Goal: Task Accomplishment & Management: Complete application form

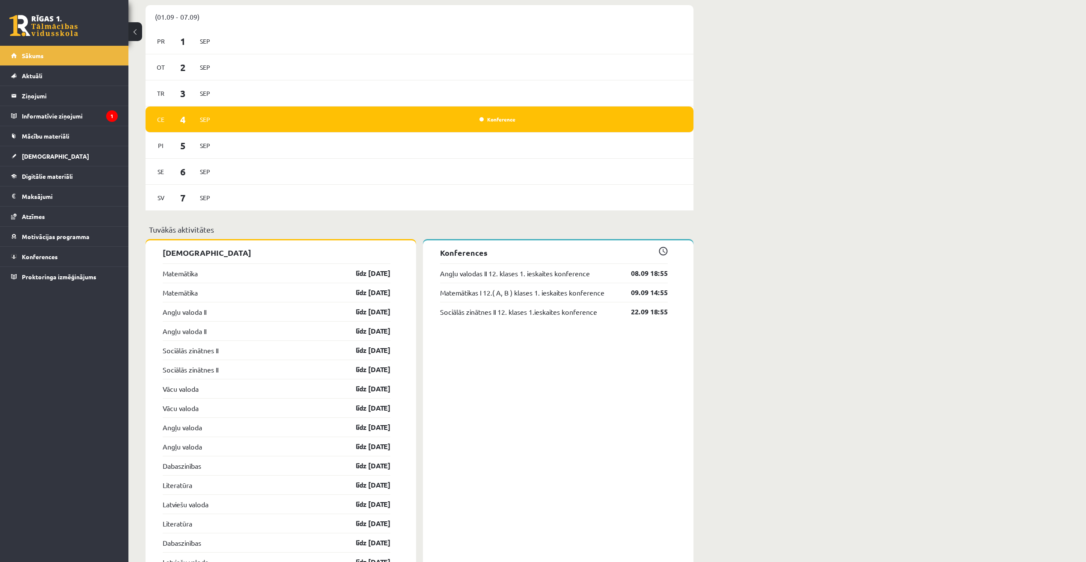
scroll to position [599, 0]
click at [181, 273] on link "Matemātika" at bounding box center [180, 273] width 35 height 10
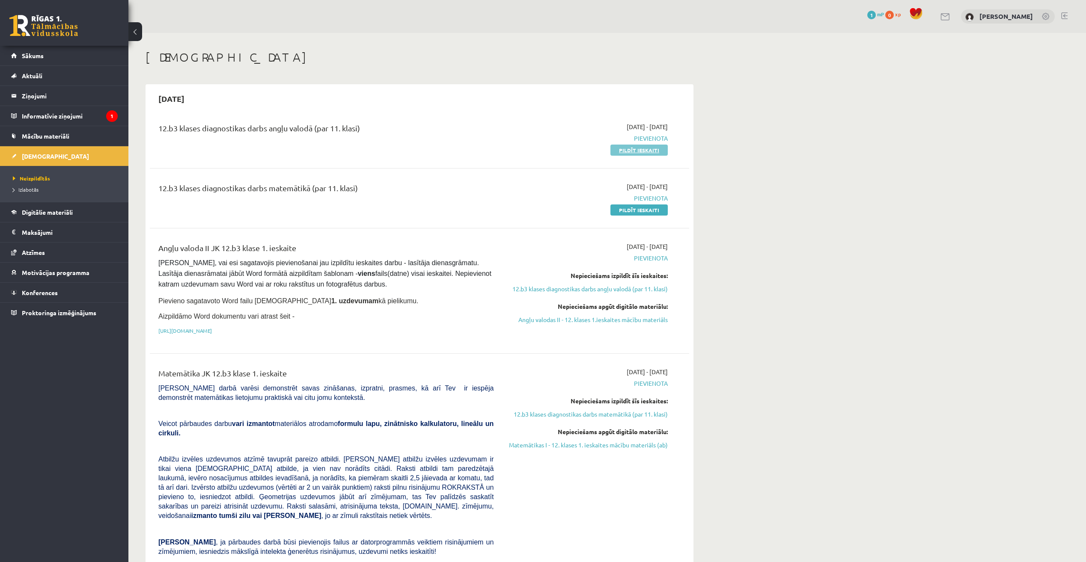
click at [632, 148] on link "Pildīt ieskaiti" at bounding box center [638, 150] width 57 height 11
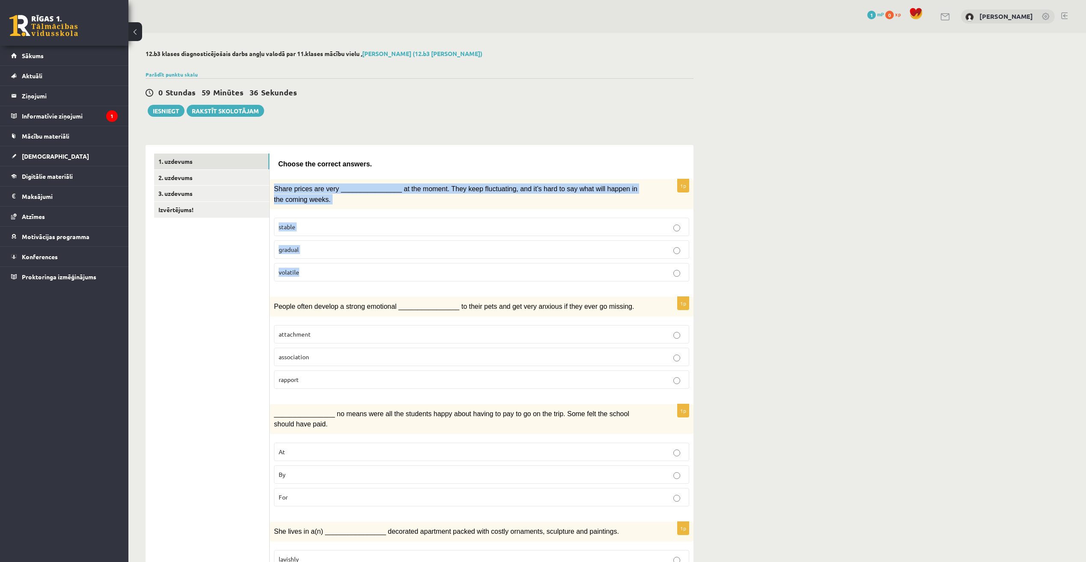
drag, startPoint x: 274, startPoint y: 185, endPoint x: 375, endPoint y: 267, distance: 130.0
click at [375, 267] on div "1p Share prices are very ________________ at the moment. They keep fluctuating,…" at bounding box center [482, 233] width 424 height 109
drag, startPoint x: 375, startPoint y: 267, endPoint x: 459, endPoint y: 189, distance: 114.5
copy div "Share prices are very ________________ at the moment. They keep fluctuating, an…"
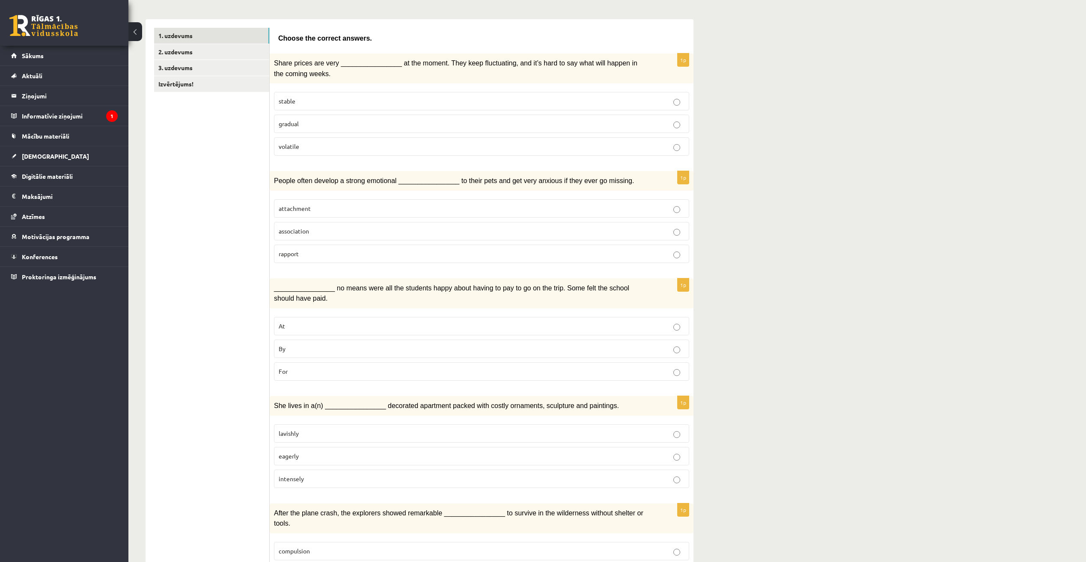
scroll to position [128, 0]
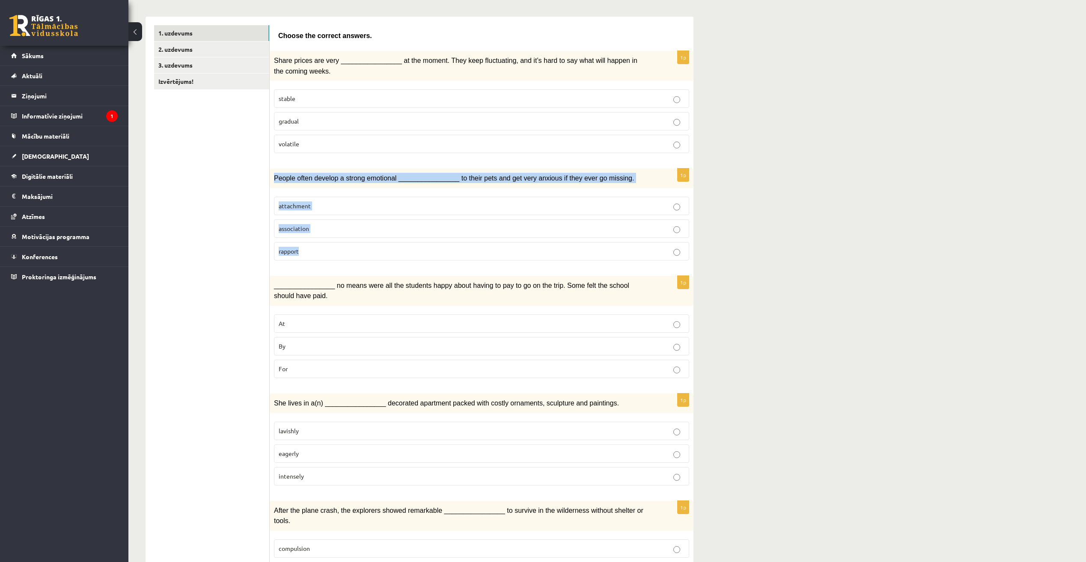
drag, startPoint x: 274, startPoint y: 177, endPoint x: 313, endPoint y: 244, distance: 77.9
click at [313, 244] on div "1p People often develop a strong emotional ________________ to their pets and g…" at bounding box center [482, 218] width 424 height 99
drag, startPoint x: 313, startPoint y: 244, endPoint x: 470, endPoint y: 185, distance: 167.6
copy div "People often develop a strong emotional ________________ to their pets and get …"
click at [672, 209] on p "attachment" at bounding box center [482, 206] width 406 height 9
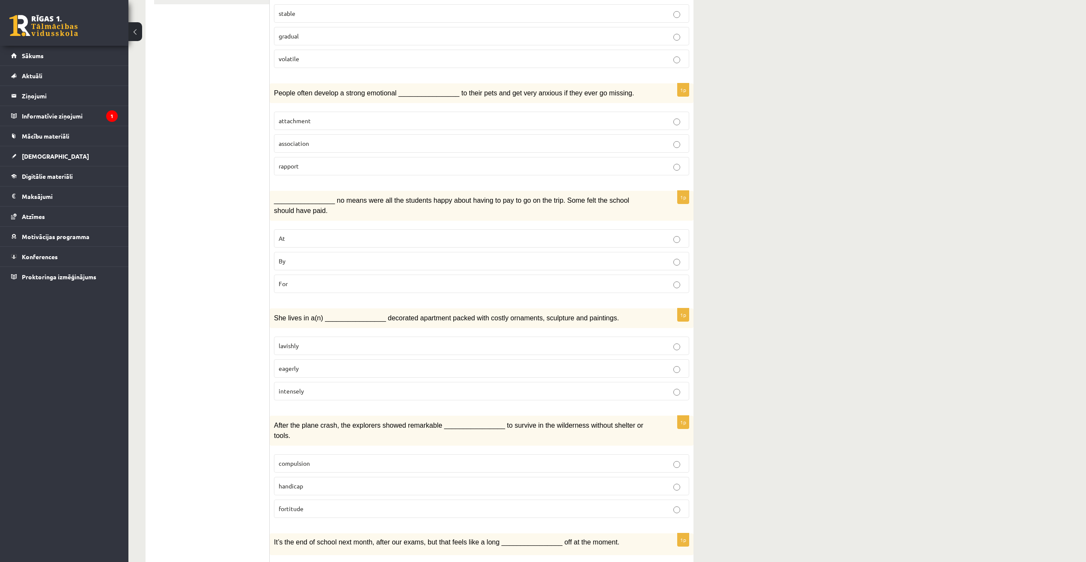
scroll to position [214, 0]
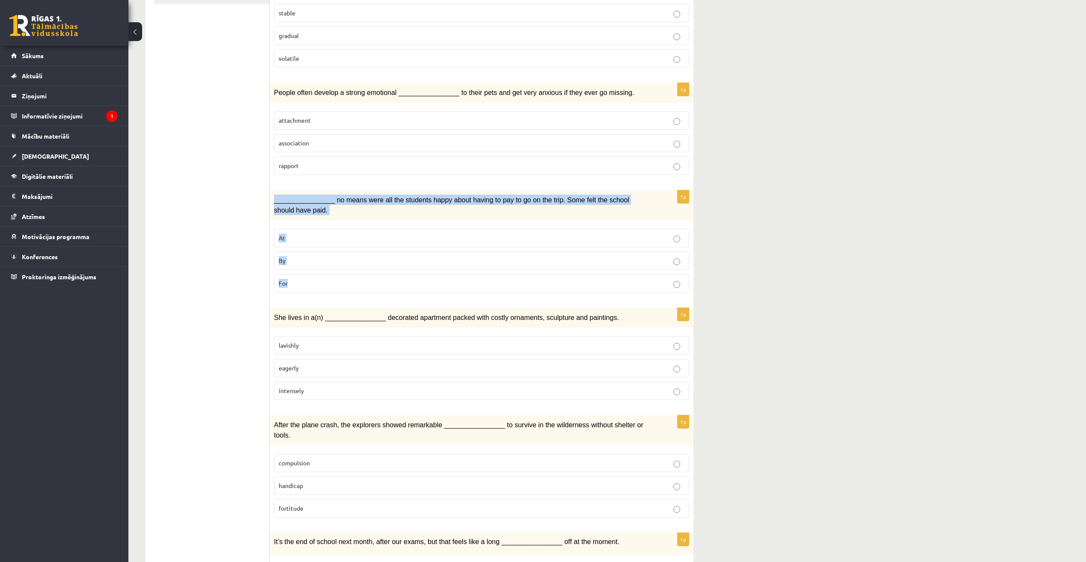
drag, startPoint x: 275, startPoint y: 196, endPoint x: 389, endPoint y: 279, distance: 140.6
click at [389, 279] on div "1p ________________ no means were all the students happy about having to pay to…" at bounding box center [482, 244] width 424 height 109
drag, startPoint x: 389, startPoint y: 279, endPoint x: 369, endPoint y: 192, distance: 89.5
copy div "________________ no means were all the students happy about having to pay to go…"
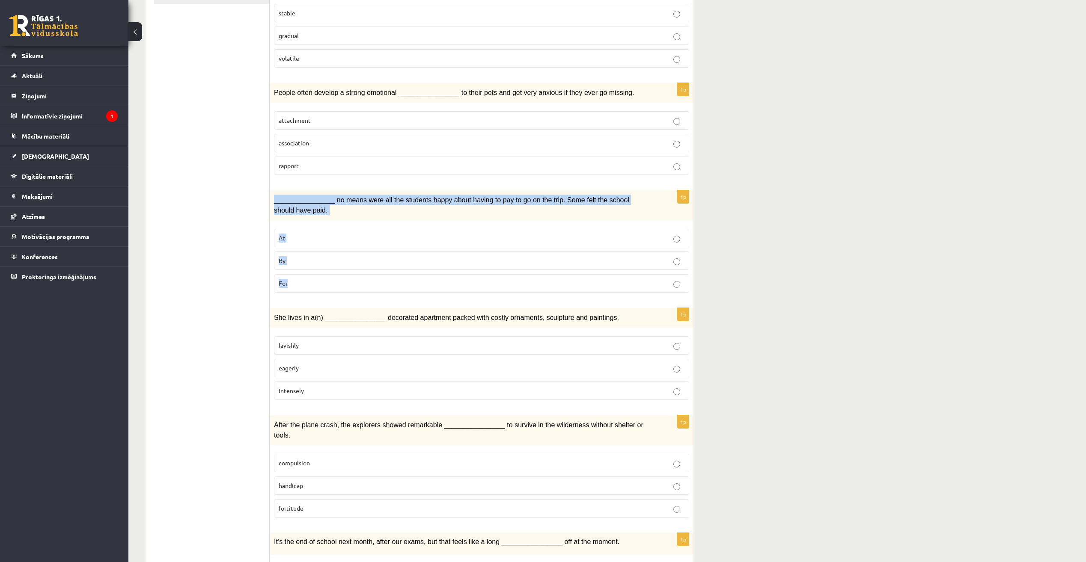
click at [682, 256] on p "By" at bounding box center [482, 260] width 406 height 9
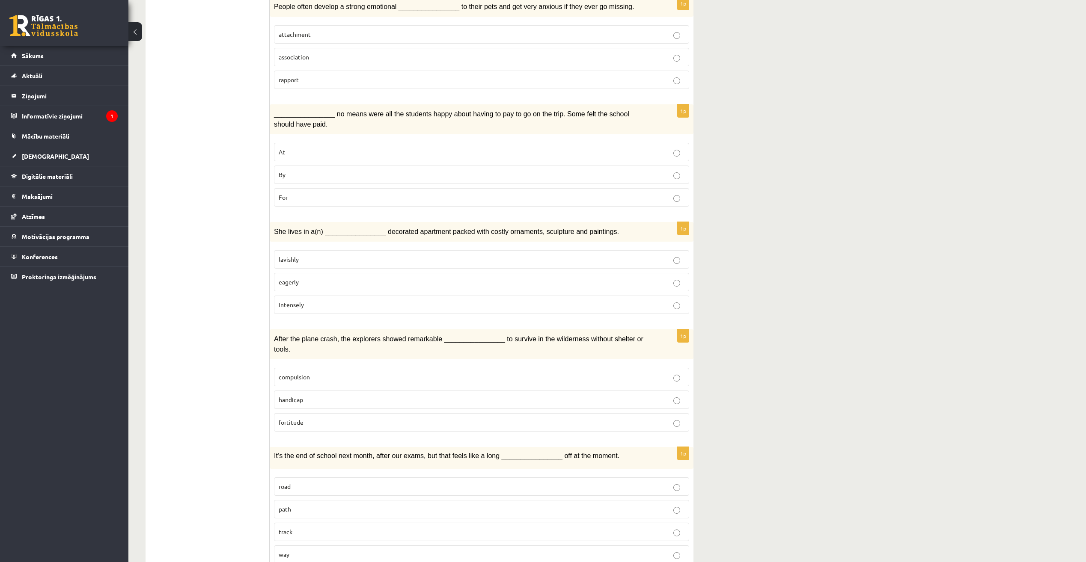
scroll to position [274, 0]
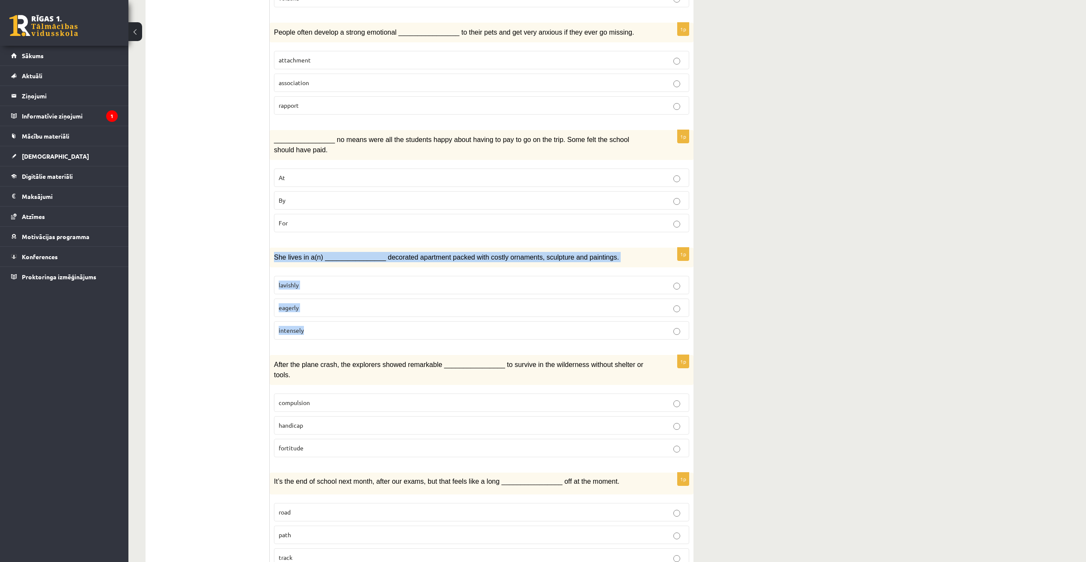
drag, startPoint x: 274, startPoint y: 253, endPoint x: 336, endPoint y: 325, distance: 95.6
click at [336, 325] on div "1p She lives in a(n) ________________ decorated apartment packed with costly or…" at bounding box center [482, 297] width 424 height 99
drag, startPoint x: 336, startPoint y: 325, endPoint x: 486, endPoint y: 255, distance: 165.8
copy div "She lives in a(n) ________________ decorated apartment packed with costly ornam…"
click at [681, 285] on p "lavishly" at bounding box center [482, 285] width 406 height 9
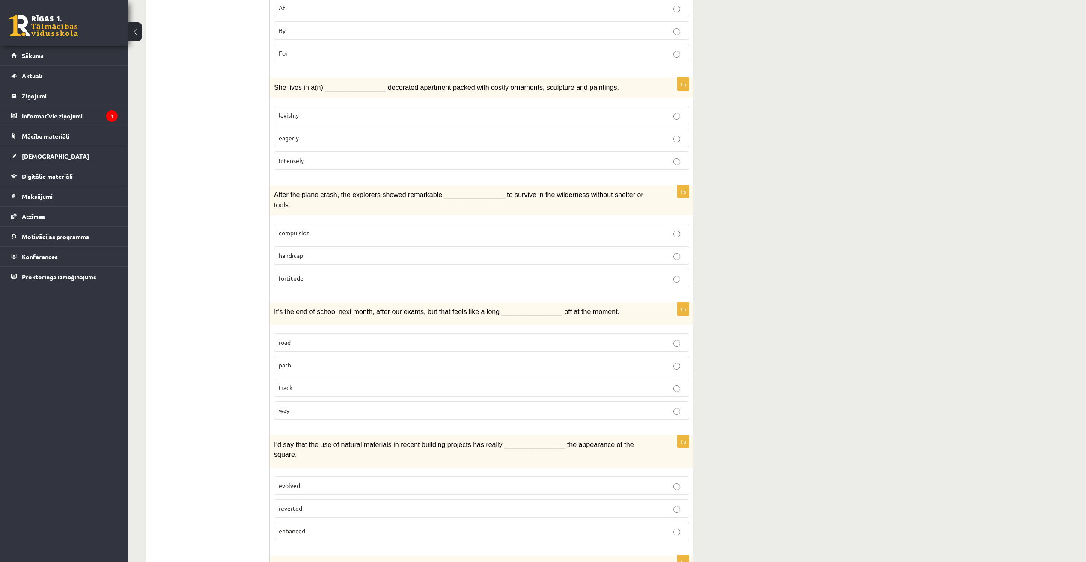
scroll to position [488, 0]
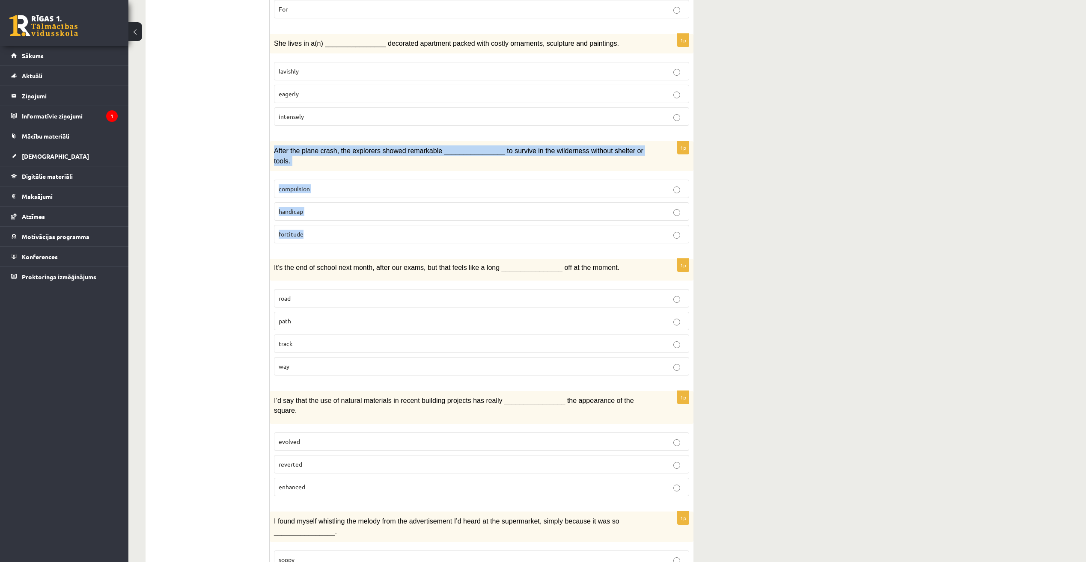
drag, startPoint x: 274, startPoint y: 147, endPoint x: 349, endPoint y: 212, distance: 99.8
click at [349, 212] on div "1p After the plane crash, the explorers showed remarkable ________________ to s…" at bounding box center [482, 195] width 424 height 109
drag, startPoint x: 349, startPoint y: 212, endPoint x: 518, endPoint y: 142, distance: 183.2
copy div "After the plane crash, the explorers showed remarkable ________________ to surv…"
click at [680, 230] on p "fortitude" at bounding box center [482, 234] width 406 height 9
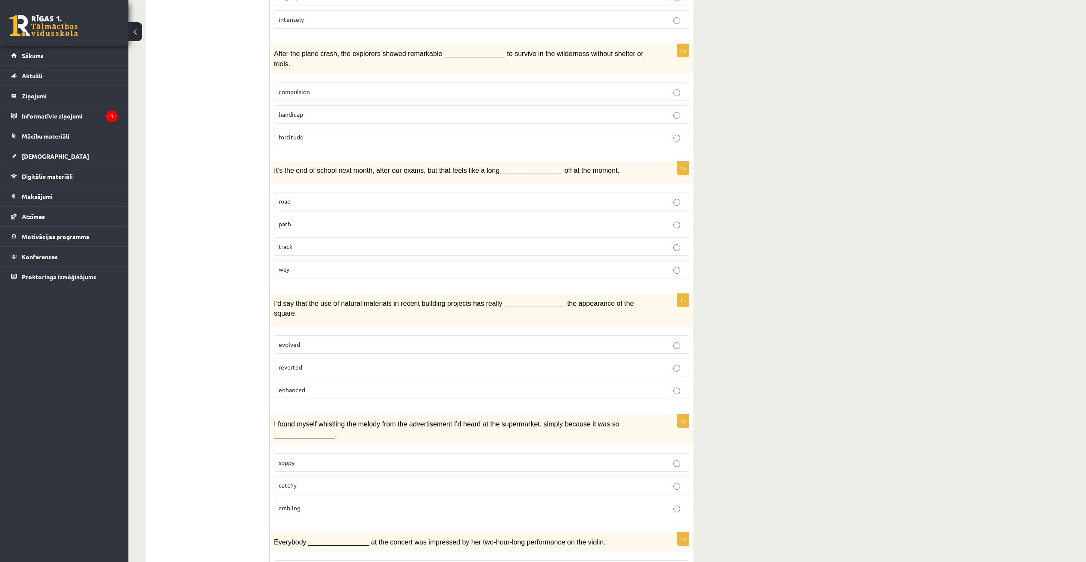
scroll to position [617, 0]
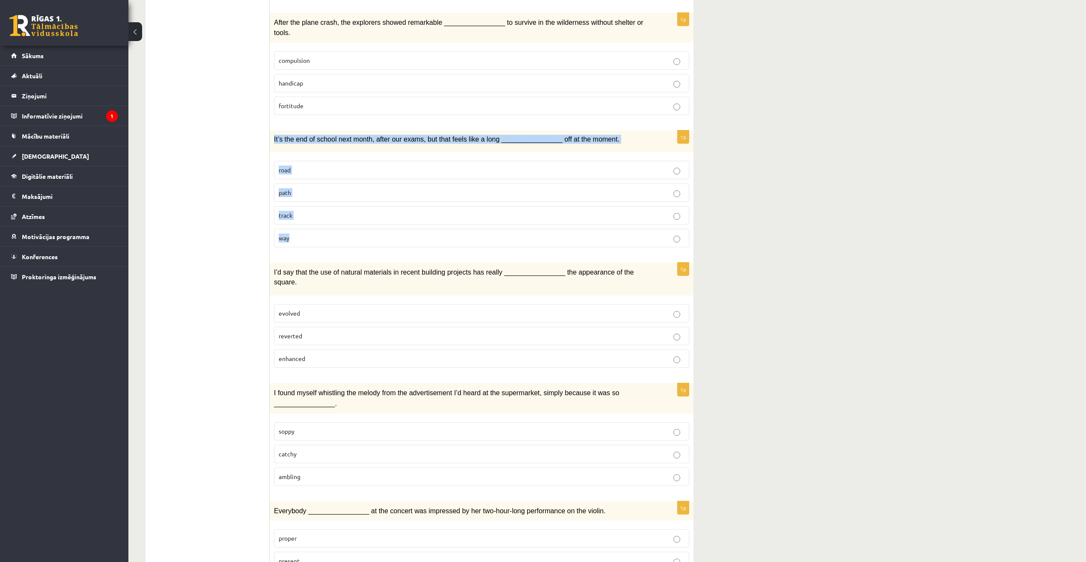
drag, startPoint x: 274, startPoint y: 123, endPoint x: 323, endPoint y: 229, distance: 115.9
click at [323, 229] on div "1p It’s the end of school next month, after our exams, but that feels like a lo…" at bounding box center [482, 193] width 424 height 124
drag, startPoint x: 323, startPoint y: 229, endPoint x: 350, endPoint y: 128, distance: 103.8
copy div "It’s the end of school next month, after our exams, but that feels like a long …"
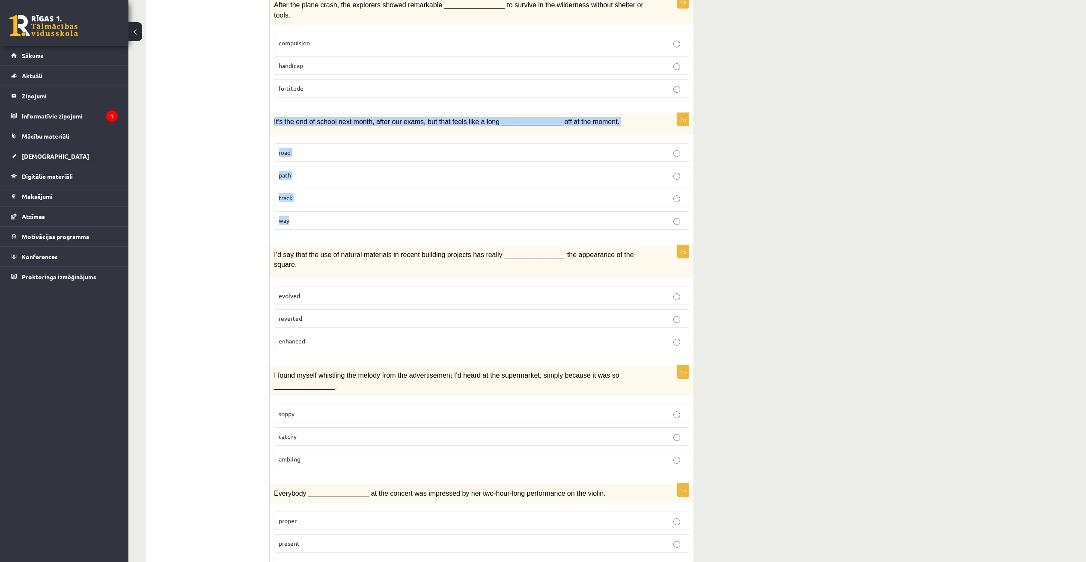
scroll to position [702, 0]
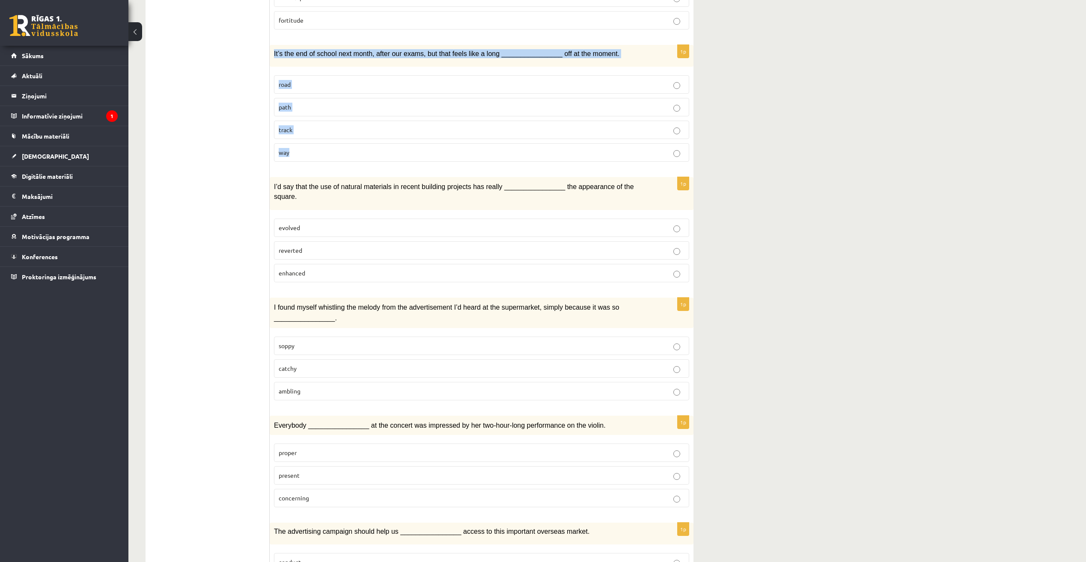
drag, startPoint x: 268, startPoint y: 170, endPoint x: 399, endPoint y: 243, distance: 149.6
click at [399, 243] on div "**********" at bounding box center [420, 162] width 548 height 1438
drag, startPoint x: 399, startPoint y: 243, endPoint x: 360, endPoint y: 167, distance: 85.8
copy div "Izvērtējums! Choose the correct answers. 1p Share prices are very _____________…"
click at [678, 264] on label "enhanced" at bounding box center [481, 273] width 415 height 18
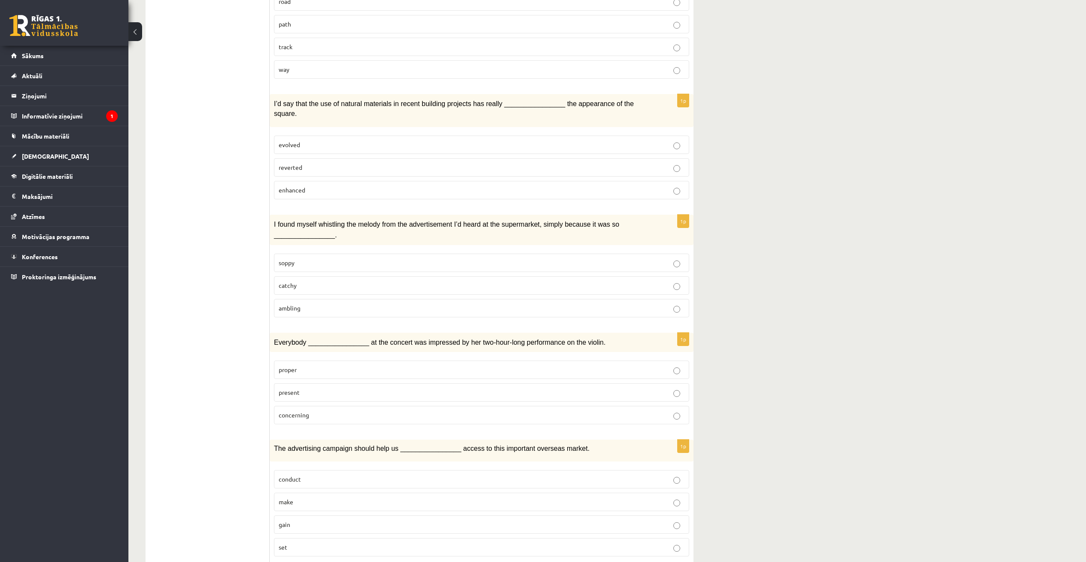
scroll to position [788, 0]
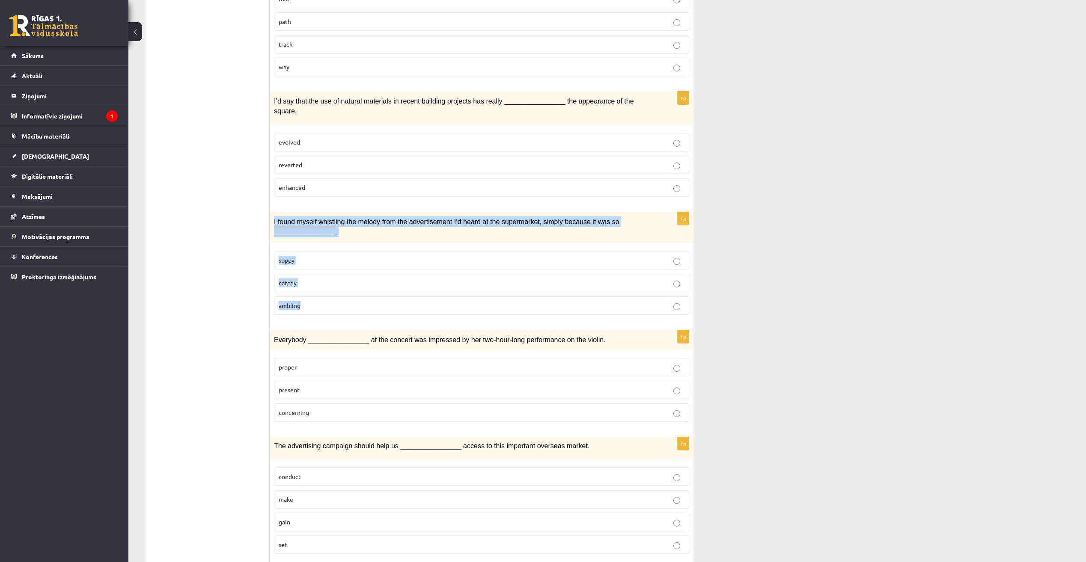
drag, startPoint x: 273, startPoint y: 196, endPoint x: 338, endPoint y: 276, distance: 102.6
click at [338, 276] on div "1p I found myself whistling the melody from the advertisement I’d heard at the …" at bounding box center [482, 266] width 424 height 109
drag, startPoint x: 338, startPoint y: 276, endPoint x: 398, endPoint y: 197, distance: 99.3
copy div "I found myself whistling the melody from the advertisement I’d heard at the sup…"
click at [379, 217] on p "I found myself whistling the melody from the advertisement I’d heard at the sup…" at bounding box center [460, 227] width 372 height 21
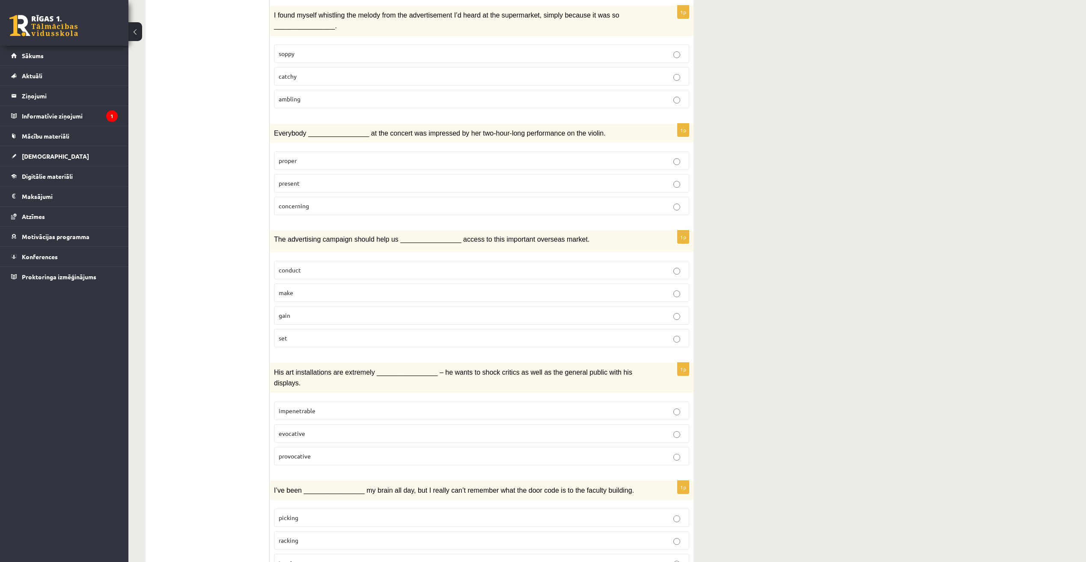
scroll to position [1002, 0]
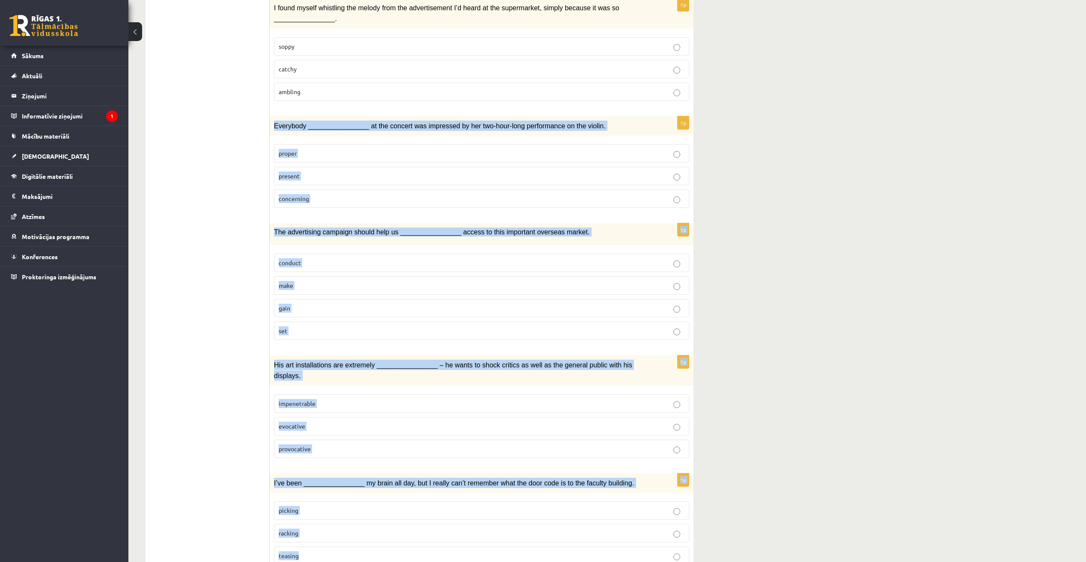
drag, startPoint x: 275, startPoint y: 101, endPoint x: 418, endPoint y: 523, distance: 445.5
drag, startPoint x: 418, startPoint y: 523, endPoint x: 552, endPoint y: 444, distance: 155.8
copy form "Everybody ________________ at the concert was impressed by her two-hour-long pe…"
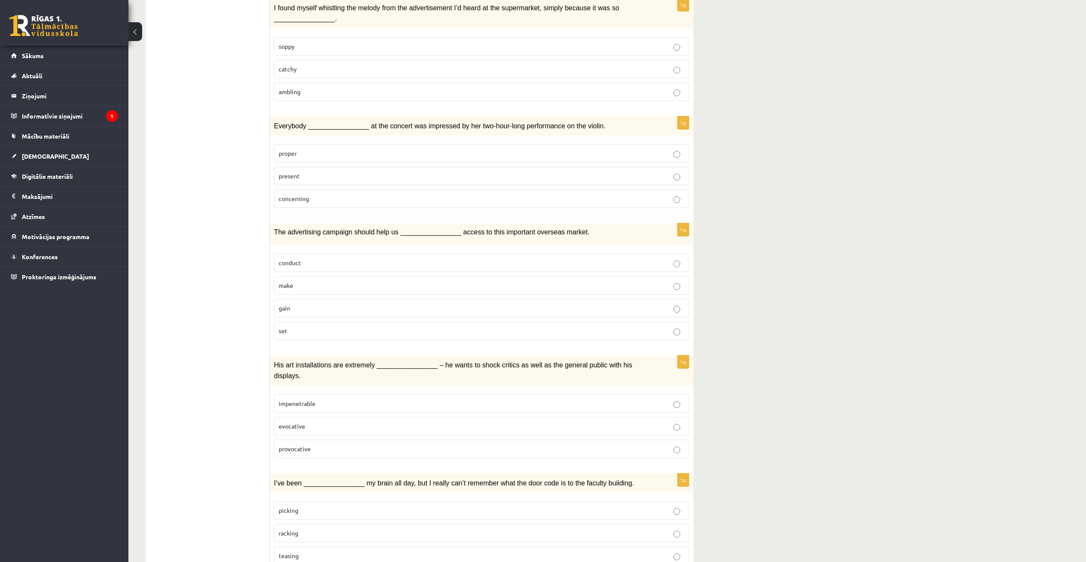
click at [684, 299] on label "gain" at bounding box center [481, 308] width 415 height 18
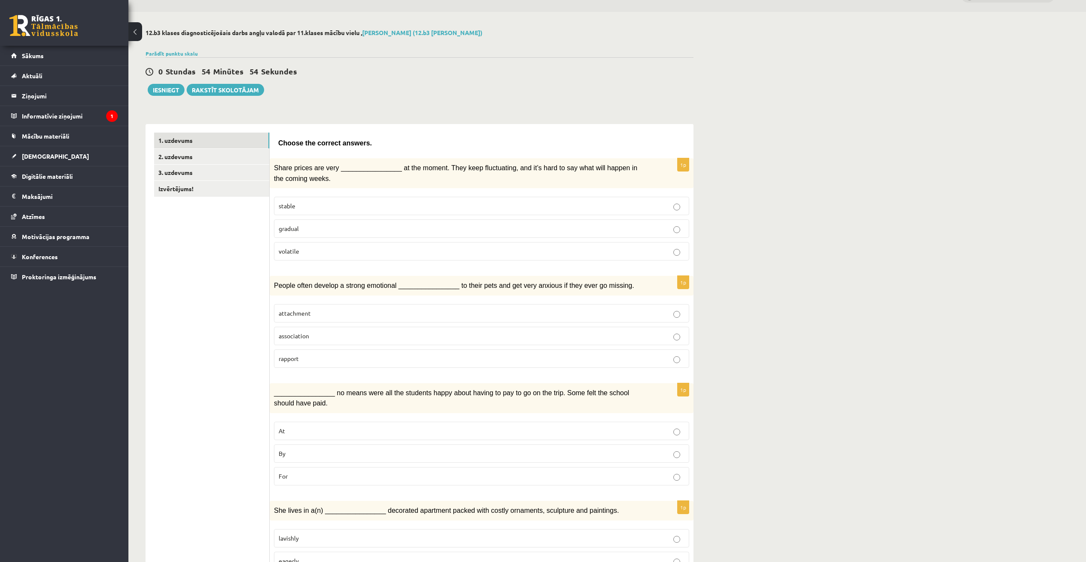
scroll to position [0, 0]
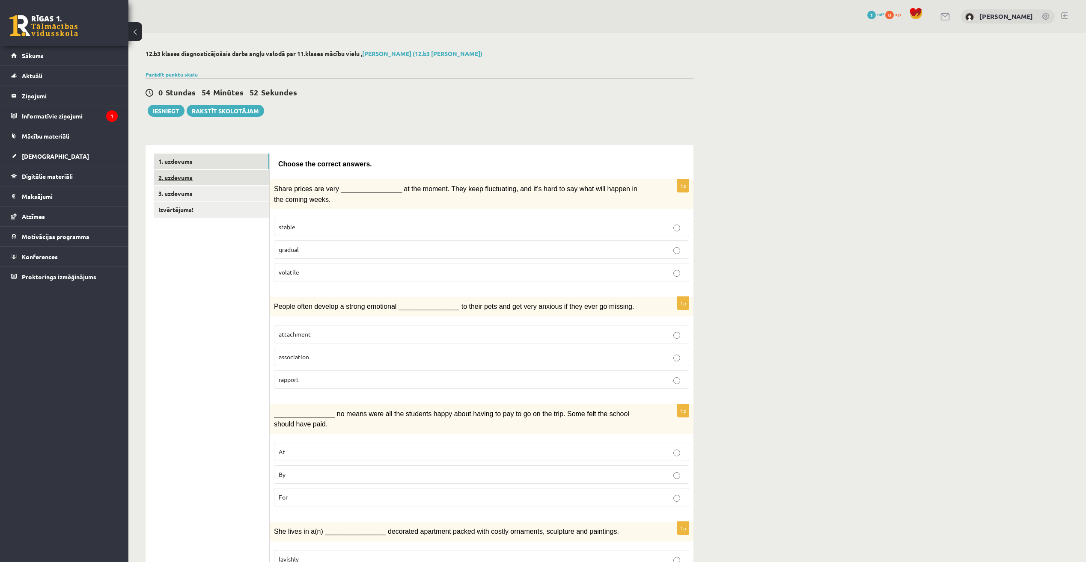
click at [198, 174] on link "2. uzdevums" at bounding box center [211, 178] width 115 height 16
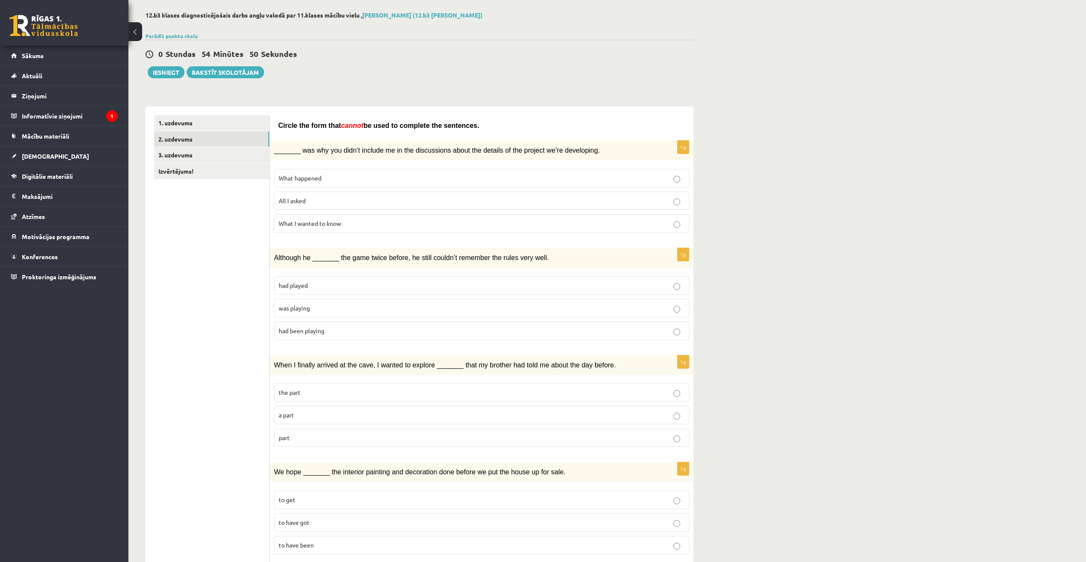
scroll to position [43, 0]
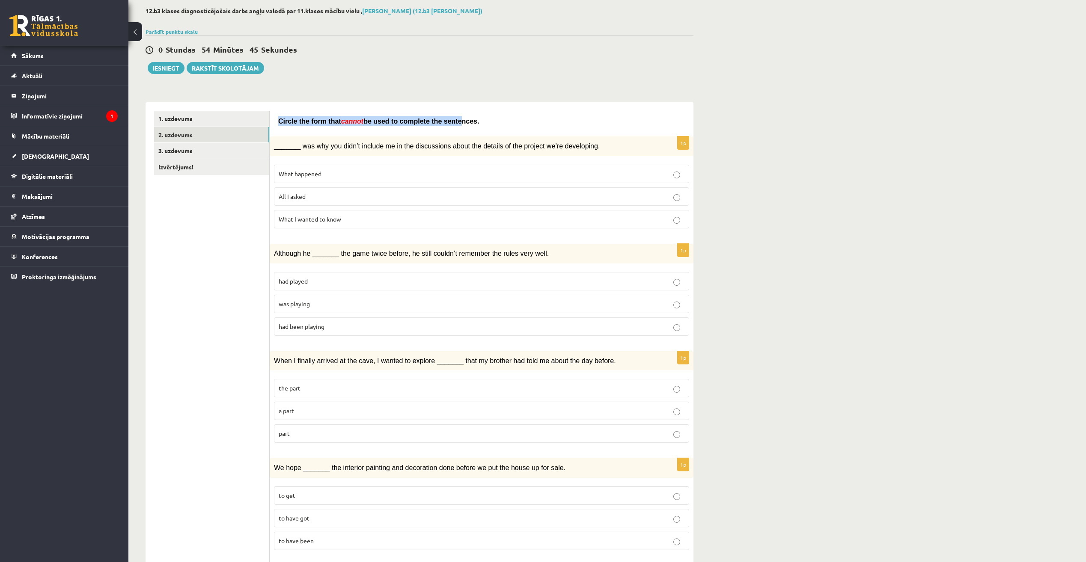
drag, startPoint x: 280, startPoint y: 119, endPoint x: 440, endPoint y: 106, distance: 160.7
drag, startPoint x: 440, startPoint y: 106, endPoint x: 557, endPoint y: 132, distance: 120.7
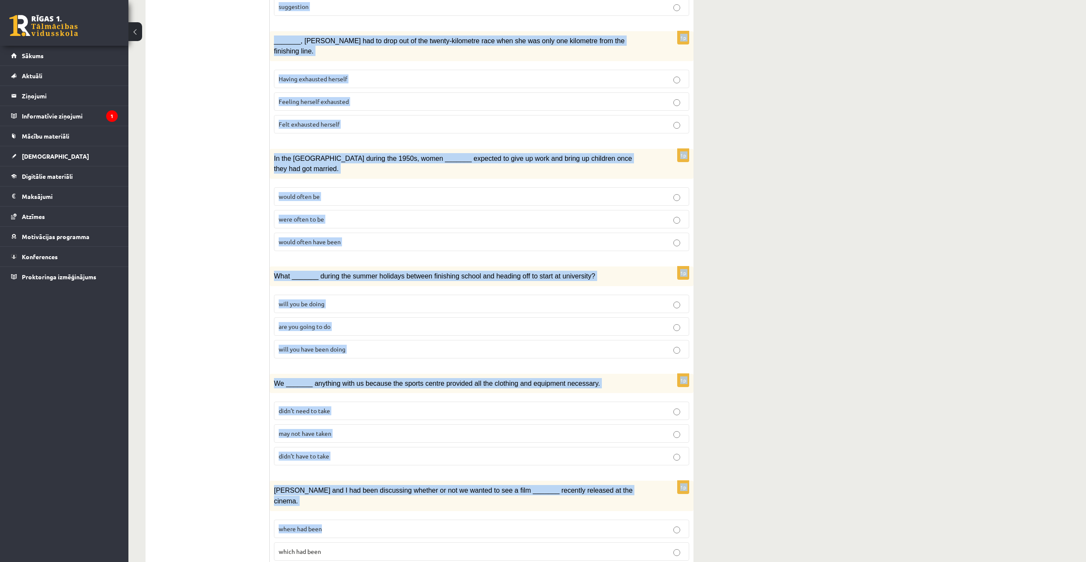
scroll to position [703, 0]
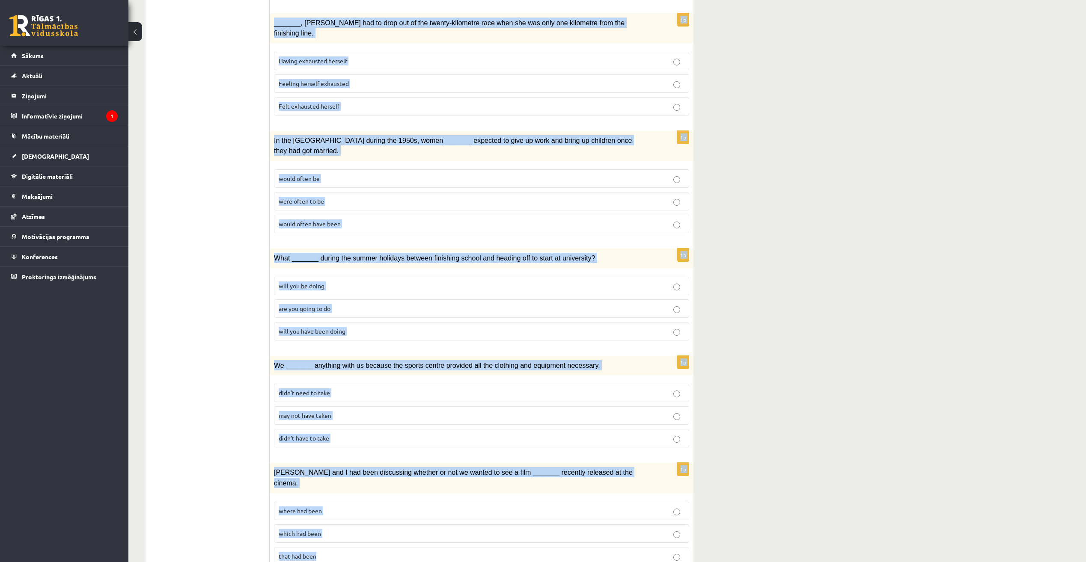
drag, startPoint x: 279, startPoint y: 101, endPoint x: 550, endPoint y: 524, distance: 502.7
click at [550, 524] on form "Circle the form that cannot be used to complete the sentences. 1p _______ was w…" at bounding box center [481, 12] width 407 height 1122
drag, startPoint x: 550, startPoint y: 524, endPoint x: 533, endPoint y: 446, distance: 80.0
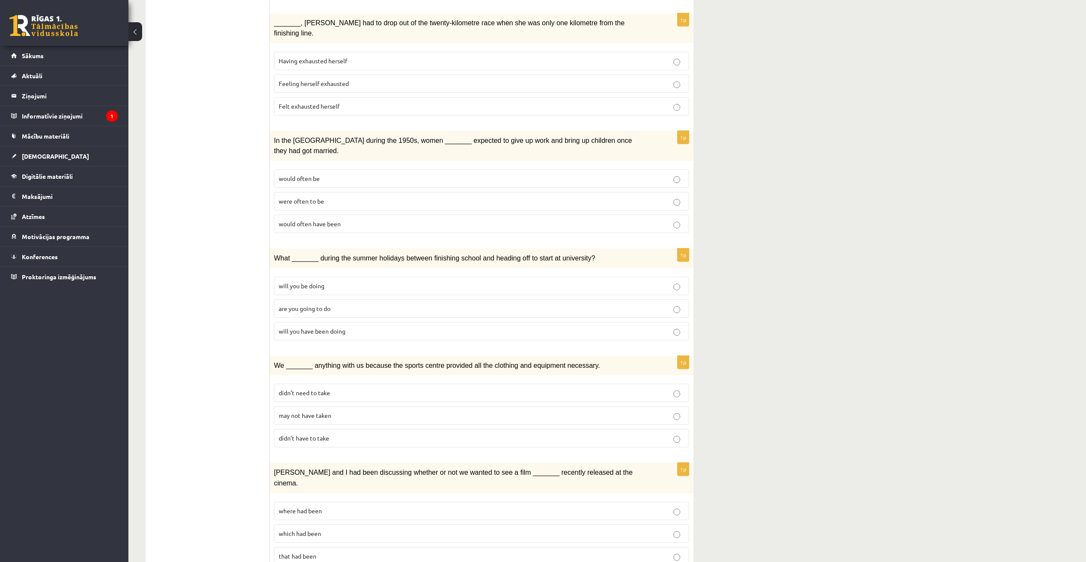
drag, startPoint x: 247, startPoint y: 165, endPoint x: 243, endPoint y: 161, distance: 5.8
click at [243, 161] on ul "1. uzdevums 2. uzdevums 3. uzdevums Izvērtējums!" at bounding box center [212, 12] width 116 height 1122
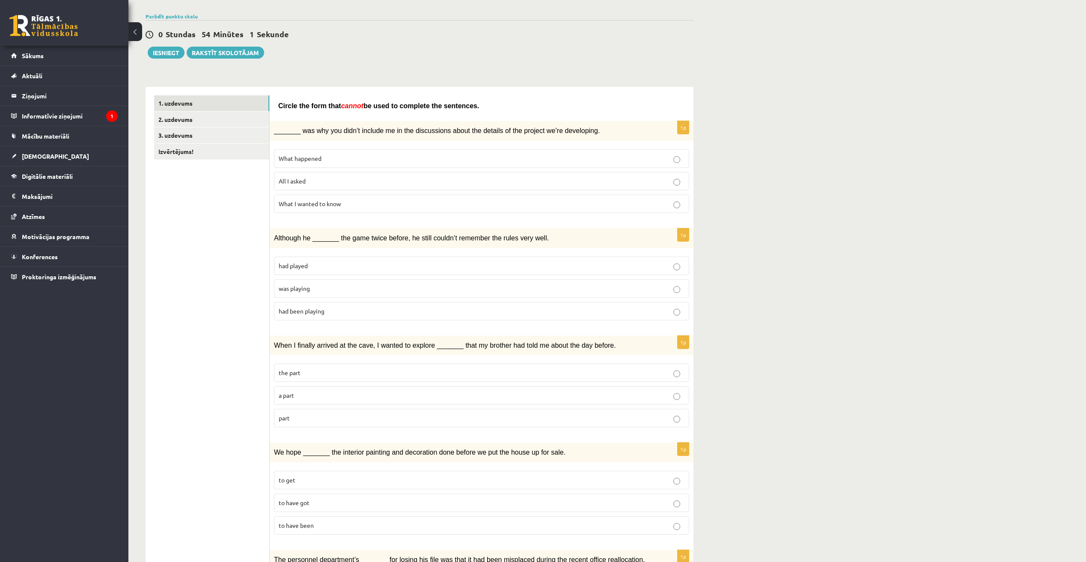
scroll to position [0, 0]
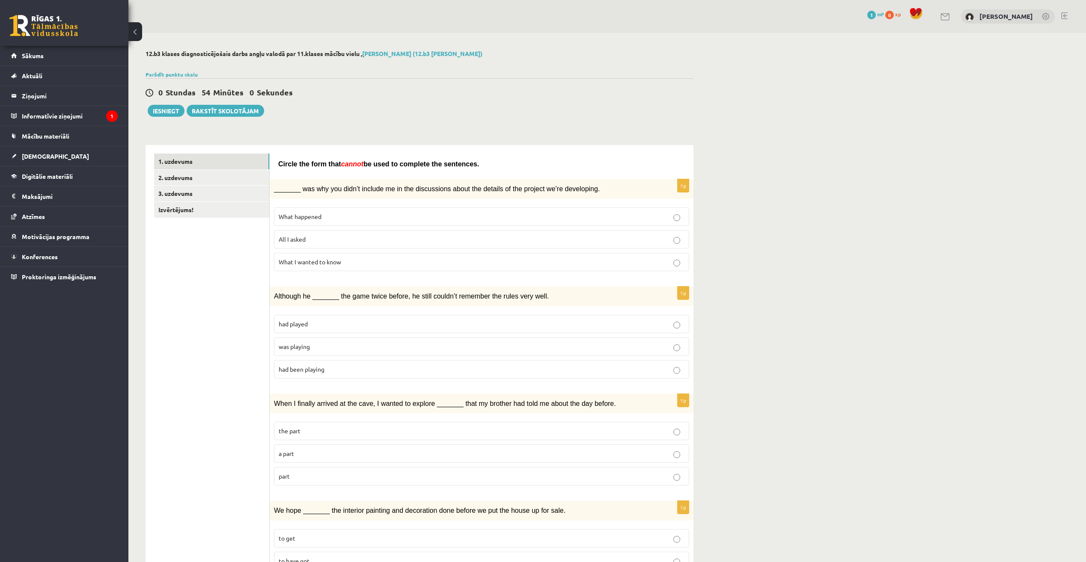
click at [353, 237] on p "All I asked" at bounding box center [482, 239] width 406 height 9
click at [394, 351] on label "was playing" at bounding box center [481, 347] width 415 height 18
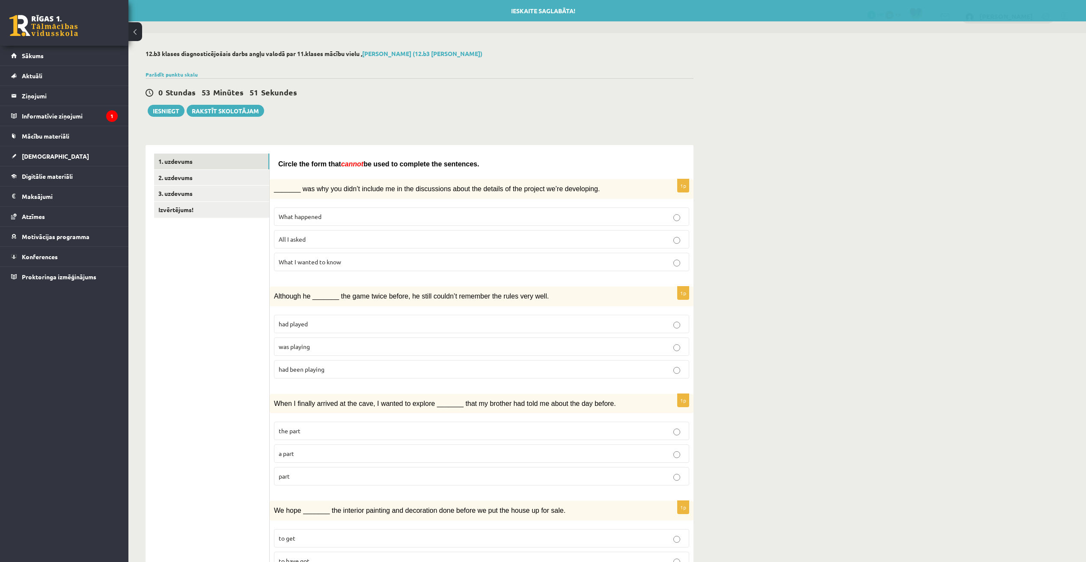
click at [366, 481] on label "part" at bounding box center [481, 476] width 415 height 18
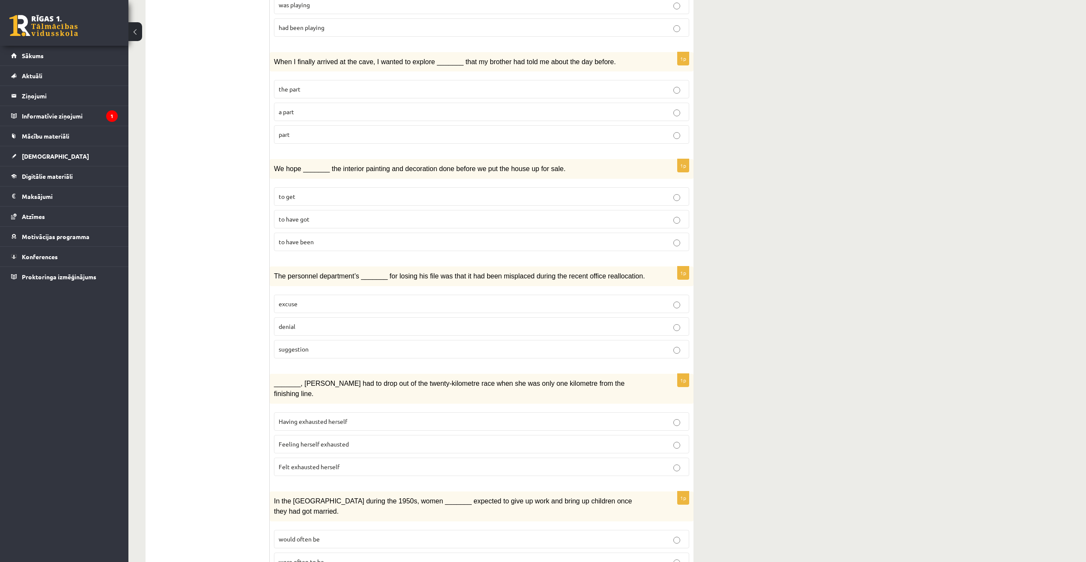
scroll to position [342, 0]
click at [324, 240] on p "to have been" at bounding box center [482, 241] width 406 height 9
click at [363, 329] on label "denial" at bounding box center [481, 326] width 415 height 18
click at [351, 462] on p "Felt exhausted herself" at bounding box center [482, 466] width 406 height 9
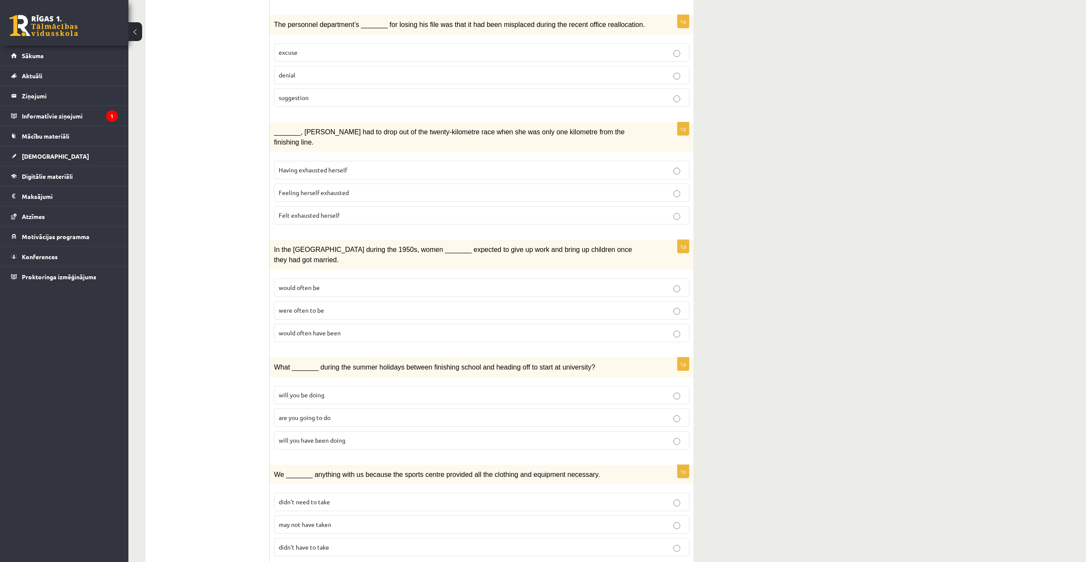
scroll to position [599, 0]
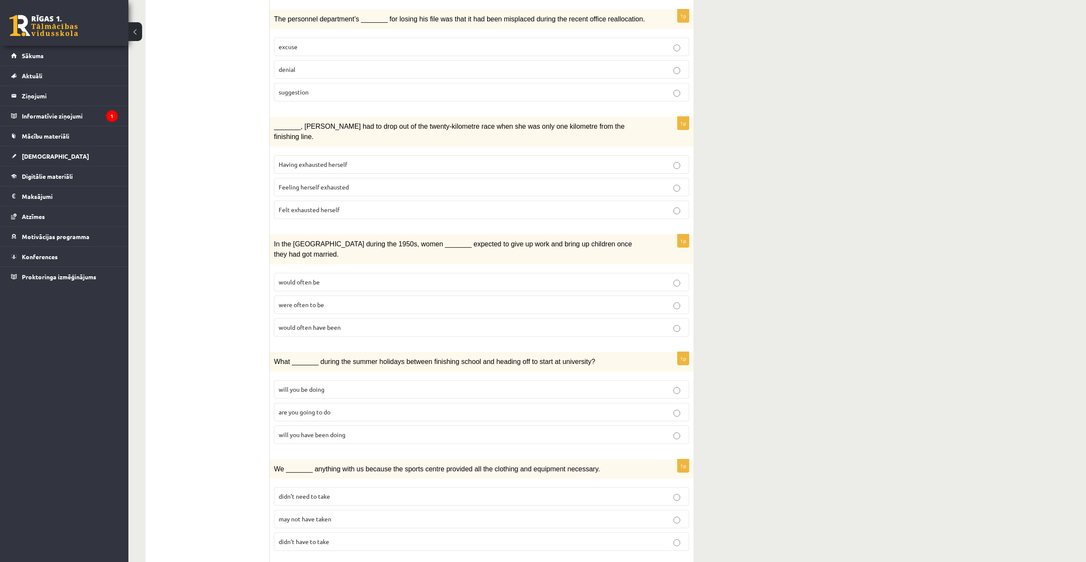
click at [370, 318] on label "would often have been" at bounding box center [481, 327] width 415 height 18
click at [407, 431] on p "will you have been doing" at bounding box center [482, 435] width 406 height 9
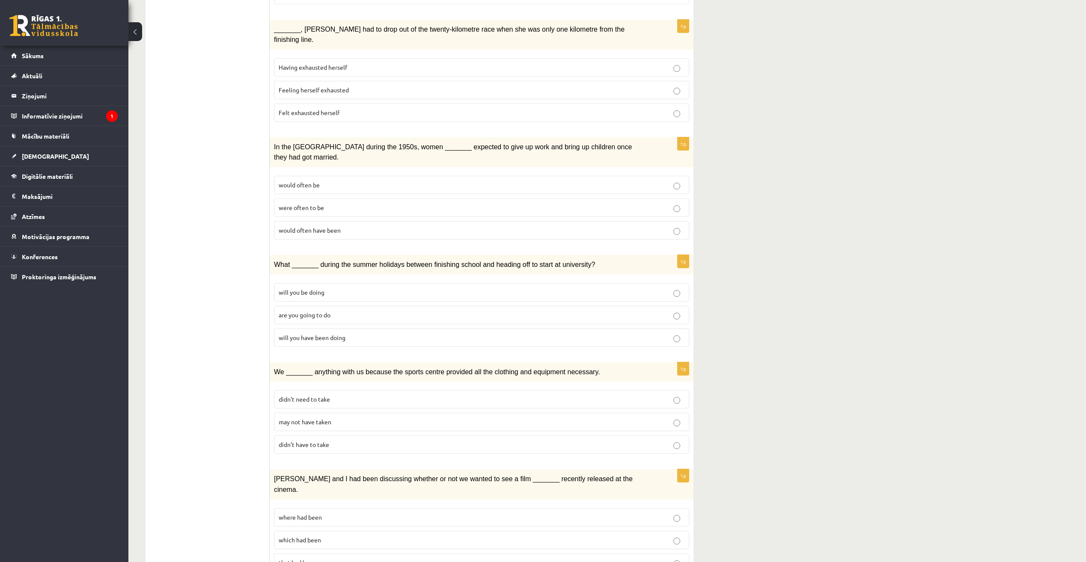
scroll to position [703, 0]
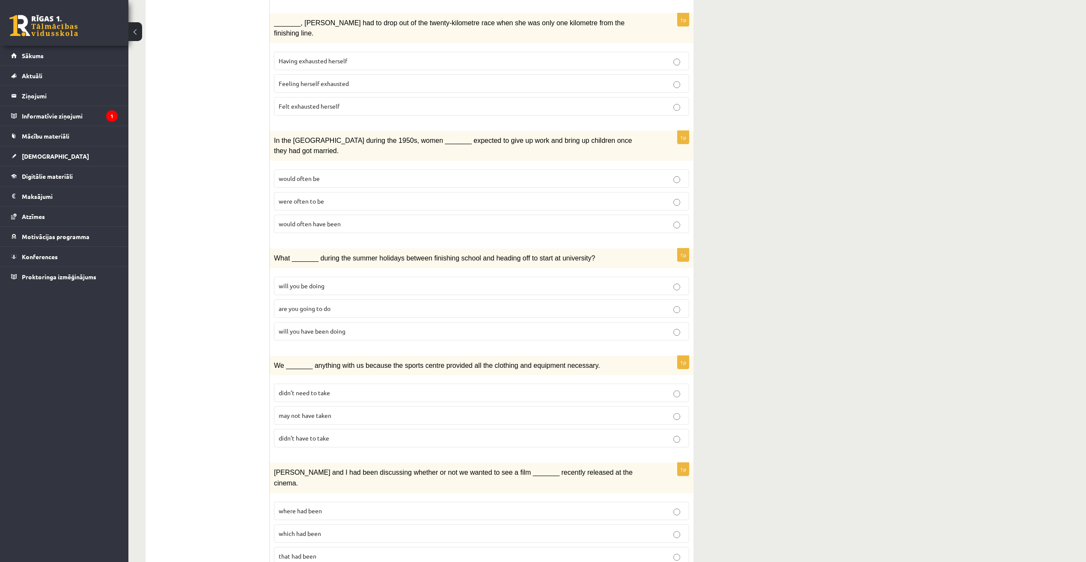
click at [308, 412] on span "may not have taken" at bounding box center [305, 416] width 53 height 8
click at [355, 507] on p "where had been" at bounding box center [482, 511] width 406 height 9
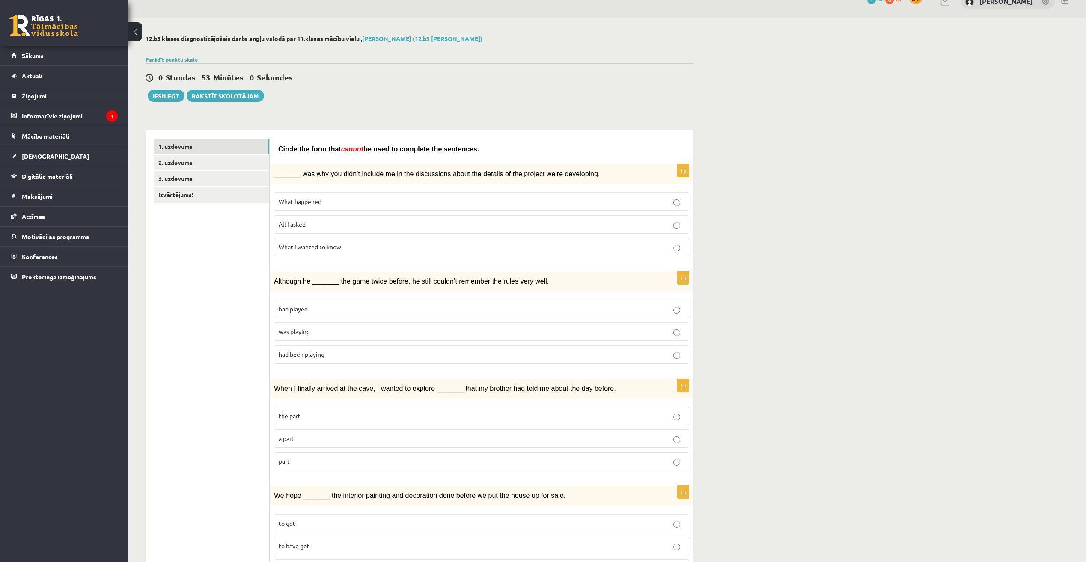
scroll to position [0, 0]
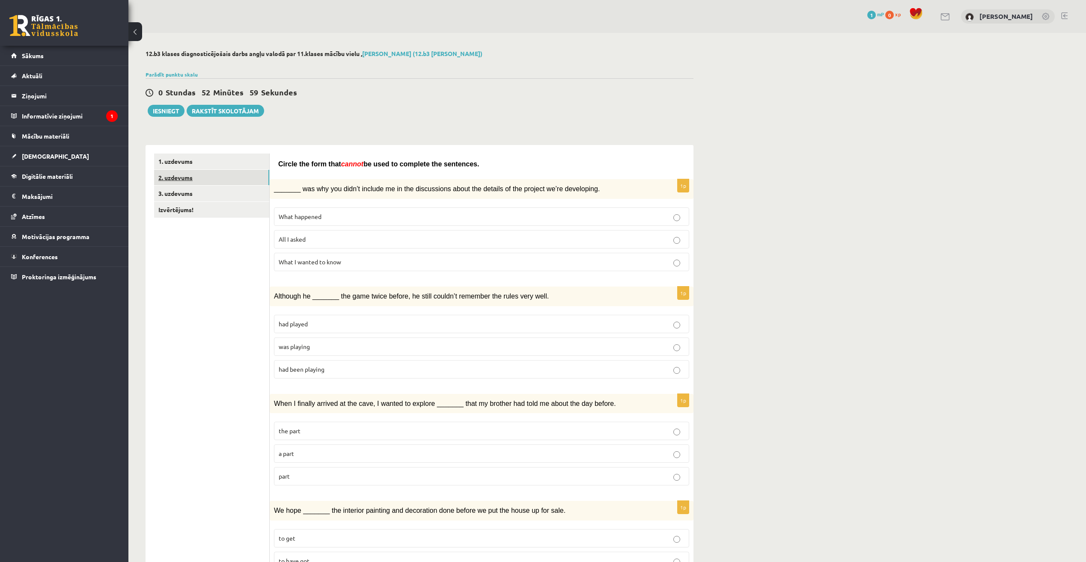
click at [185, 177] on link "2. uzdevums" at bounding box center [211, 178] width 115 height 16
click at [193, 164] on link "1. uzdevums" at bounding box center [211, 162] width 115 height 16
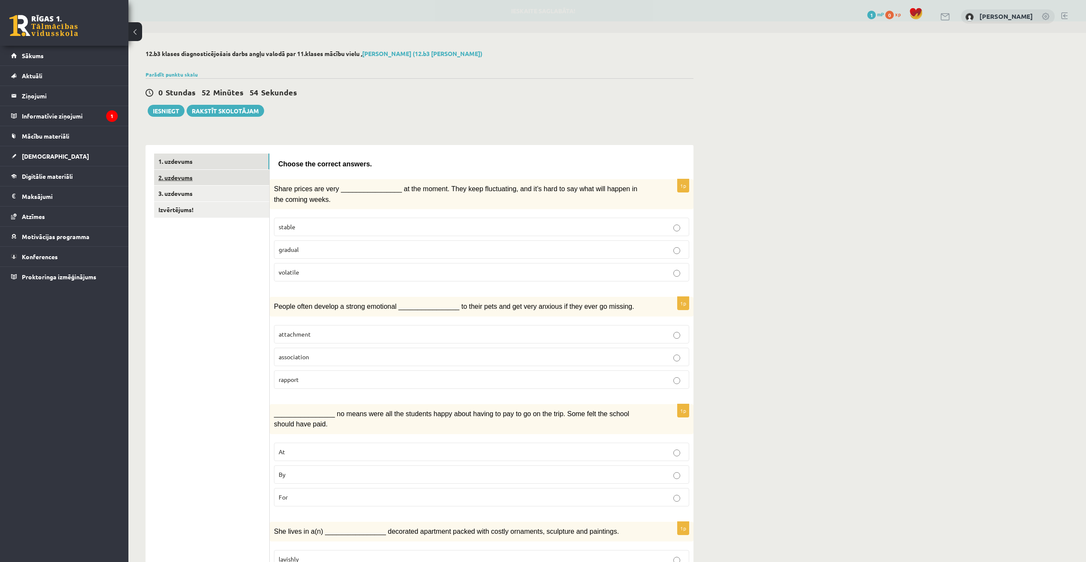
click at [191, 180] on link "2. uzdevums" at bounding box center [211, 178] width 115 height 16
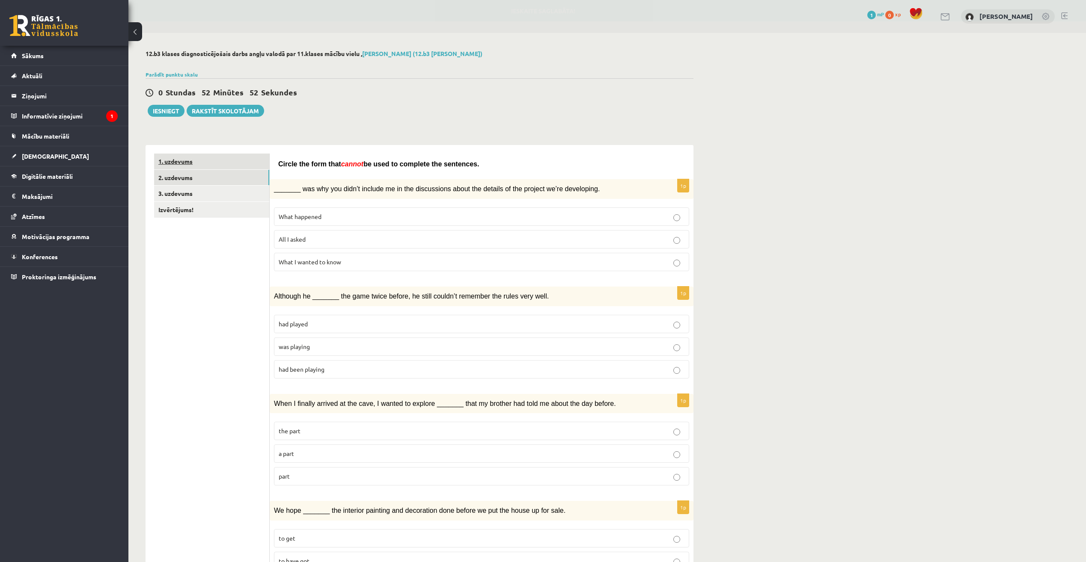
click at [199, 163] on link "1. uzdevums" at bounding box center [211, 162] width 115 height 16
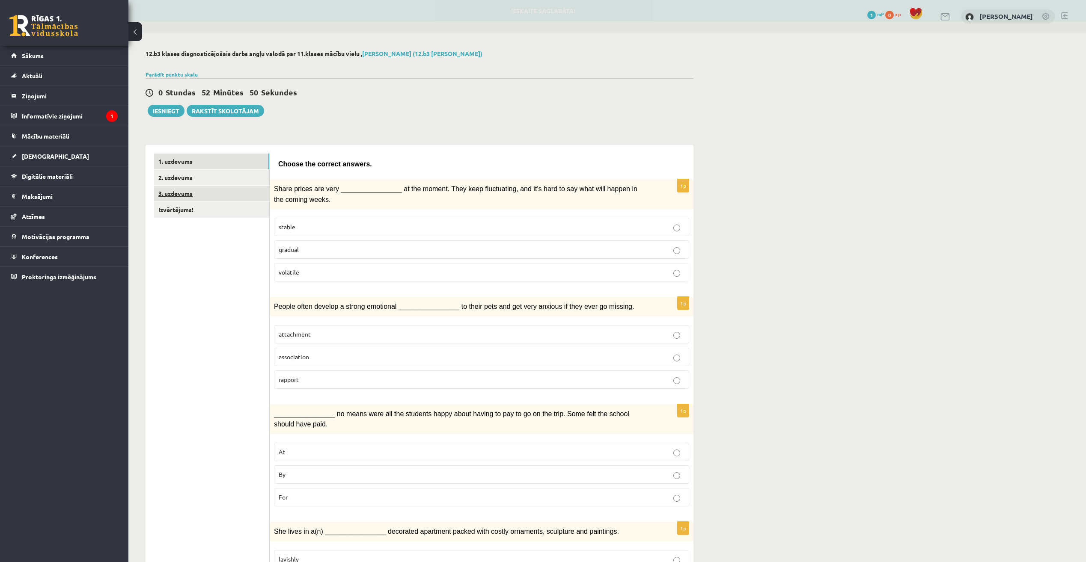
click at [182, 193] on link "3. uzdevums" at bounding box center [211, 194] width 115 height 16
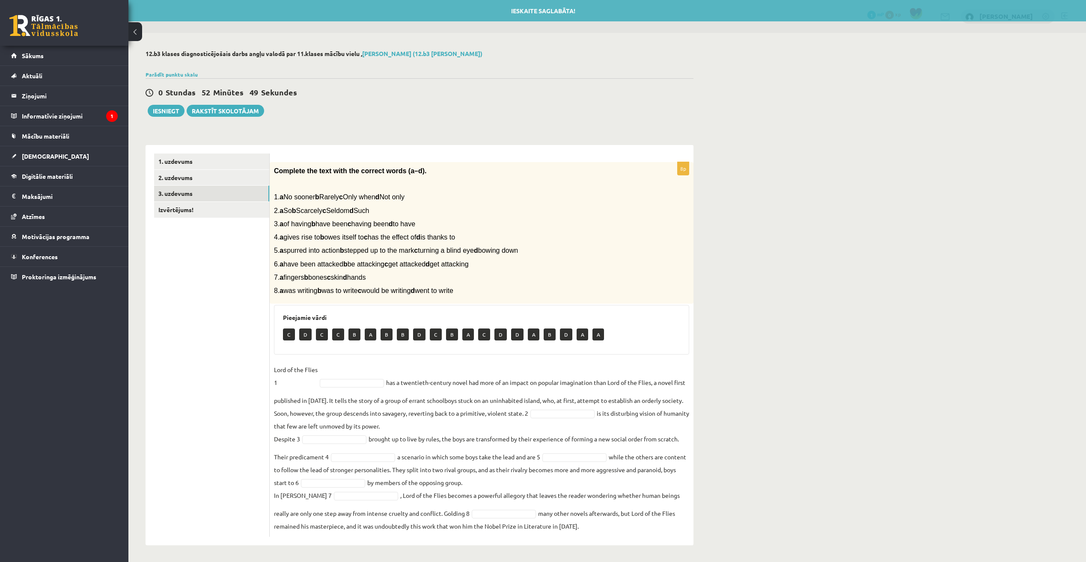
scroll to position [1, 0]
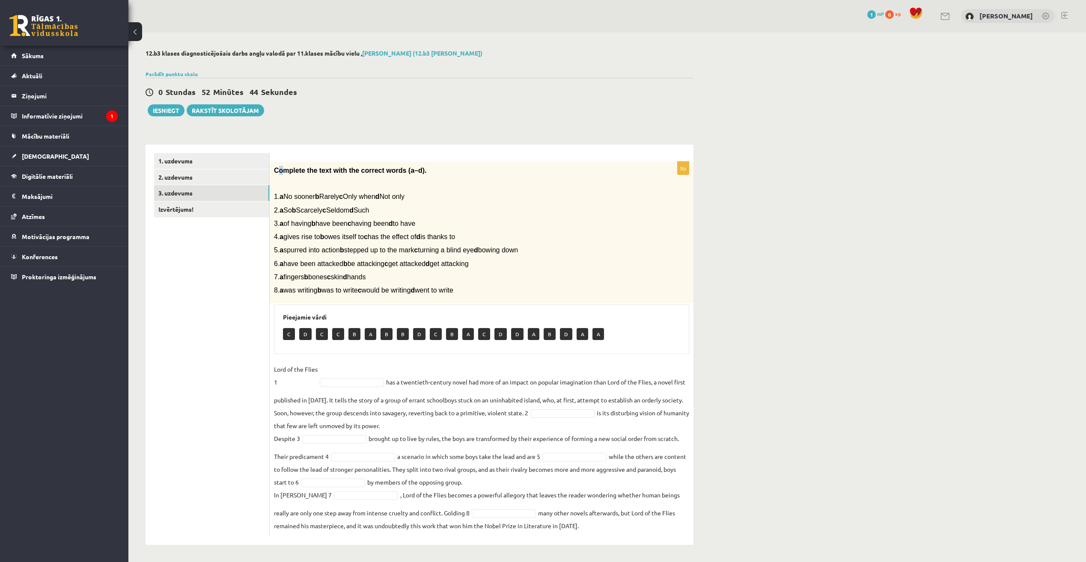
drag, startPoint x: 276, startPoint y: 167, endPoint x: 280, endPoint y: 174, distance: 8.1
click at [280, 174] on p "Complete the text with the correct words (a–d)." at bounding box center [460, 170] width 372 height 9
drag, startPoint x: 280, startPoint y: 174, endPoint x: 277, endPoint y: 170, distance: 5.8
click at [277, 170] on span "Complete the text with the correct words (a–d)." at bounding box center [350, 170] width 153 height 7
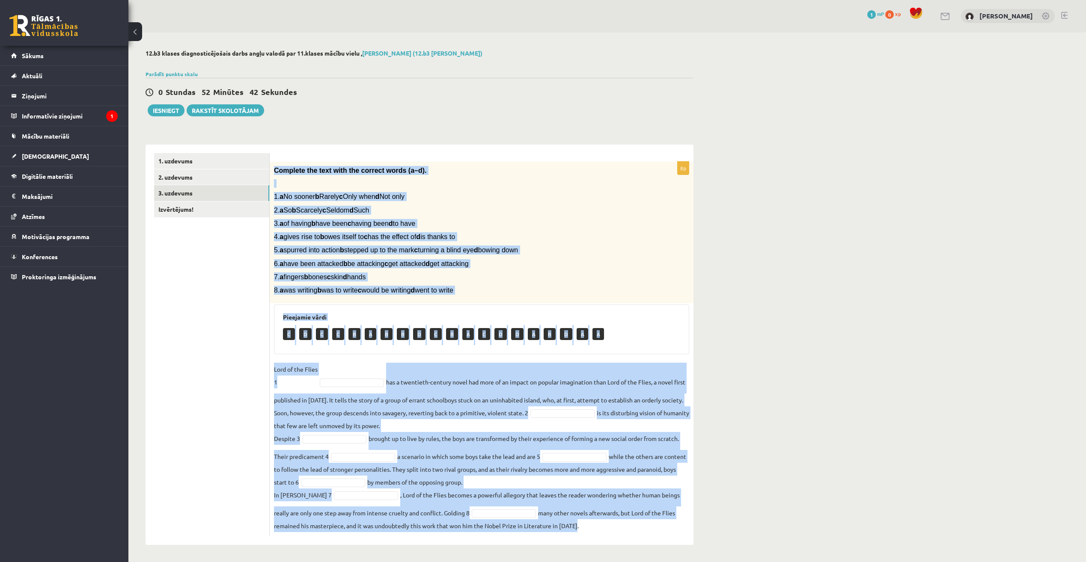
drag, startPoint x: 277, startPoint y: 172, endPoint x: 597, endPoint y: 533, distance: 482.2
click at [597, 533] on div "8p Complete the text with the correct words (a–d). 1. a No sooner b Rarely c On…" at bounding box center [482, 349] width 424 height 375
click at [589, 314] on h3 "Pieejamie vārdi" at bounding box center [481, 317] width 397 height 7
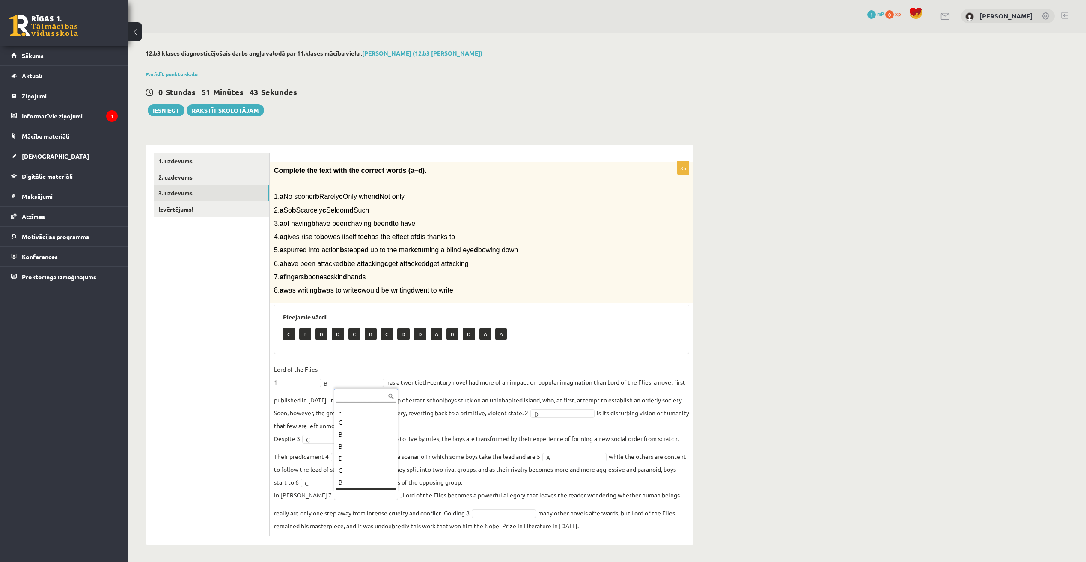
scroll to position [10, 0]
click at [524, 516] on fieldset "Lord of the Flies 1 B * has a twentieth-century novel had more of an impact on …" at bounding box center [481, 448] width 415 height 170
drag, startPoint x: 524, startPoint y: 515, endPoint x: 514, endPoint y: 507, distance: 12.4
click at [514, 507] on fieldset "Lord of the Flies 1 B * has a twentieth-century novel had more of an impact on …" at bounding box center [481, 448] width 415 height 170
click at [175, 210] on link "Izvērtējums!" at bounding box center [211, 210] width 115 height 16
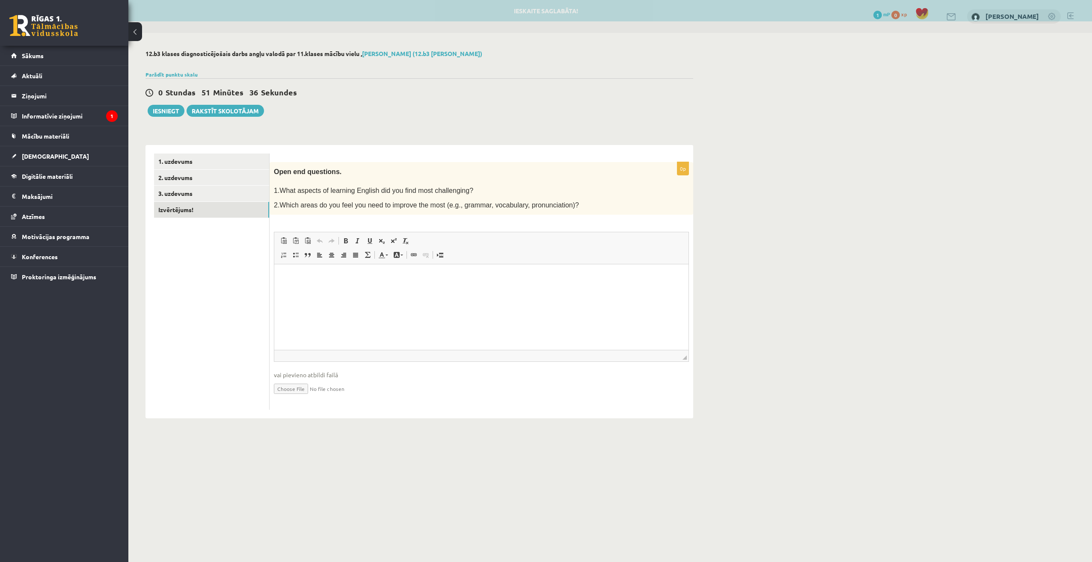
scroll to position [0, 0]
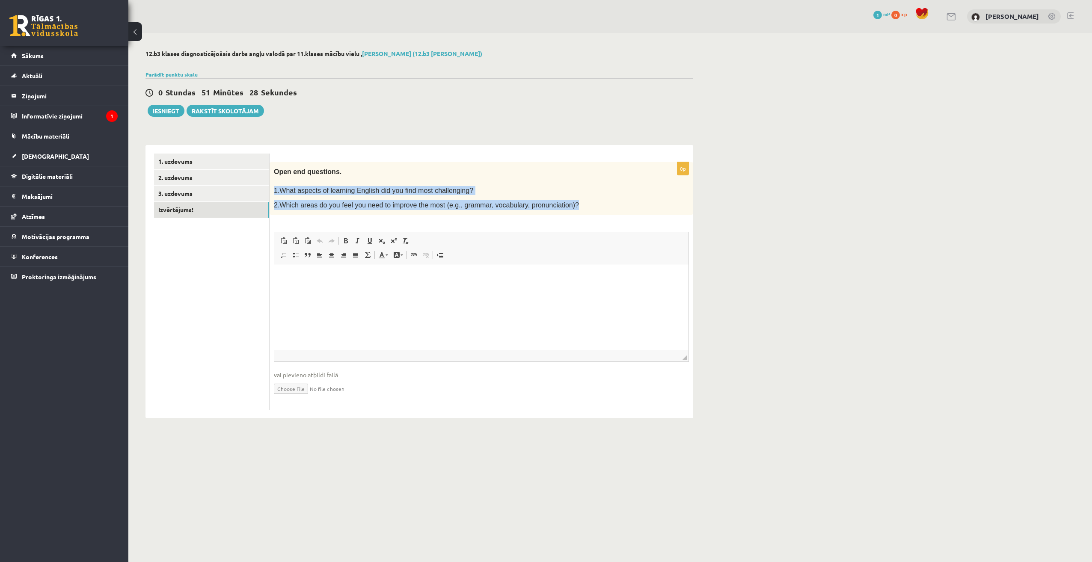
drag, startPoint x: 274, startPoint y: 187, endPoint x: 555, endPoint y: 213, distance: 282.8
click at [555, 213] on div "Open end questions. 1.What aspects of learning English did you find most challe…" at bounding box center [482, 188] width 424 height 53
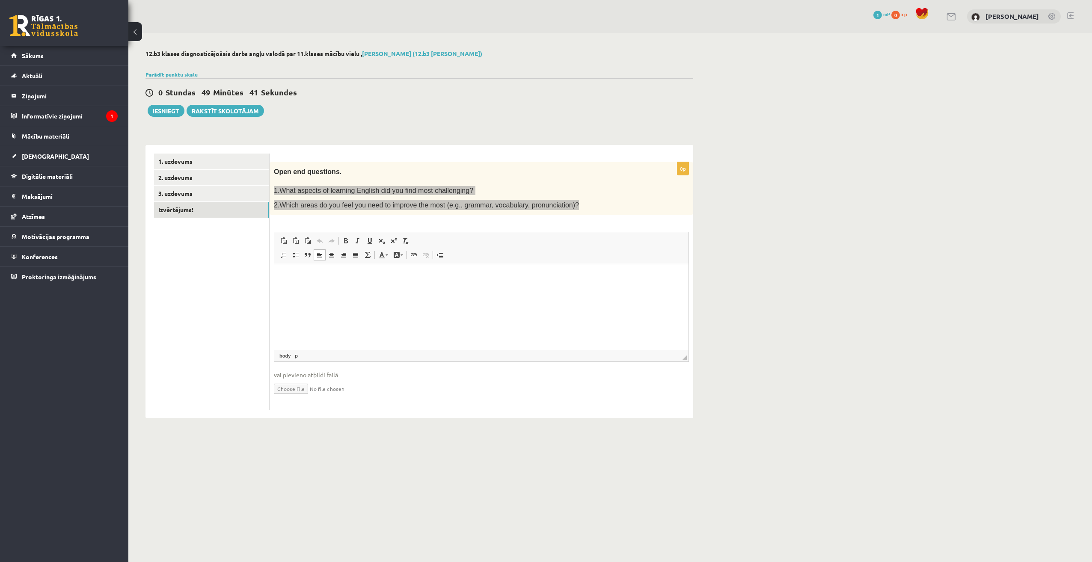
click at [317, 280] on p "Bagātinātā teksta redaktors, wiswyg-editor-user-answer-47024822140460" at bounding box center [481, 277] width 397 height 9
drag, startPoint x: 293, startPoint y: 273, endPoint x: 297, endPoint y: 277, distance: 6.1
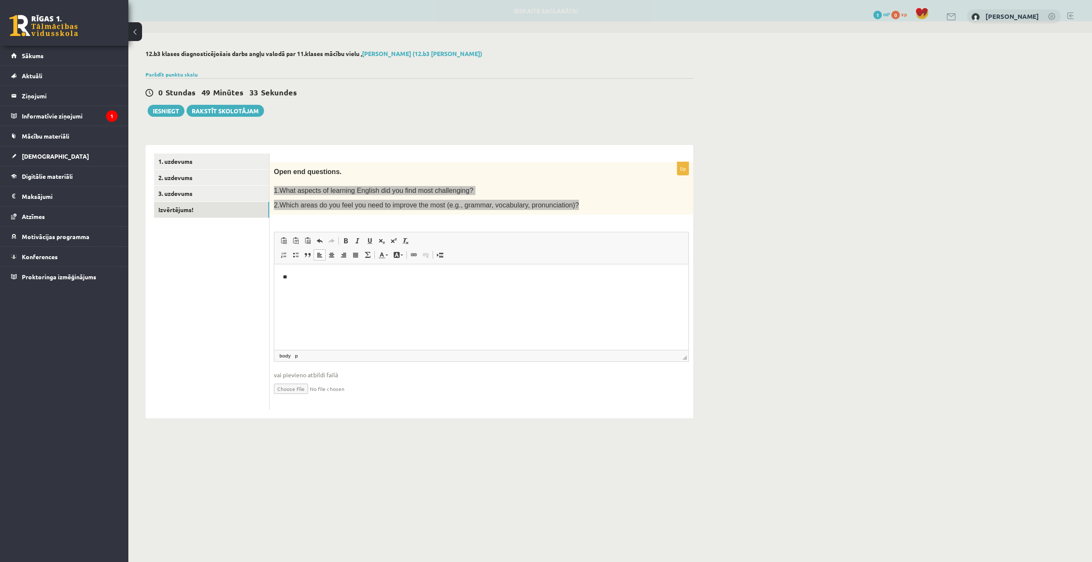
drag, startPoint x: 298, startPoint y: 271, endPoint x: 292, endPoint y: 285, distance: 15.0
click at [292, 285] on html "**" at bounding box center [481, 278] width 414 height 26
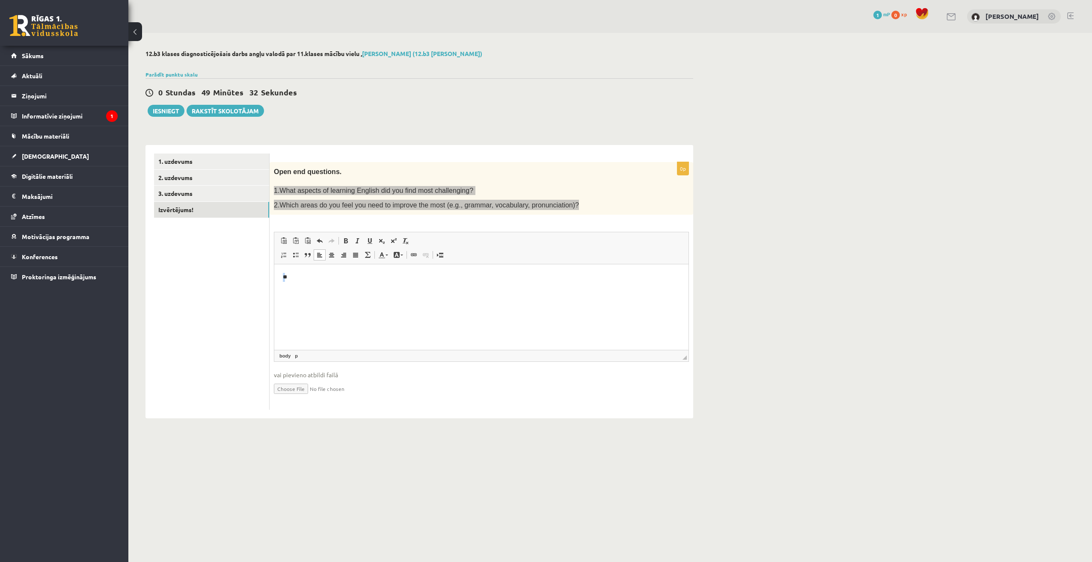
drag, startPoint x: 300, startPoint y: 271, endPoint x: 282, endPoint y: 299, distance: 32.9
click at [283, 291] on html "**" at bounding box center [481, 278] width 414 height 26
click at [312, 281] on span "Ielīmēt" at bounding box center [309, 280] width 7 height 7
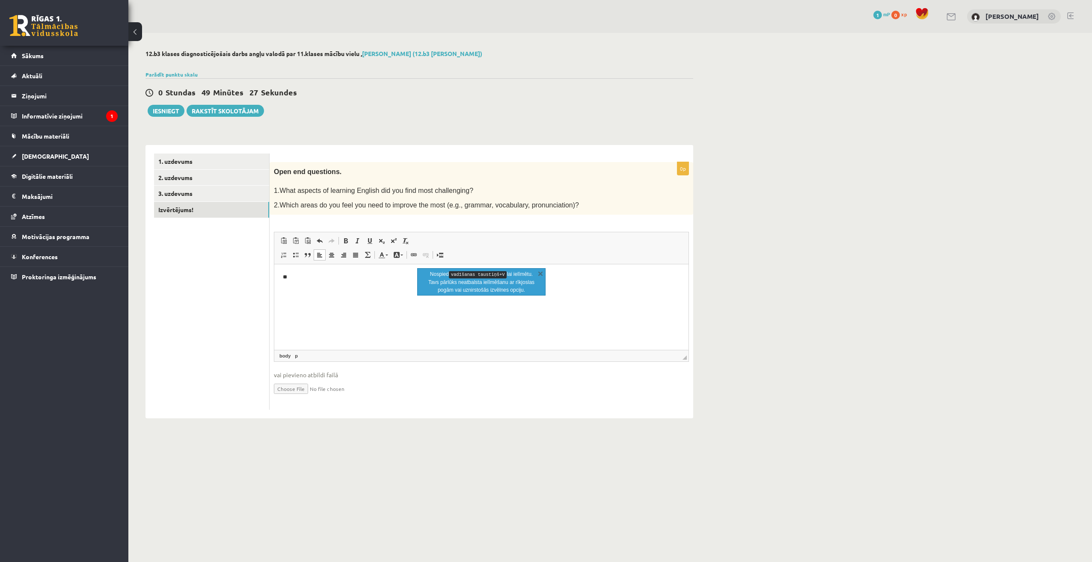
drag, startPoint x: 818, startPoint y: 558, endPoint x: 538, endPoint y: 298, distance: 381.9
click at [294, 281] on p "**" at bounding box center [481, 277] width 397 height 9
click at [483, 305] on html "**********" at bounding box center [481, 285] width 414 height 40
click at [365, 302] on html "**********" at bounding box center [481, 285] width 414 height 40
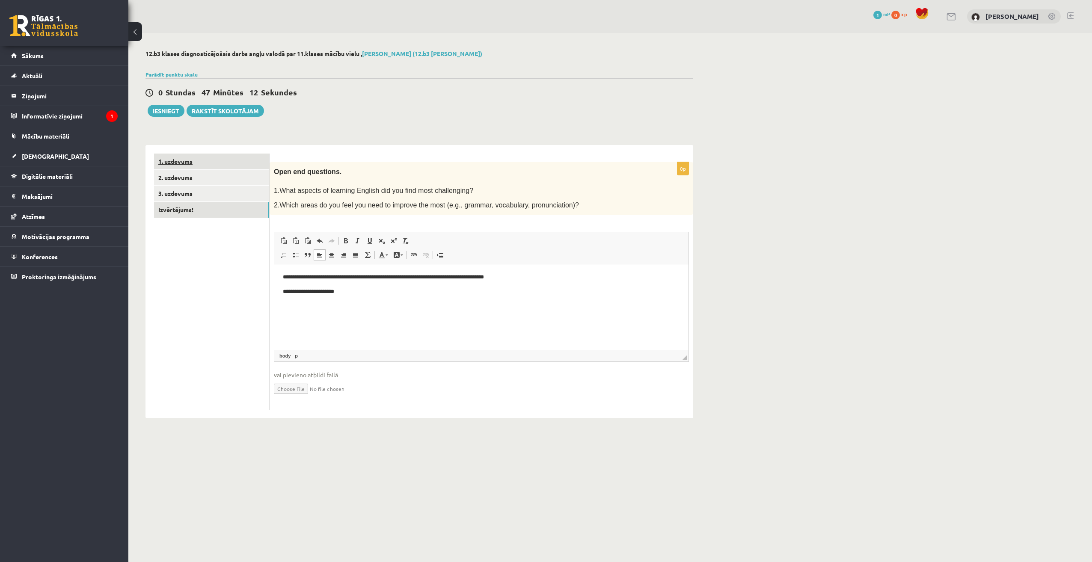
click at [188, 168] on link "1. uzdevums" at bounding box center [211, 162] width 115 height 16
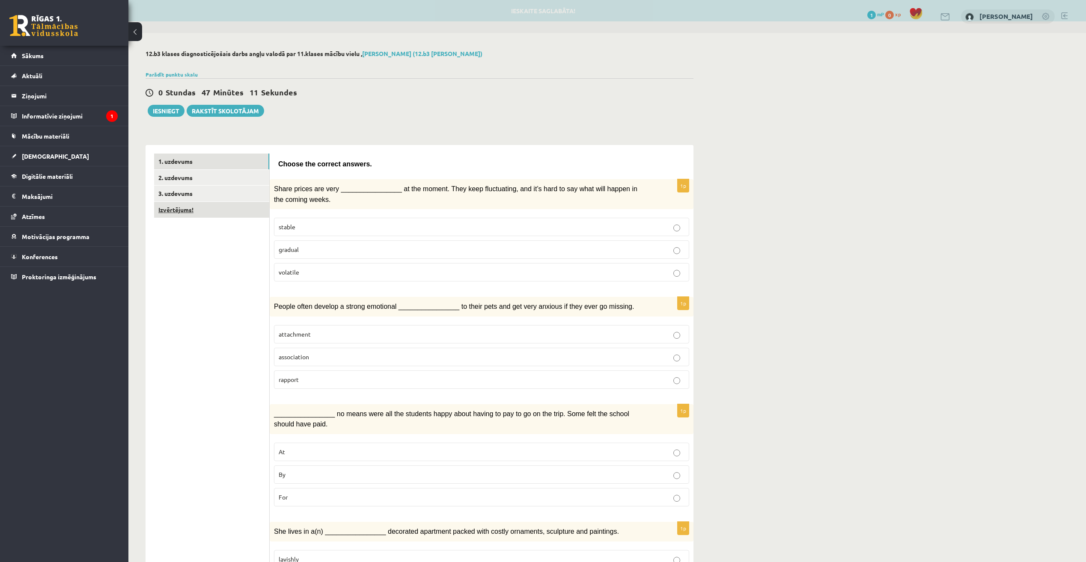
click at [177, 216] on link "Izvērtējums!" at bounding box center [211, 210] width 115 height 16
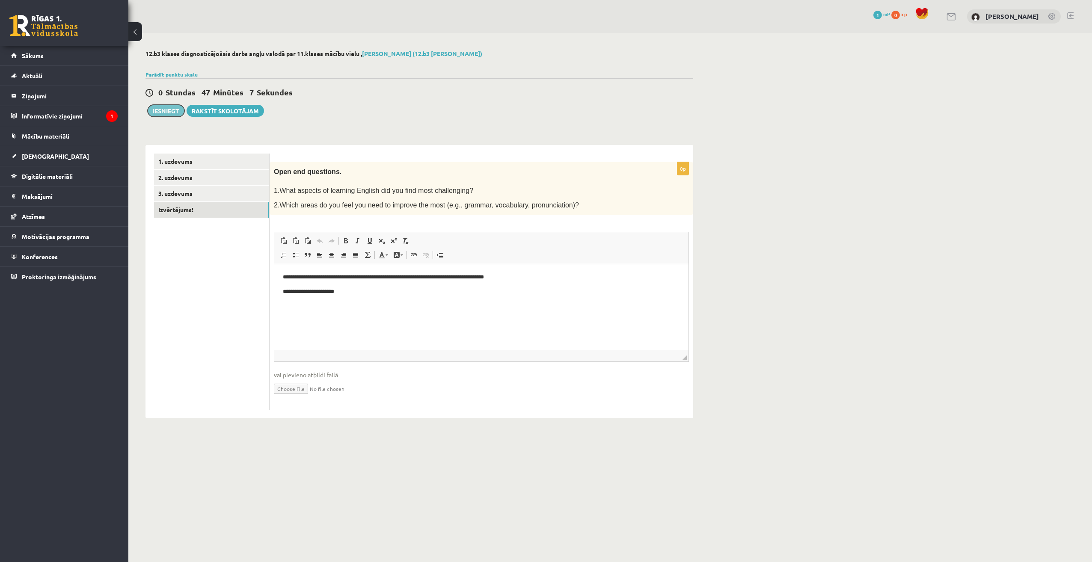
click at [164, 109] on button "Iesniegt" at bounding box center [166, 111] width 37 height 12
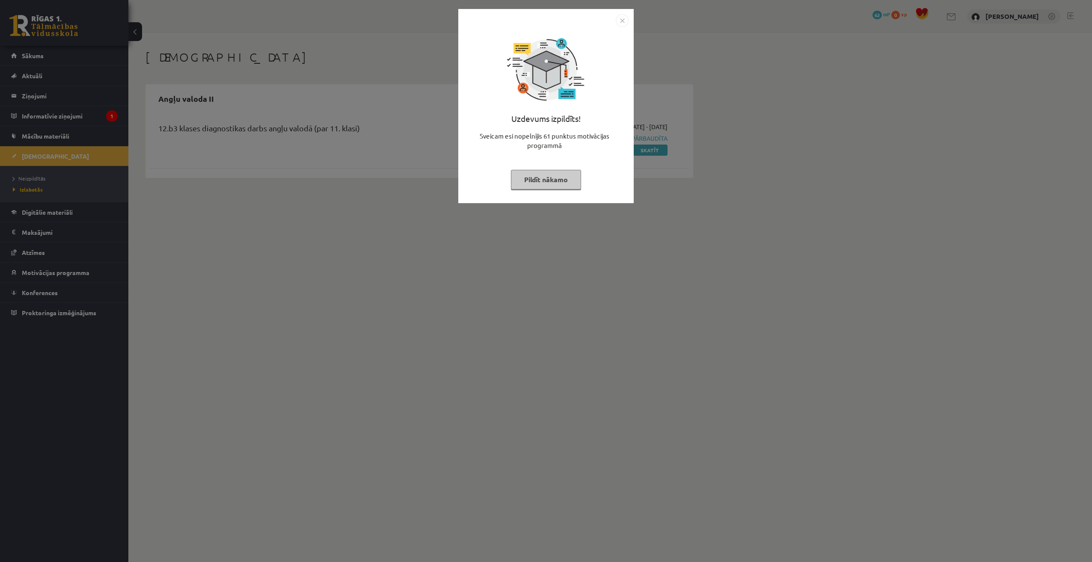
click at [628, 19] on img "Close" at bounding box center [622, 20] width 13 height 13
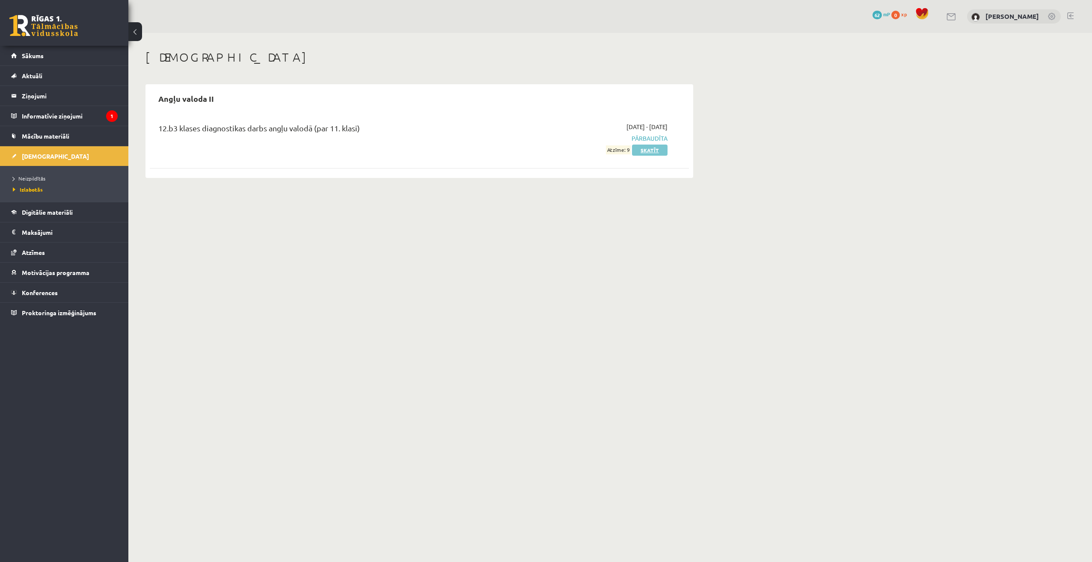
click at [647, 152] on link "Skatīt" at bounding box center [650, 150] width 36 height 11
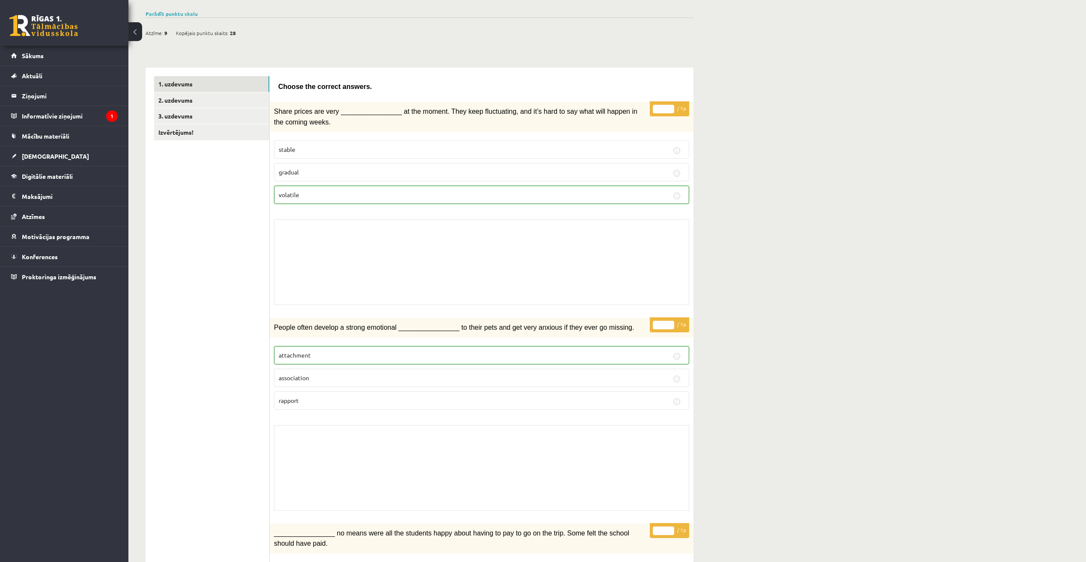
scroll to position [43, 0]
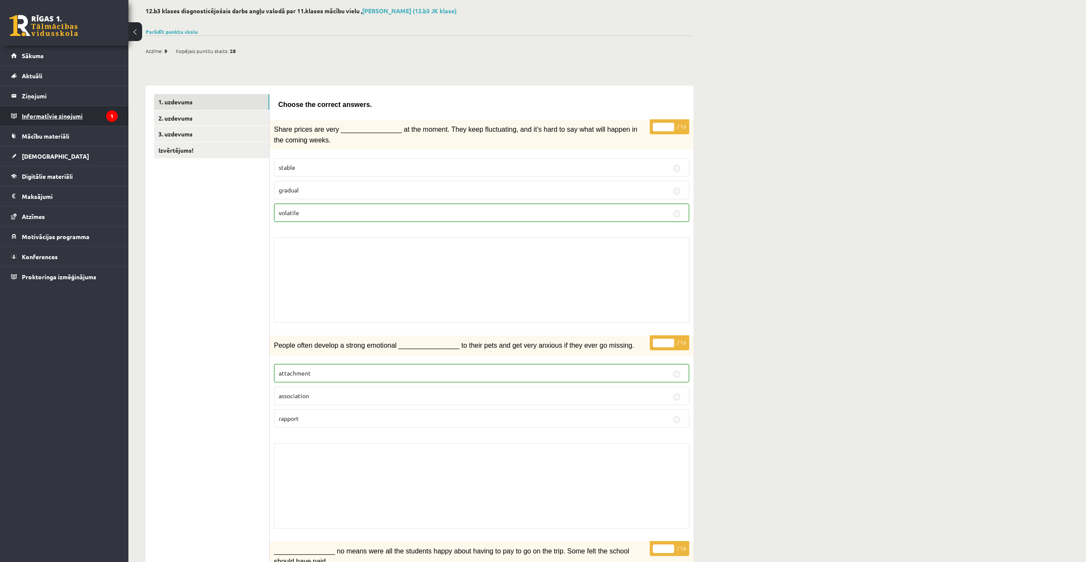
click at [71, 113] on legend "Informatīvie ziņojumi 1" at bounding box center [70, 116] width 96 height 20
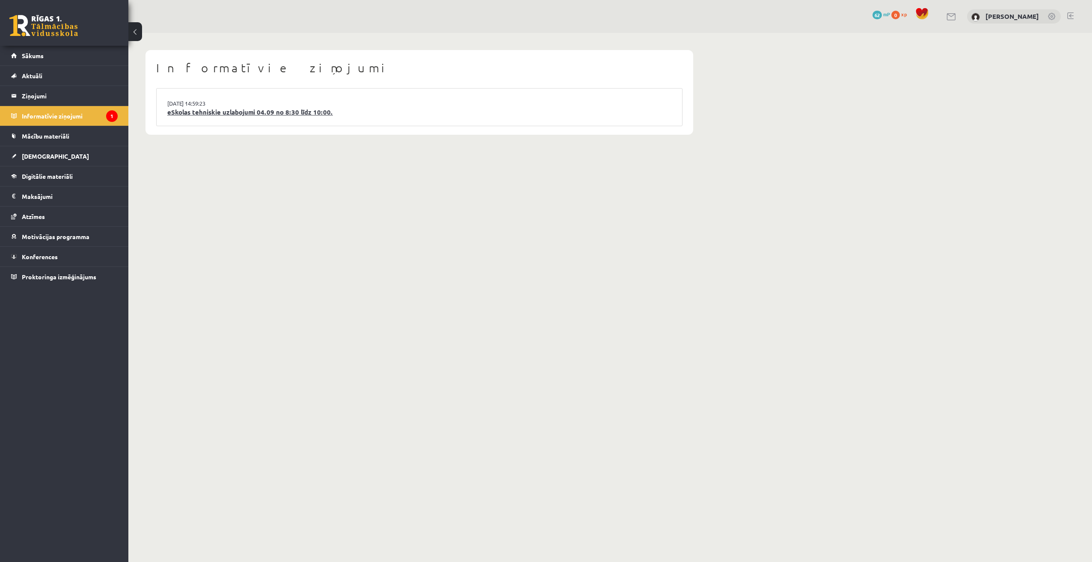
click at [217, 111] on link "eSkolas tehniskie uzlabojumi 04.09 no 8:30 līdz 10:00." at bounding box center [419, 112] width 504 height 10
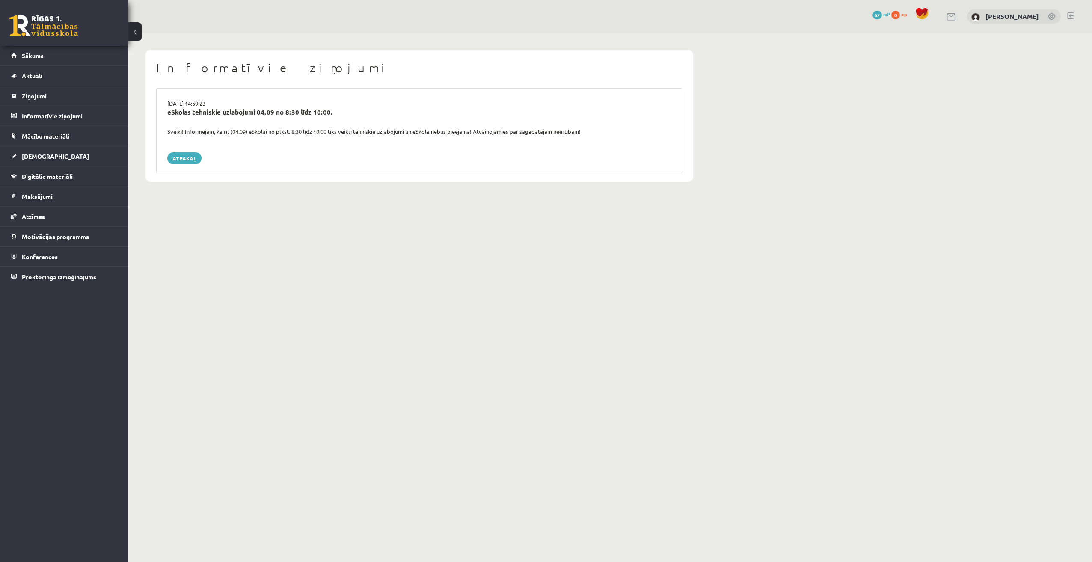
drag, startPoint x: 809, startPoint y: 269, endPoint x: 810, endPoint y: 262, distance: 6.9
click at [810, 264] on body "0 Dāvanas 62 mP 0 xp Zlata Stankeviča Sākums Aktuāli Kā mācīties eSKOLĀ Kontakt…" at bounding box center [546, 281] width 1092 height 562
click at [48, 222] on link "Atzīmes" at bounding box center [64, 217] width 107 height 20
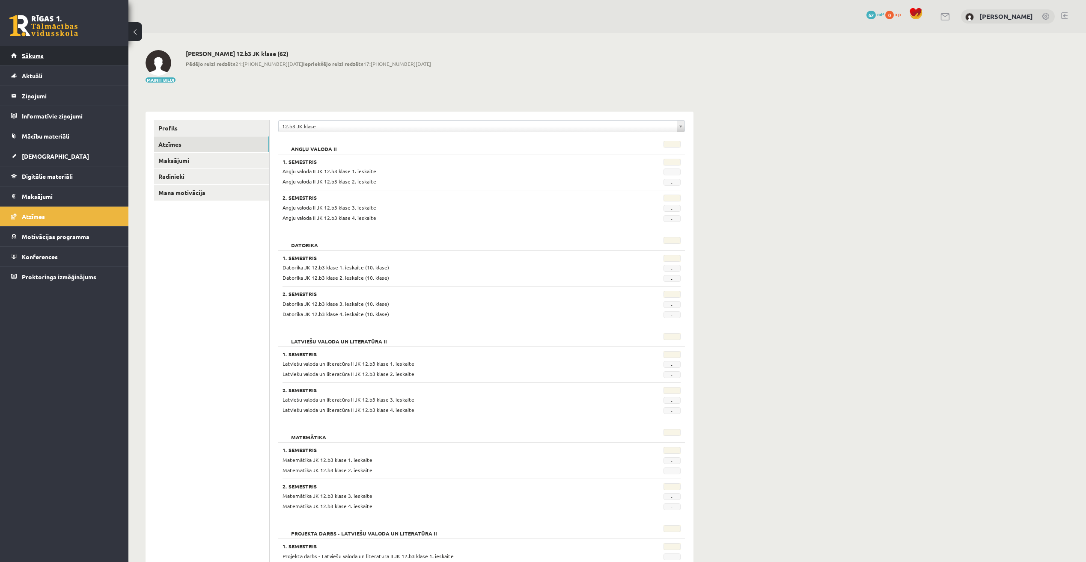
click at [21, 60] on link "Sākums" at bounding box center [64, 56] width 107 height 20
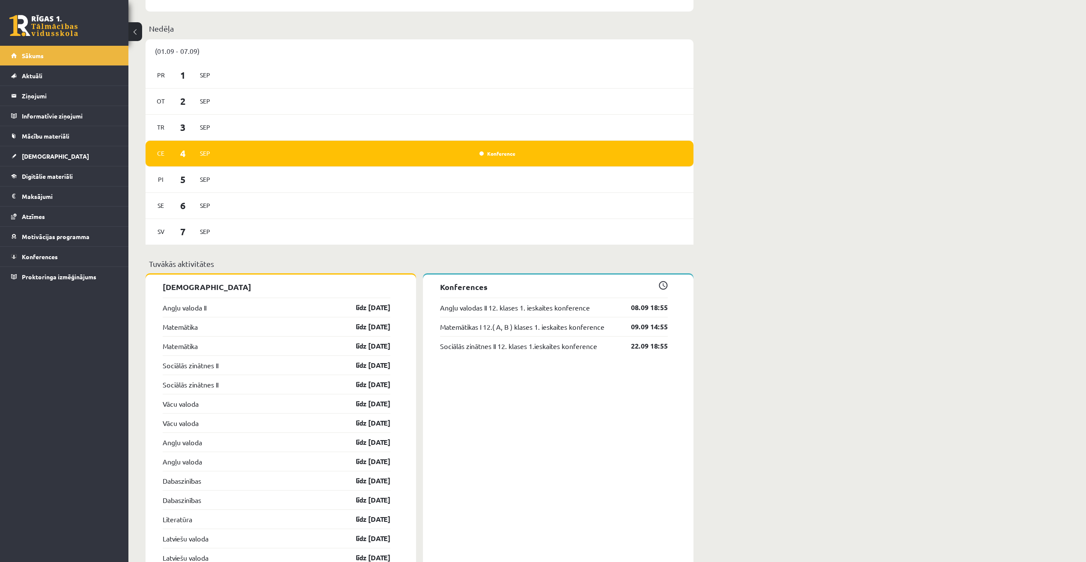
scroll to position [514, 0]
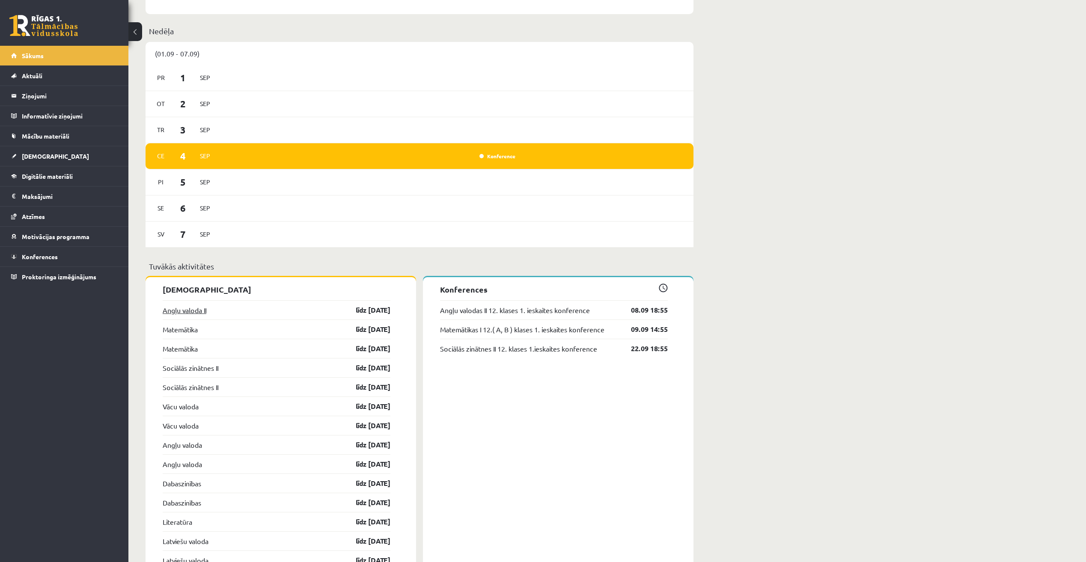
click at [190, 311] on link "Angļu valoda II" at bounding box center [185, 310] width 44 height 10
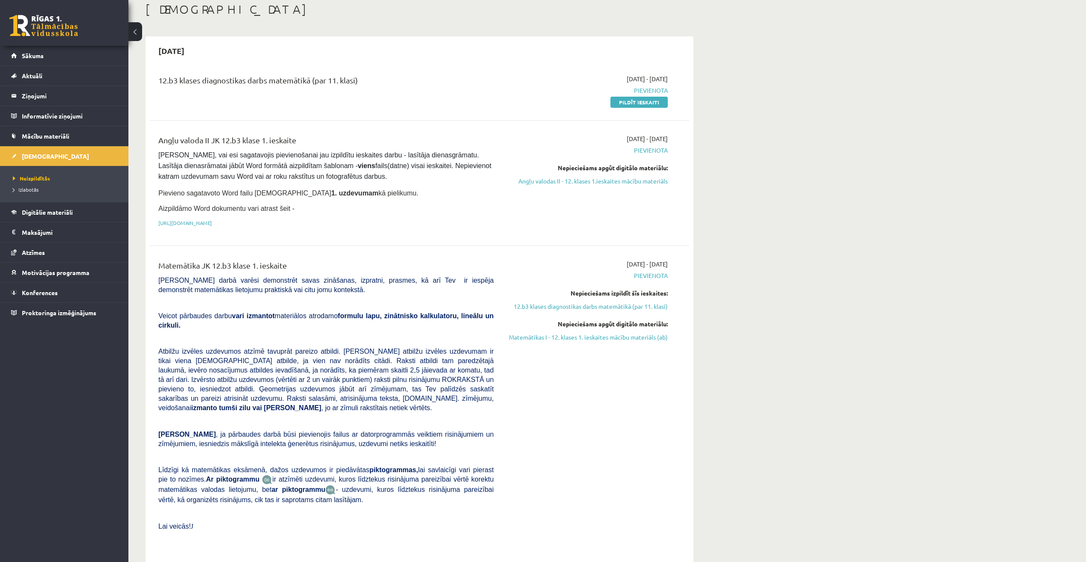
scroll to position [43, 0]
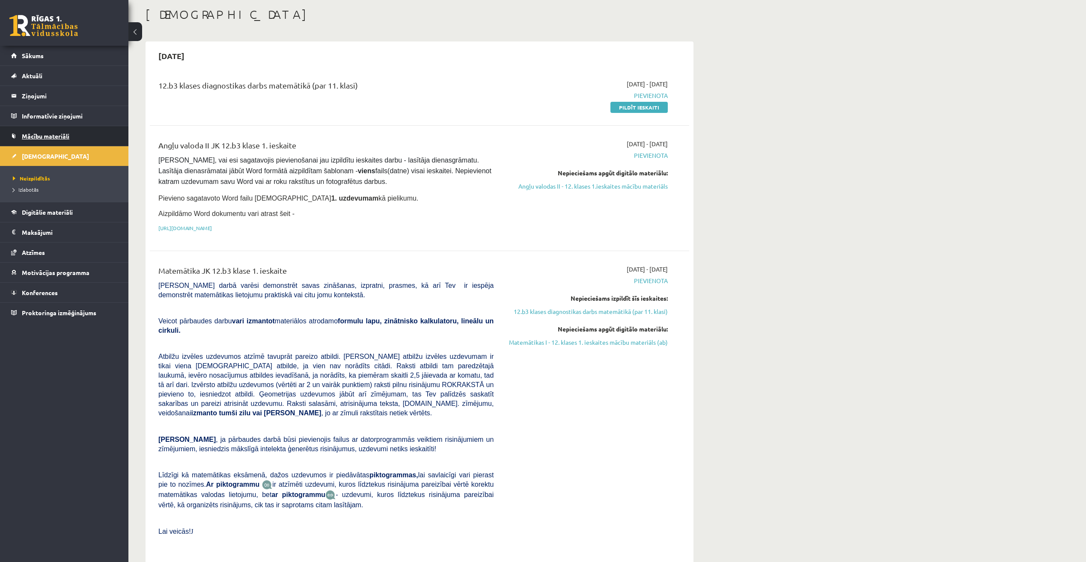
click at [38, 139] on span "Mācību materiāli" at bounding box center [46, 136] width 48 height 8
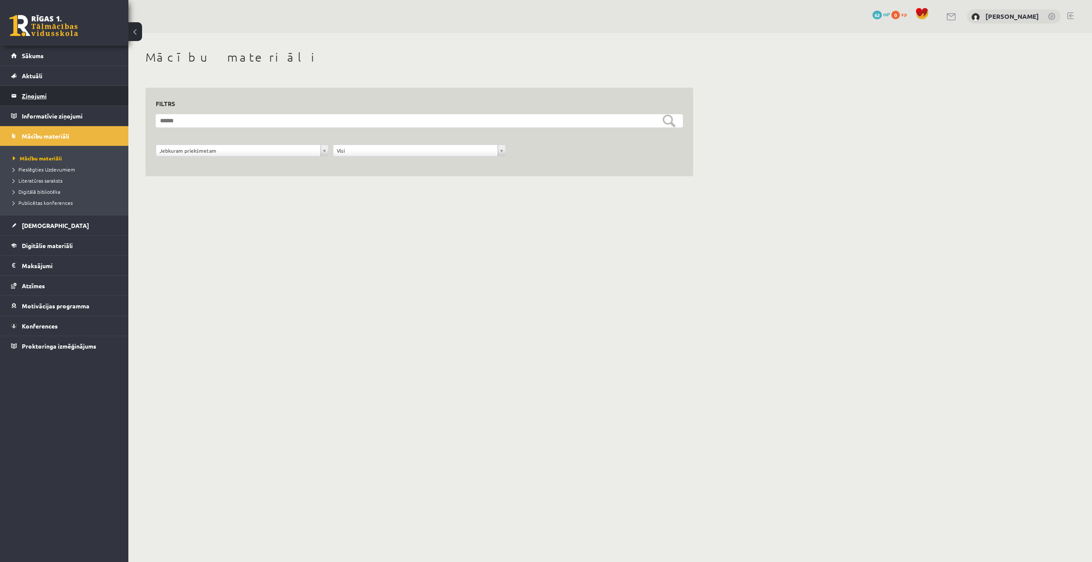
click at [48, 92] on legend "Ziņojumi 0" at bounding box center [70, 96] width 96 height 20
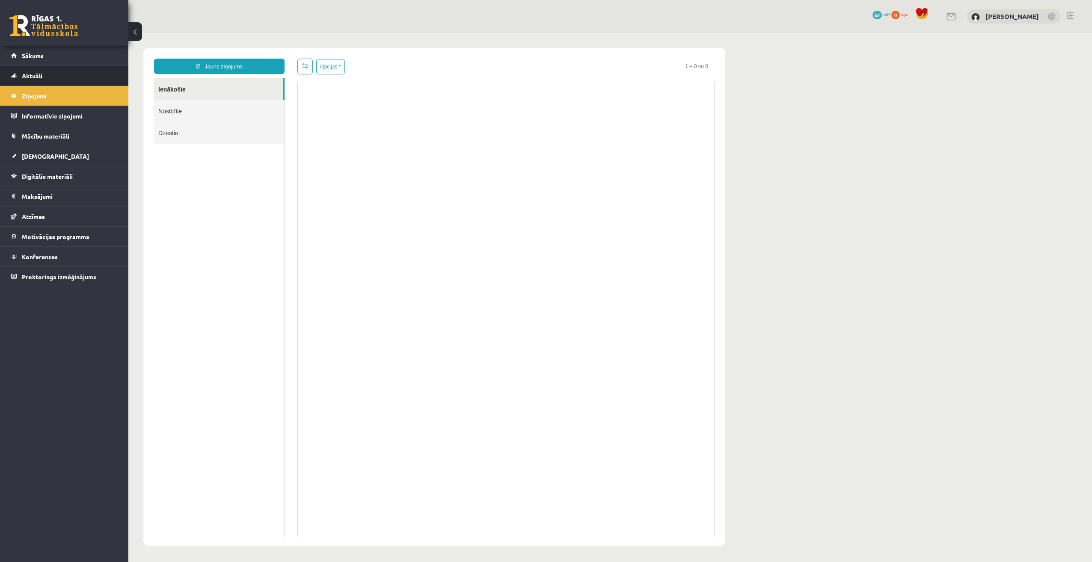
click at [48, 79] on link "Aktuāli" at bounding box center [64, 76] width 107 height 20
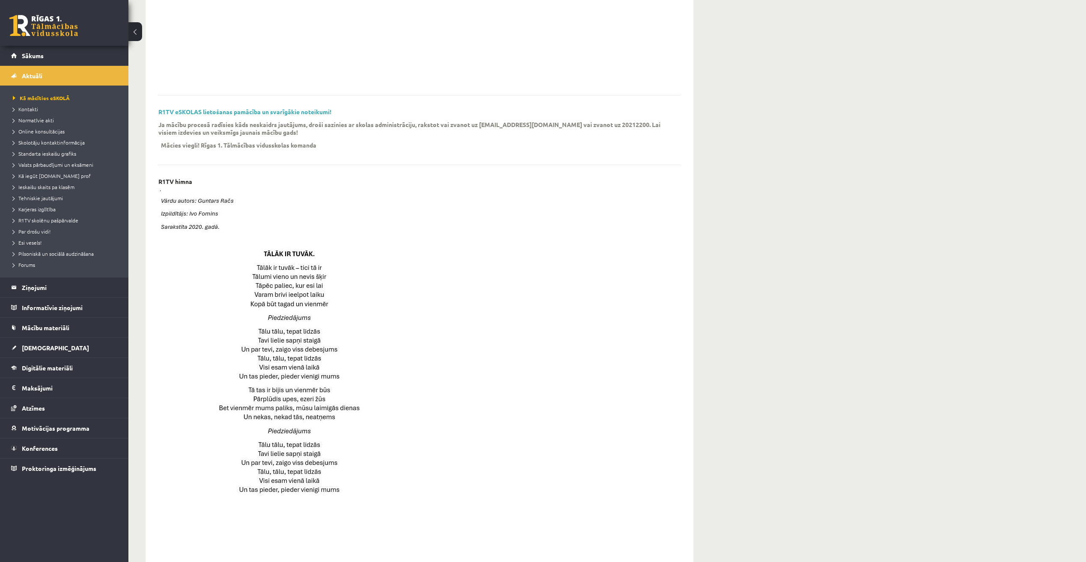
scroll to position [43, 0]
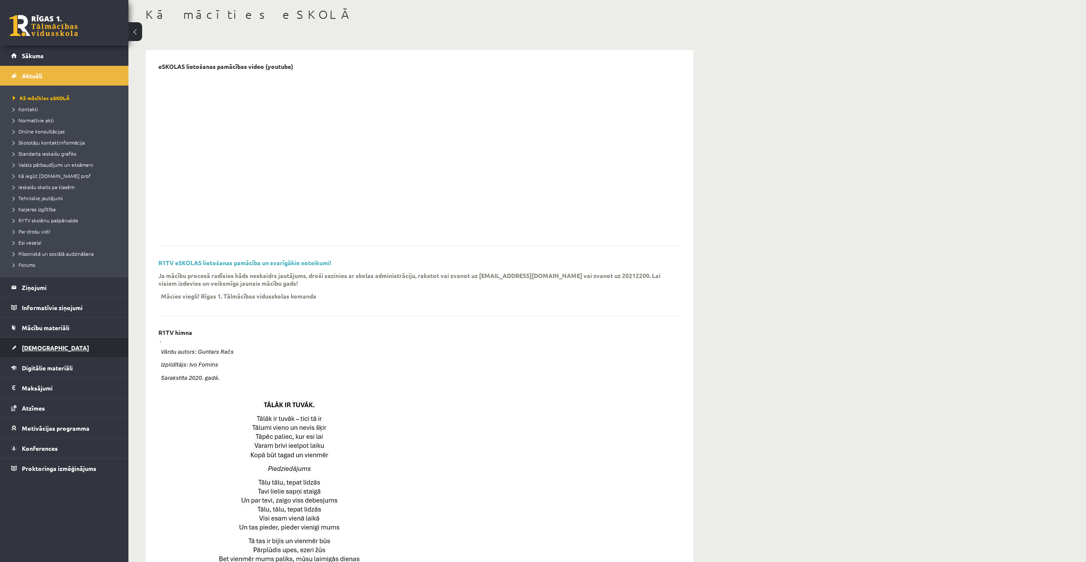
click at [44, 343] on link "[DEMOGRAPHIC_DATA]" at bounding box center [64, 348] width 107 height 20
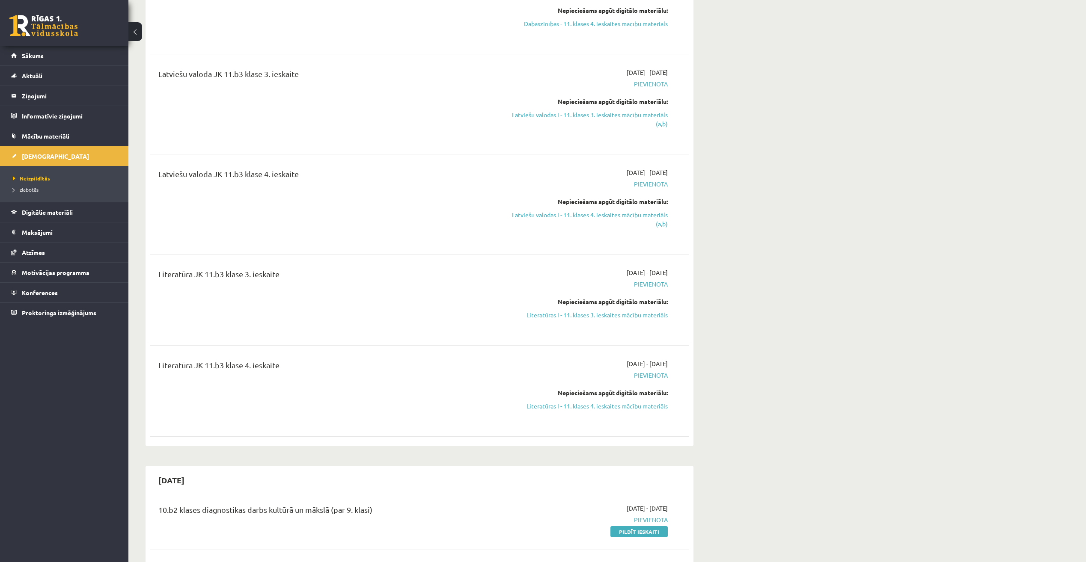
scroll to position [1798, 0]
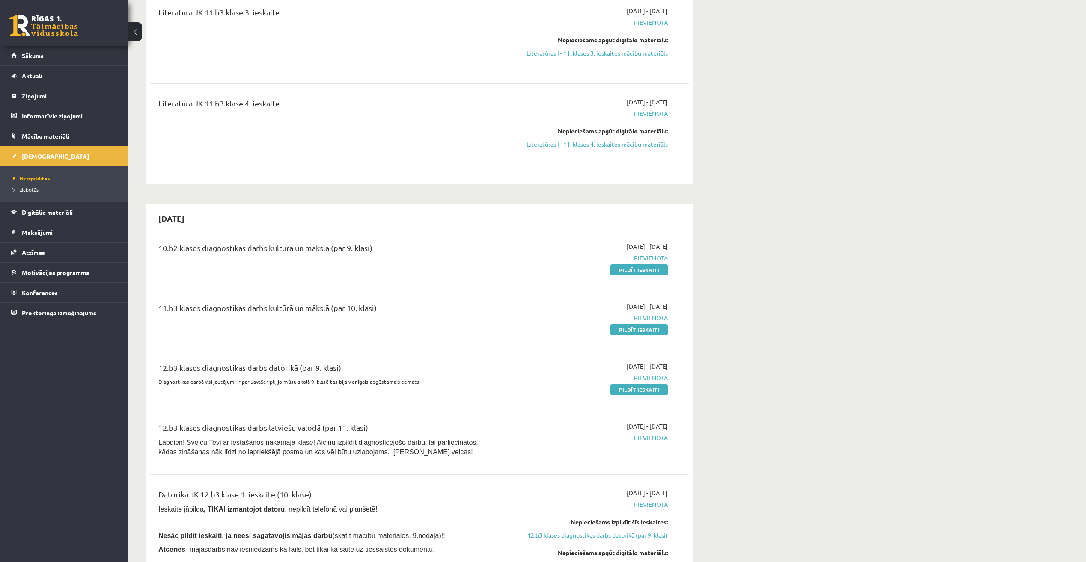
click at [24, 188] on span "Izlabotās" at bounding box center [26, 189] width 26 height 7
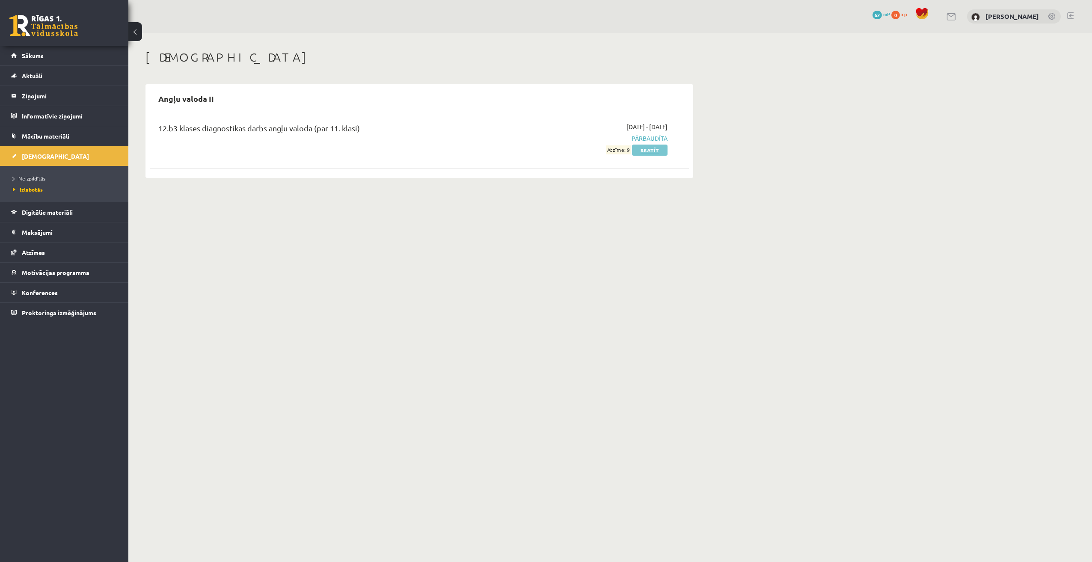
click at [650, 152] on link "Skatīt" at bounding box center [650, 150] width 36 height 11
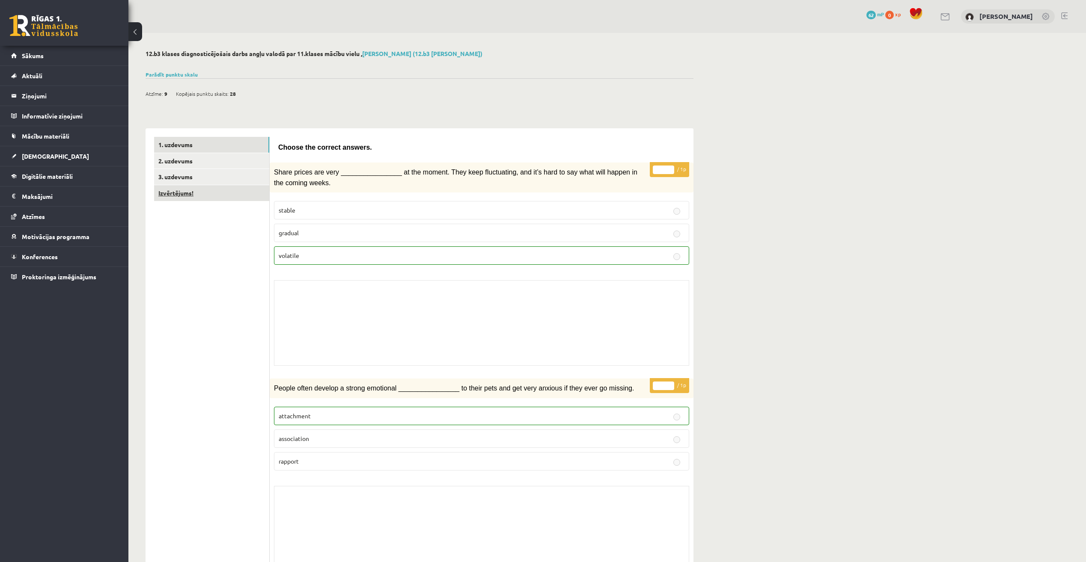
click at [164, 193] on link "Izvērtējums!" at bounding box center [211, 193] width 115 height 16
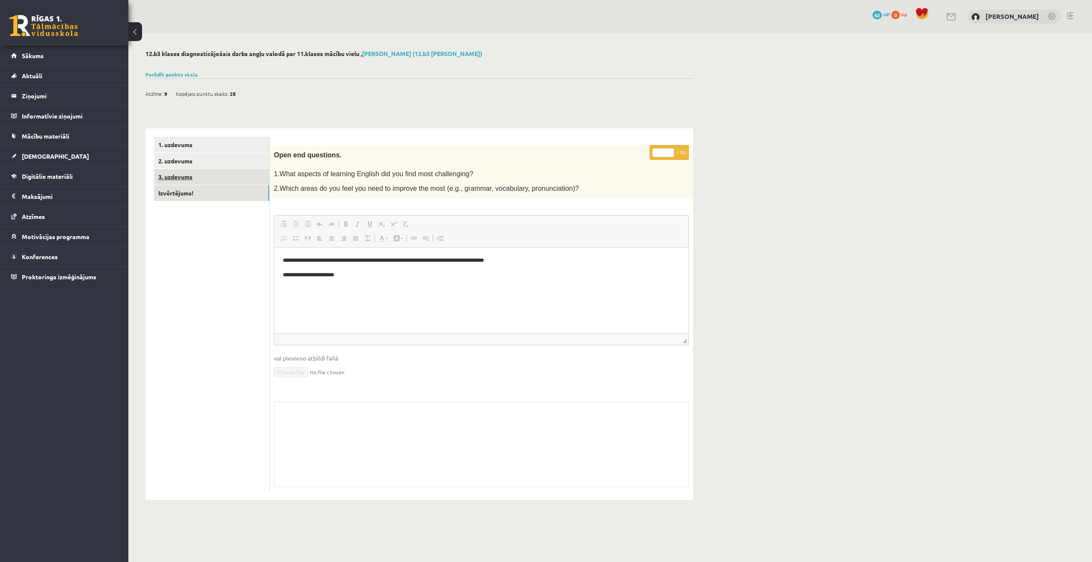
click at [177, 173] on link "3. uzdevums" at bounding box center [211, 177] width 115 height 16
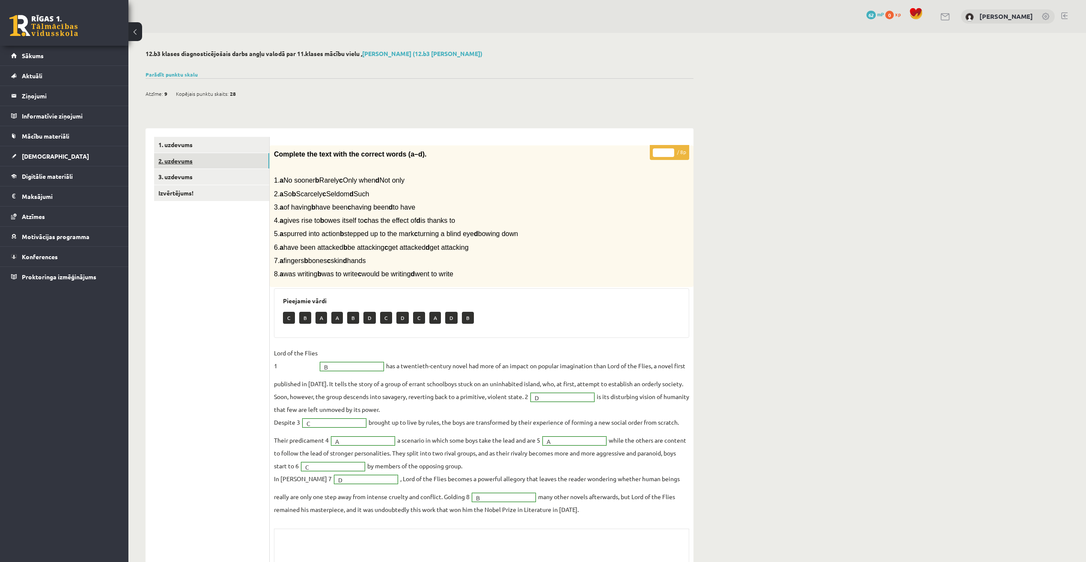
click at [174, 158] on link "2. uzdevums" at bounding box center [211, 161] width 115 height 16
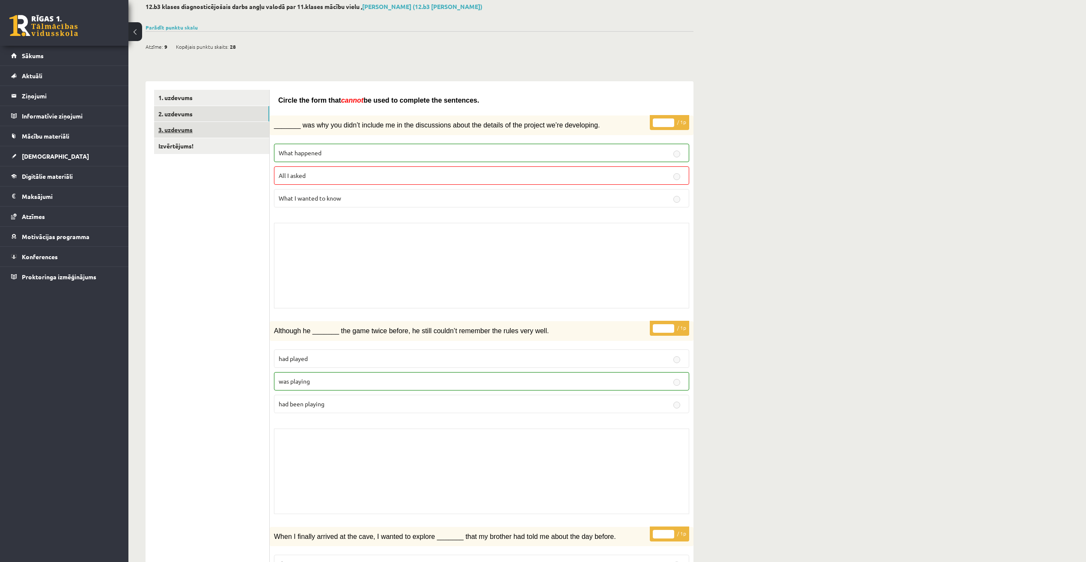
scroll to position [43, 0]
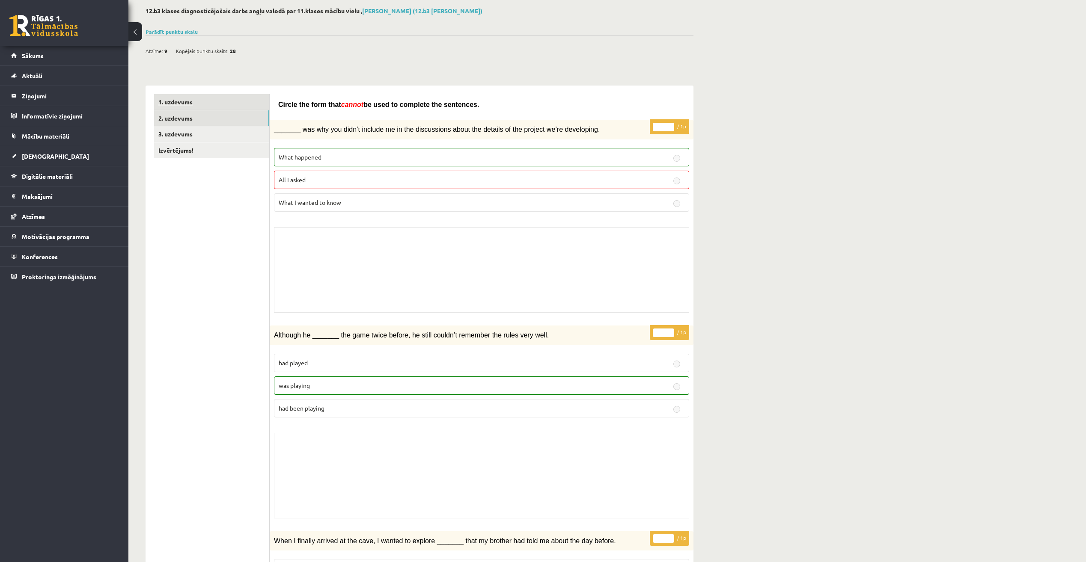
click at [159, 97] on link "1. uzdevums" at bounding box center [211, 102] width 115 height 16
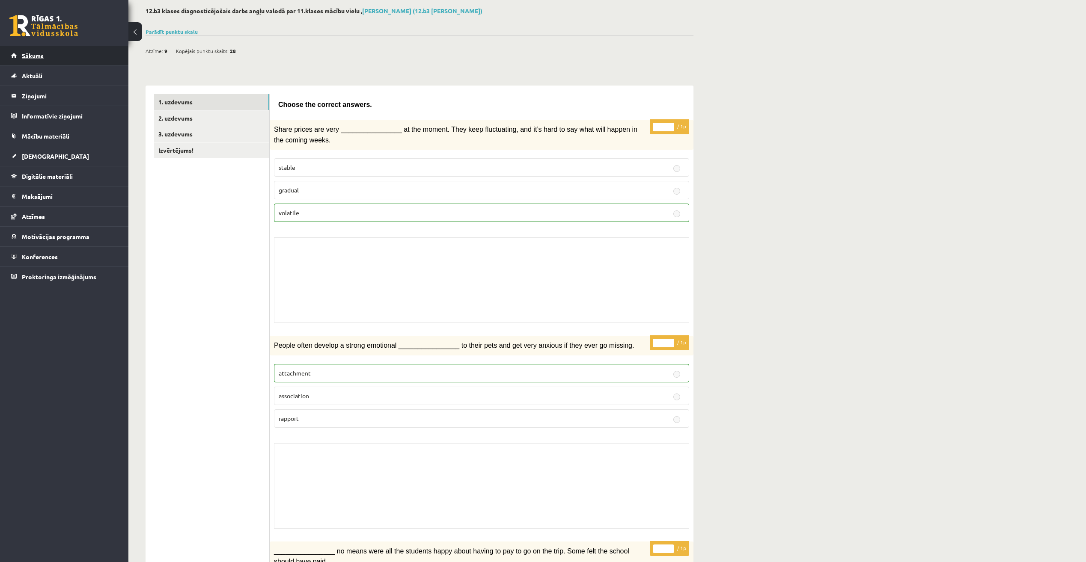
click at [61, 59] on link "Sākums" at bounding box center [64, 56] width 107 height 20
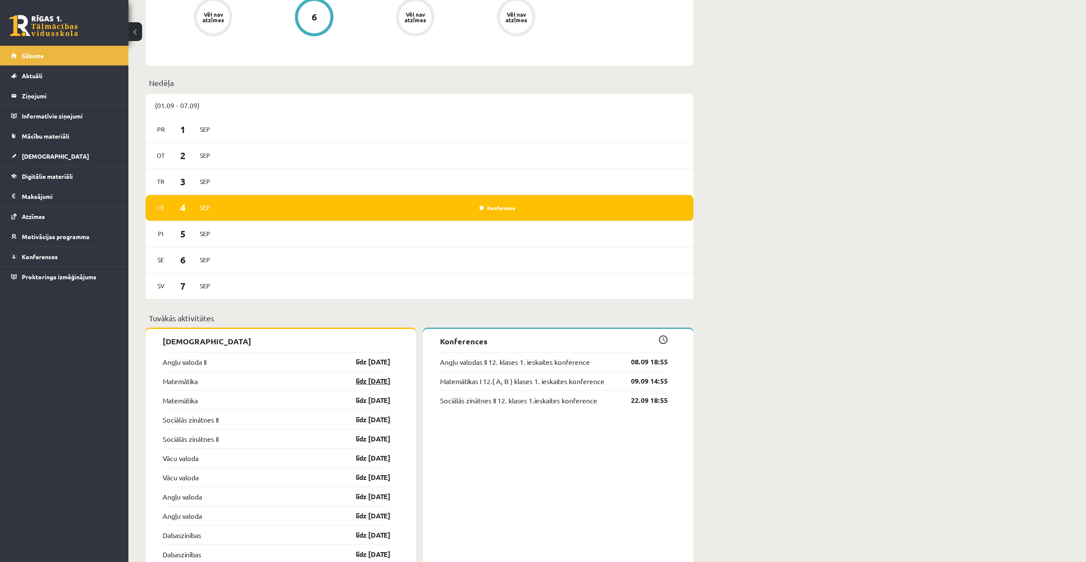
scroll to position [471, 0]
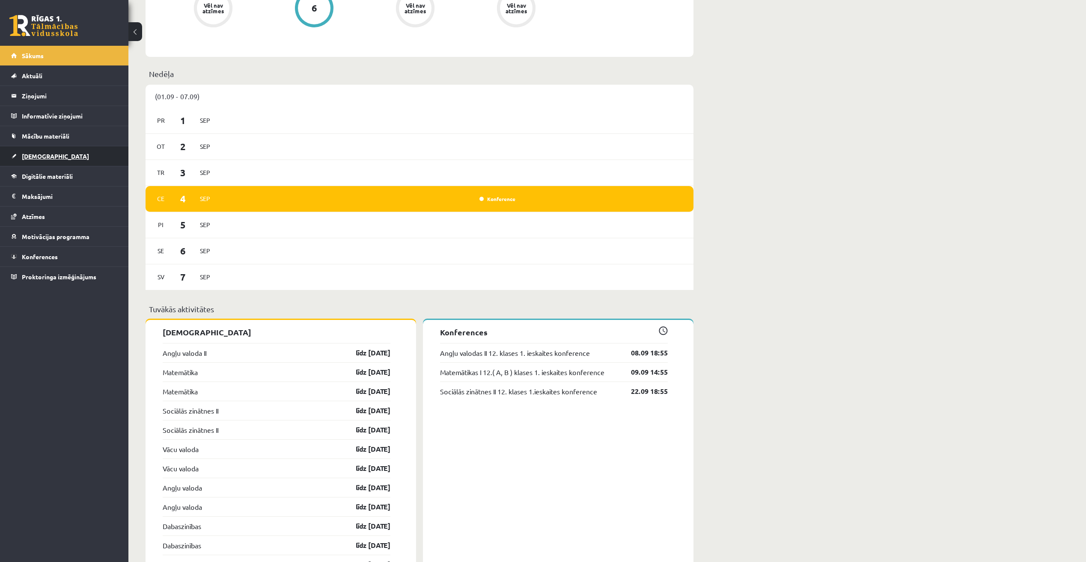
click at [45, 156] on span "[DEMOGRAPHIC_DATA]" at bounding box center [55, 156] width 67 height 8
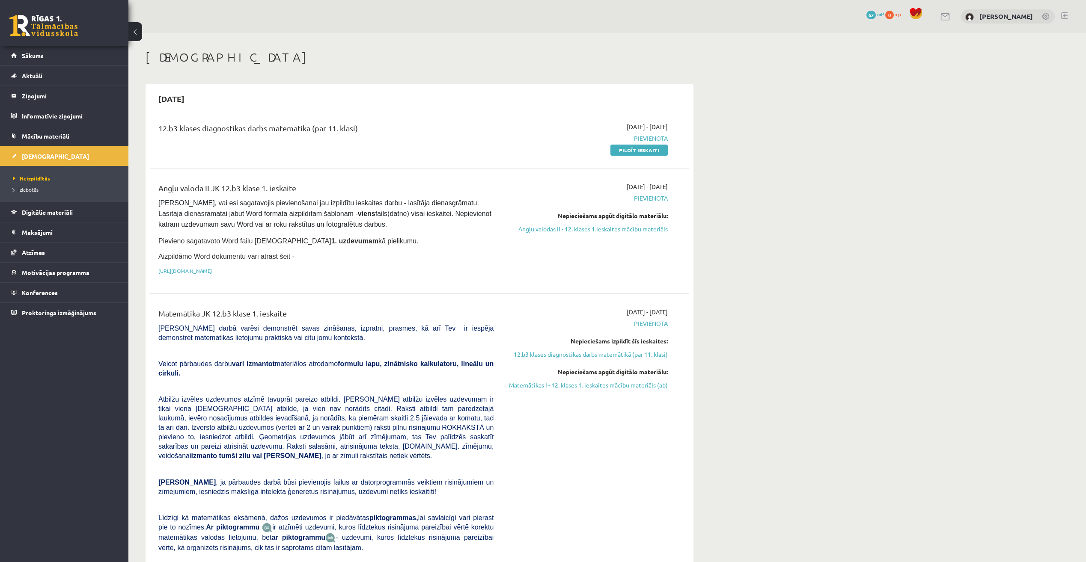
drag, startPoint x: 646, startPoint y: 151, endPoint x: 576, endPoint y: 38, distance: 133.0
click at [646, 151] on link "Pildīt ieskaiti" at bounding box center [638, 150] width 57 height 11
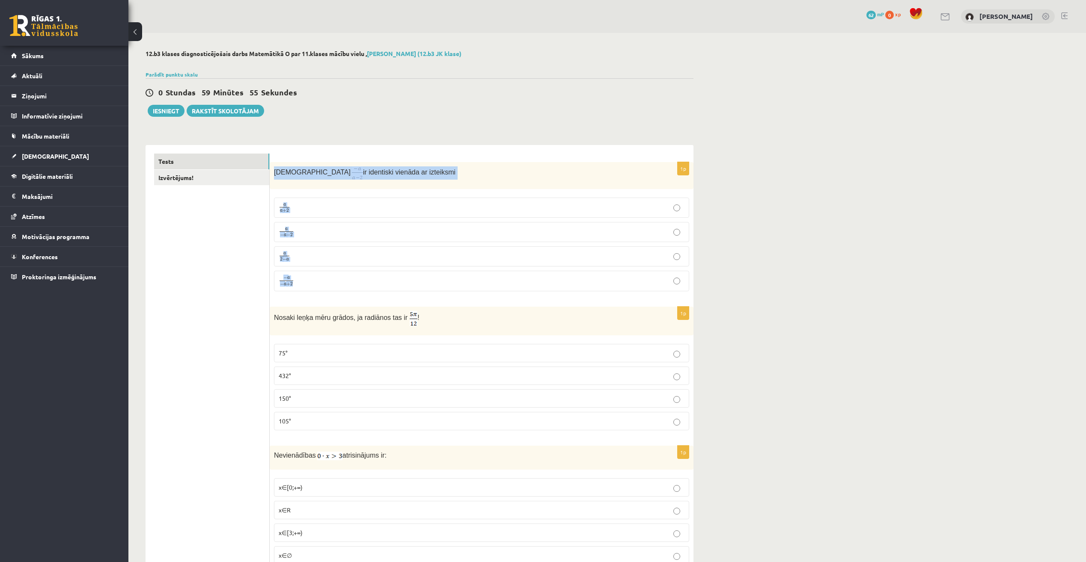
drag, startPoint x: 274, startPoint y: 172, endPoint x: 405, endPoint y: 283, distance: 171.3
click at [405, 283] on div "1p Izteiksme ir identiski vienāda ar izteiksmi a a + 2 a a + 2 a − a − 2 a − a …" at bounding box center [482, 230] width 424 height 136
drag, startPoint x: 405, startPoint y: 283, endPoint x: 375, endPoint y: 176, distance: 110.3
copy div "Izteiksme ir identiski vienāda ar izteiksmi a a + 2 a a + 2 a − a − 2 a − a − 2…"
click at [443, 116] on div "0 Stundas 59 Minūtes 24 Sekundes Ieskaite saglabāta! Iesniegt Rakstīt skolotājam" at bounding box center [420, 97] width 548 height 39
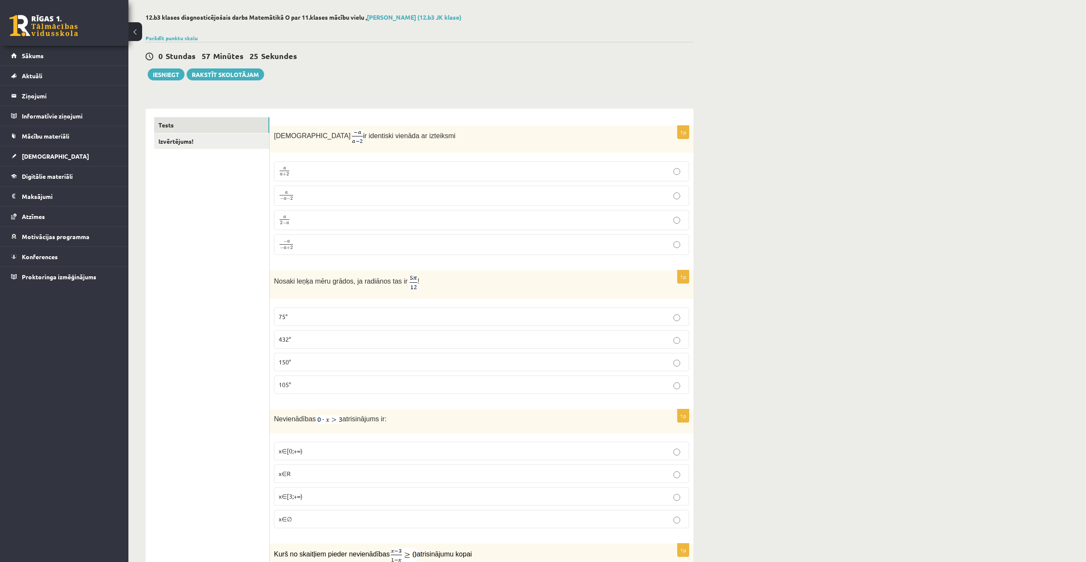
scroll to position [36, 0]
click at [679, 321] on label "75°" at bounding box center [481, 317] width 415 height 18
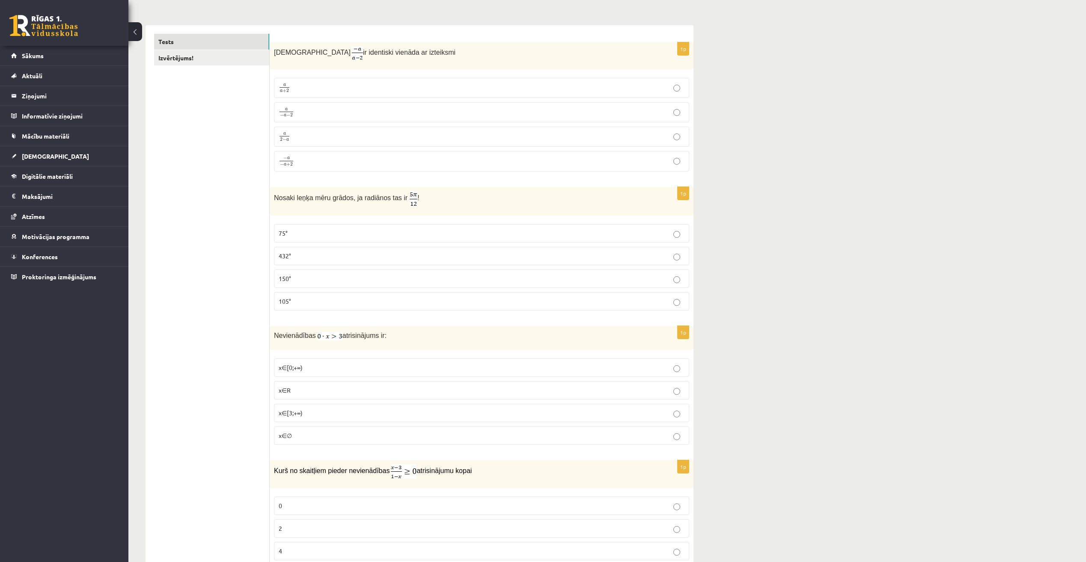
scroll to position [0, 0]
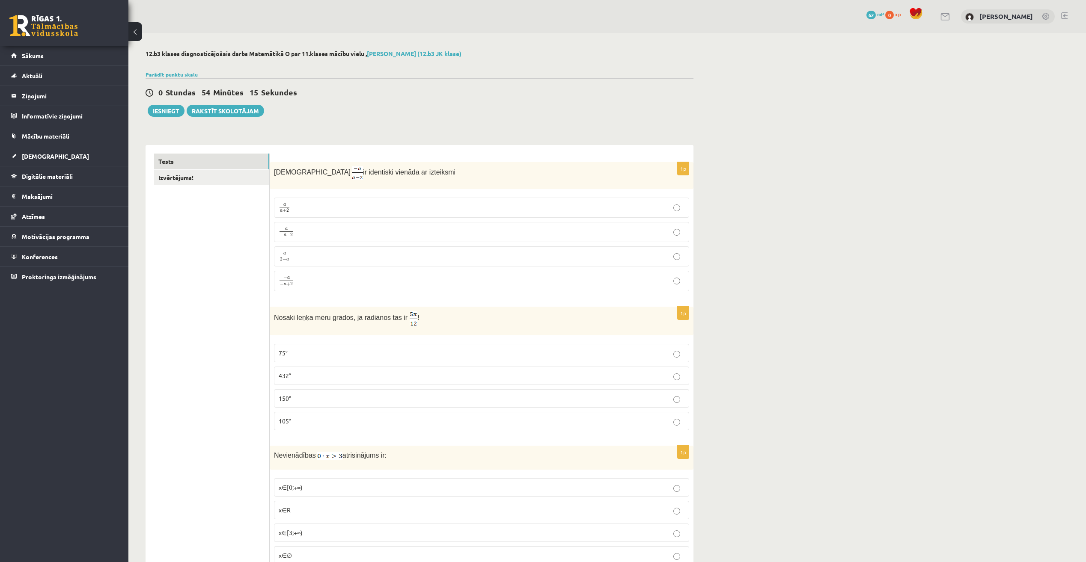
click at [670, 253] on p "a 2 − a a 2 − a" at bounding box center [482, 256] width 406 height 11
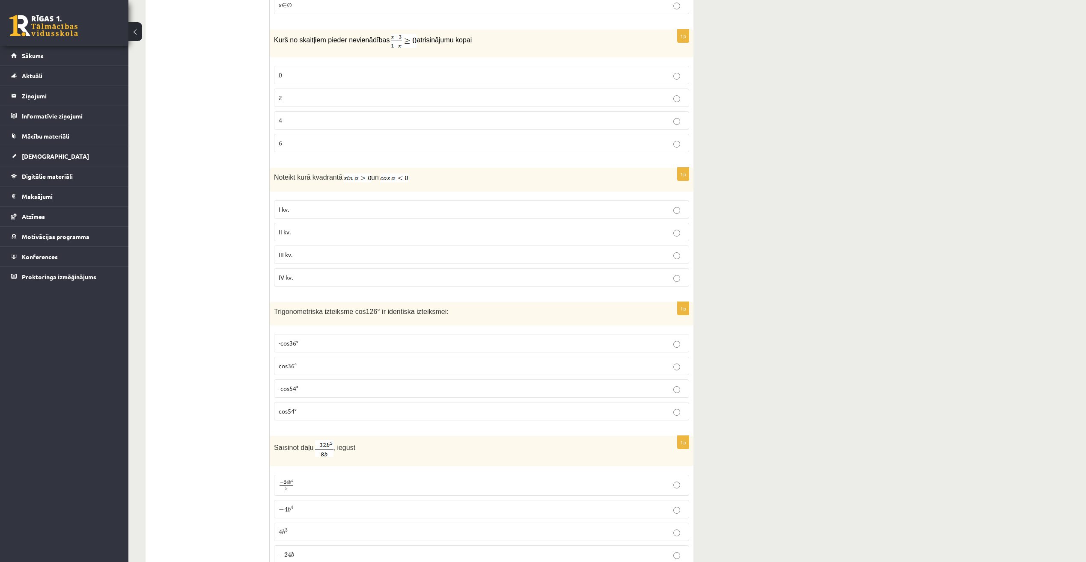
scroll to position [556, 0]
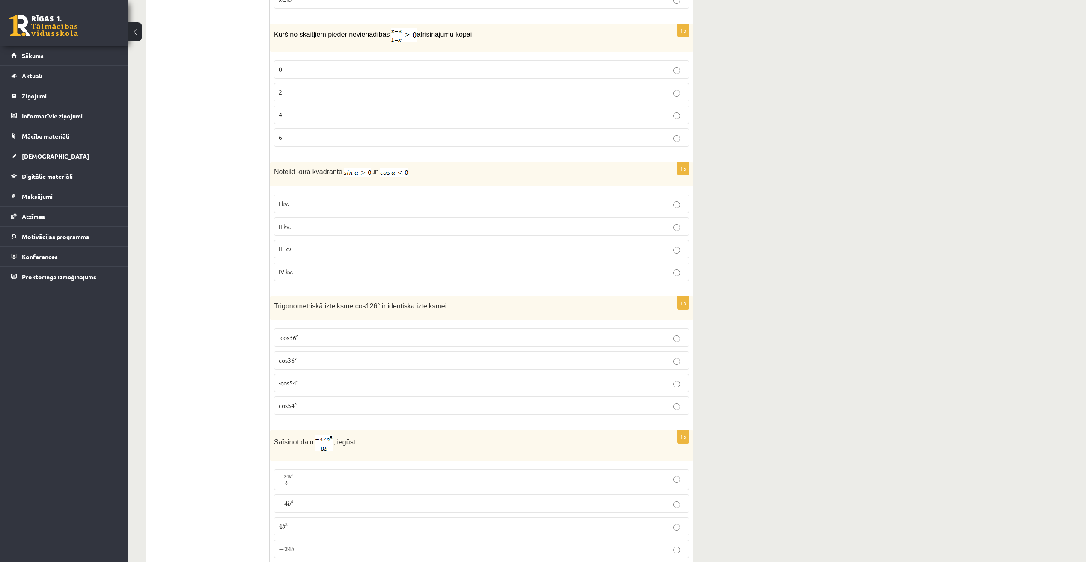
click at [676, 88] on label "2" at bounding box center [481, 92] width 415 height 18
click at [323, 227] on p "II kv." at bounding box center [482, 226] width 406 height 9
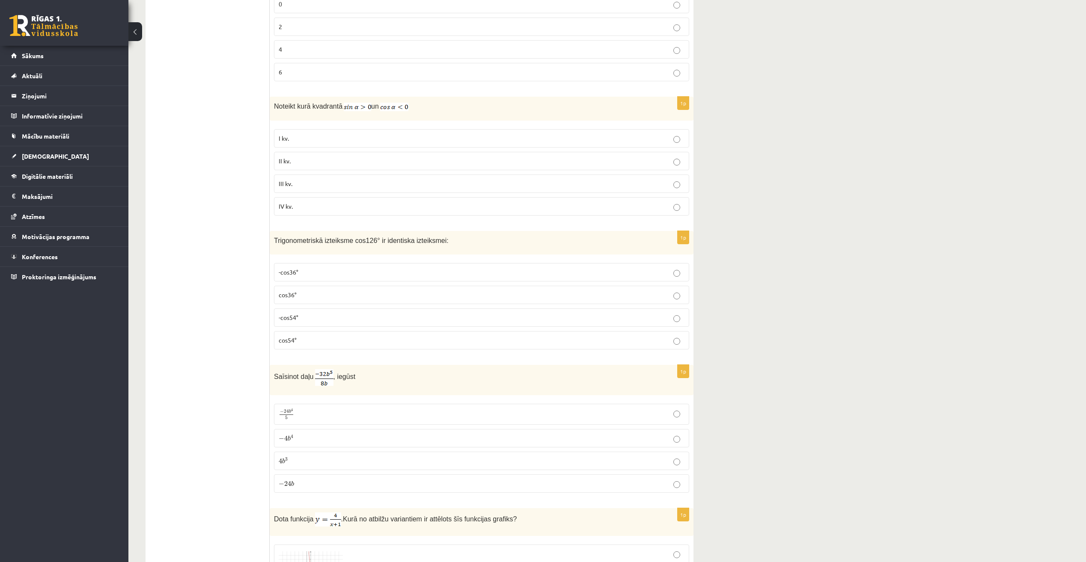
scroll to position [642, 0]
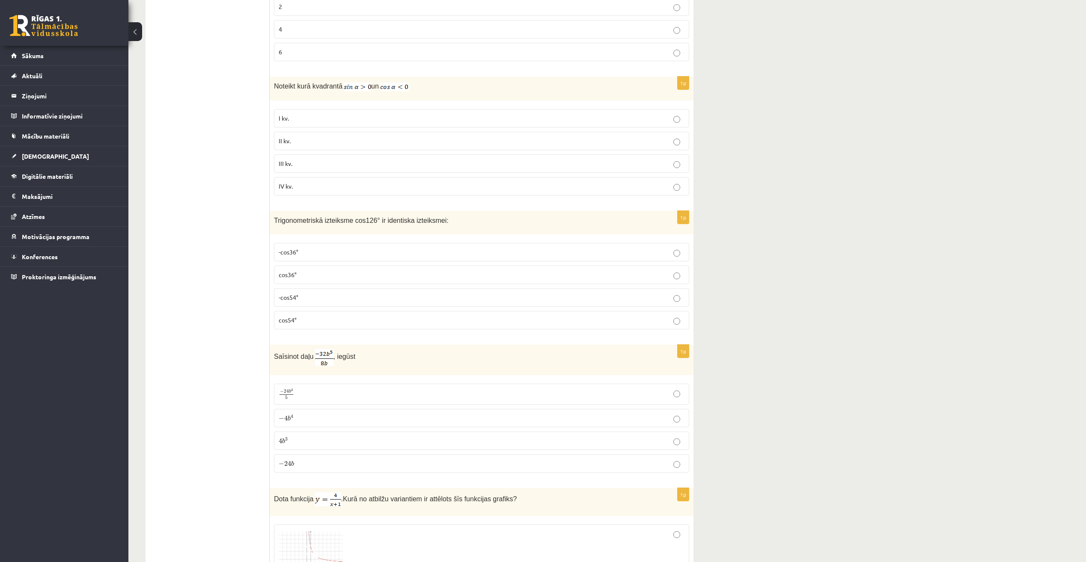
click at [358, 293] on p "-cos54°" at bounding box center [482, 297] width 406 height 9
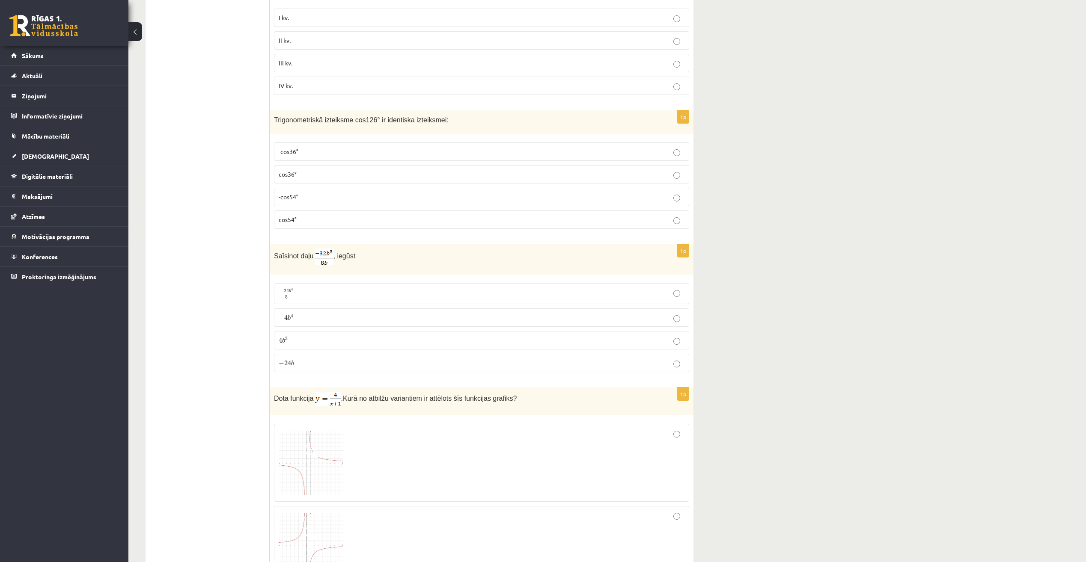
scroll to position [770, 0]
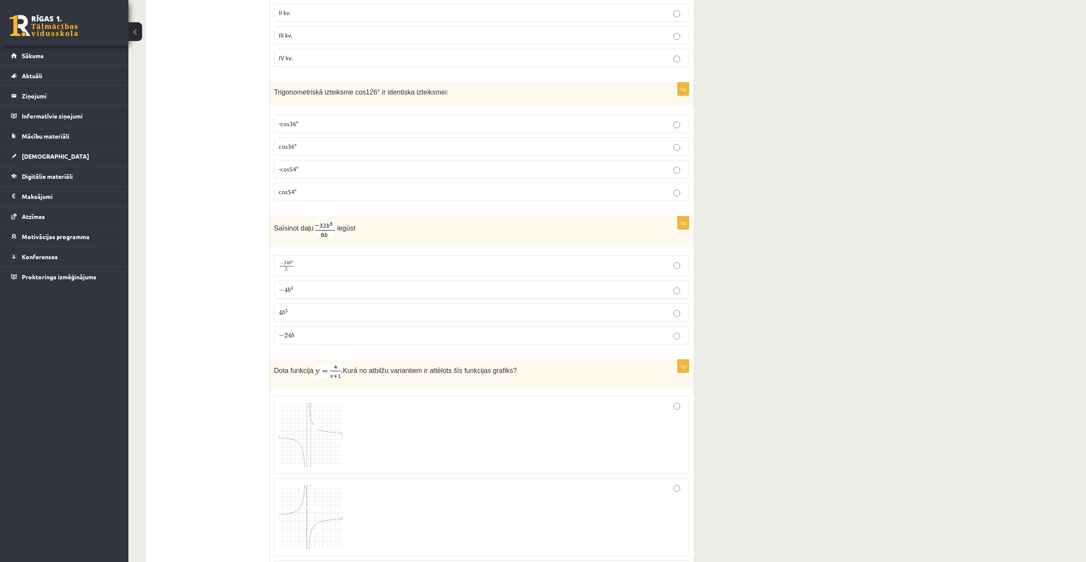
click at [329, 287] on p "− 4 b 4 − 4 b 4" at bounding box center [482, 290] width 406 height 9
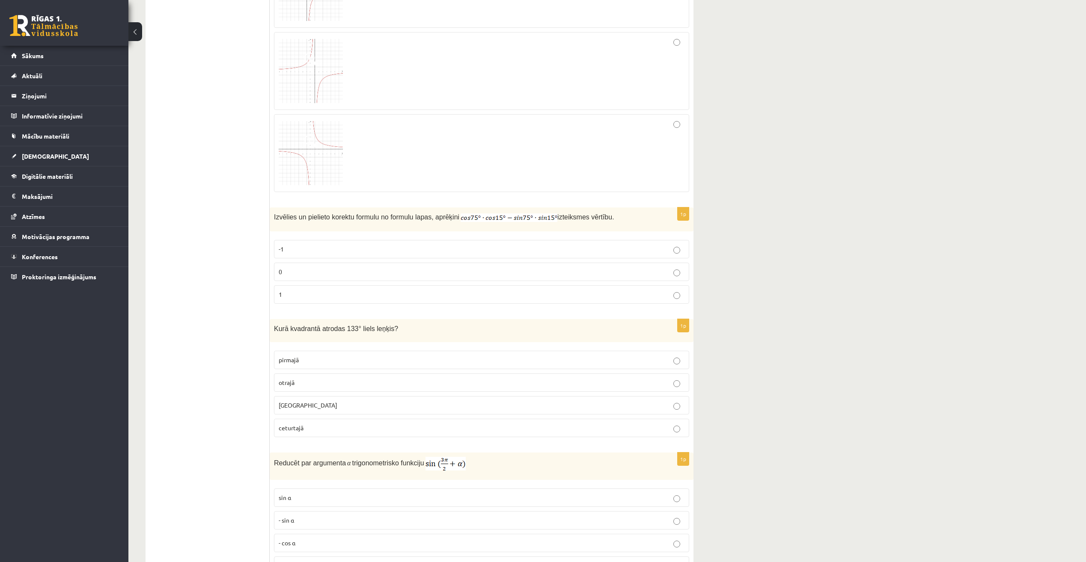
scroll to position [1329, 0]
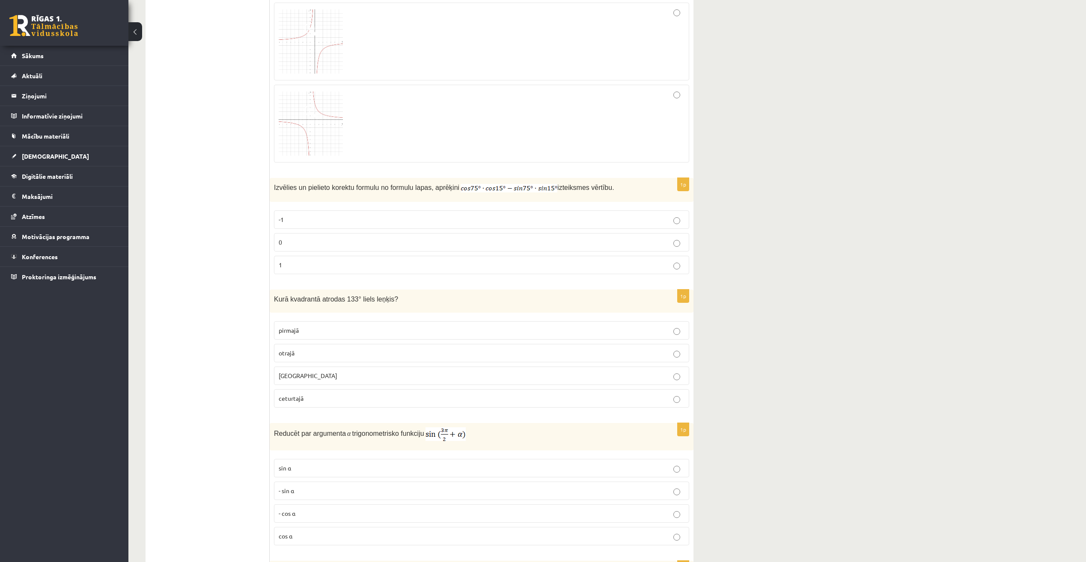
click at [681, 243] on label "0" at bounding box center [481, 242] width 415 height 18
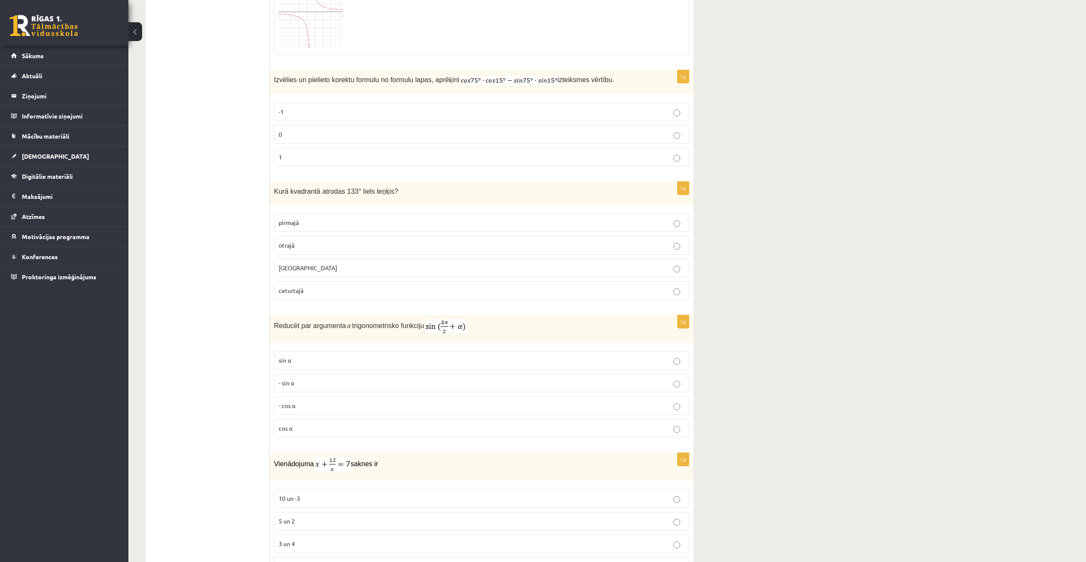
scroll to position [1457, 0]
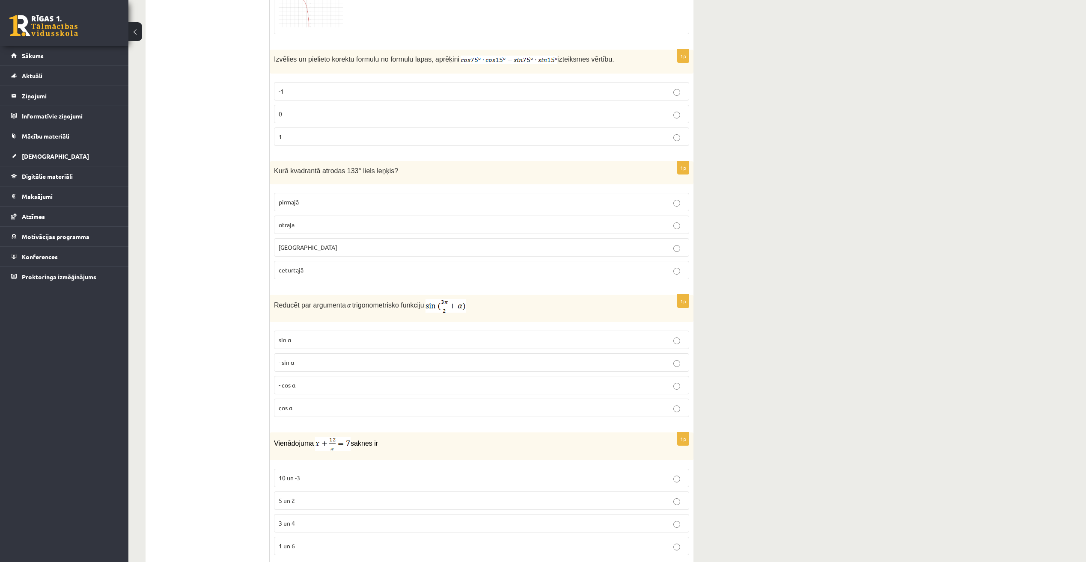
click at [414, 217] on label "otrajā" at bounding box center [481, 225] width 415 height 18
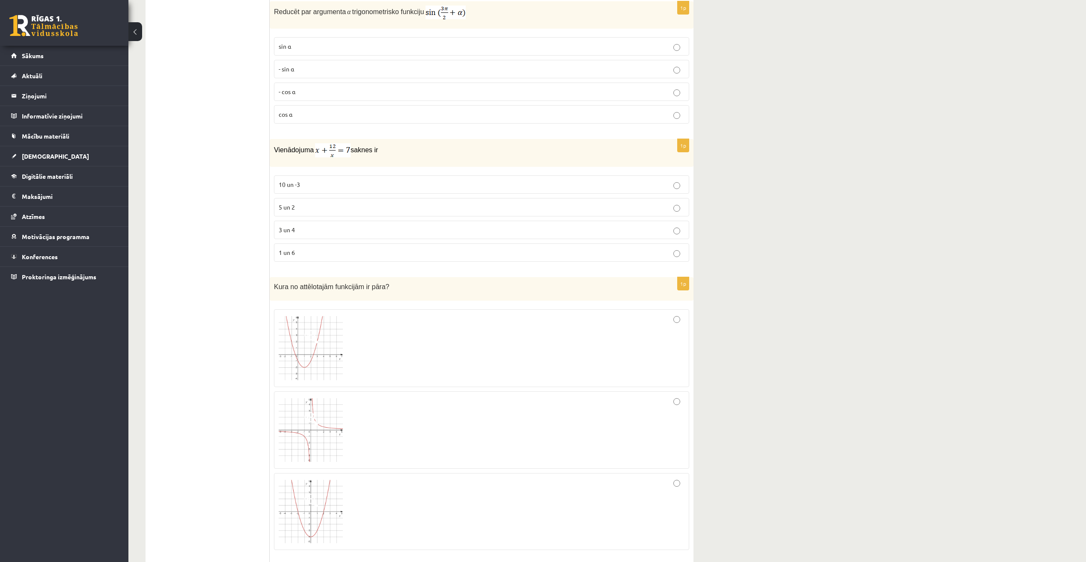
scroll to position [1746, 0]
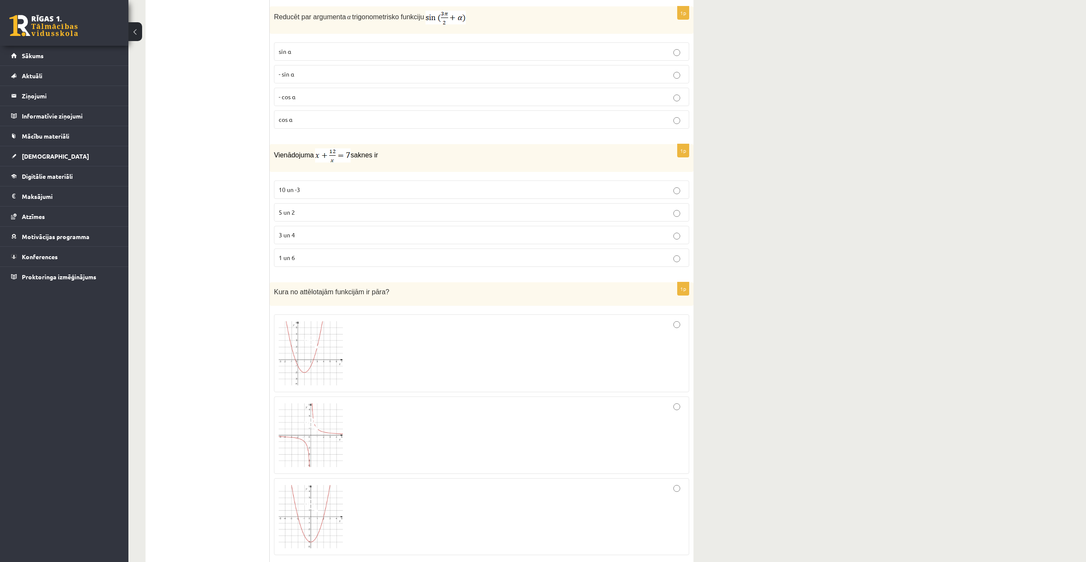
click at [303, 99] on p "- cos ⁡α" at bounding box center [482, 96] width 406 height 9
click at [346, 228] on label "3 un 4" at bounding box center [481, 235] width 415 height 18
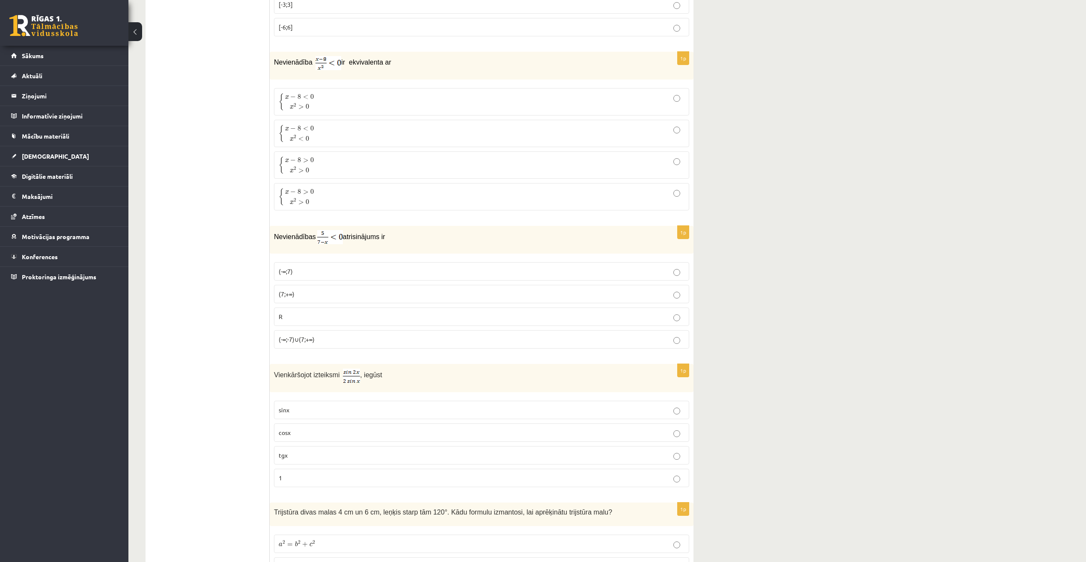
scroll to position [2185, 0]
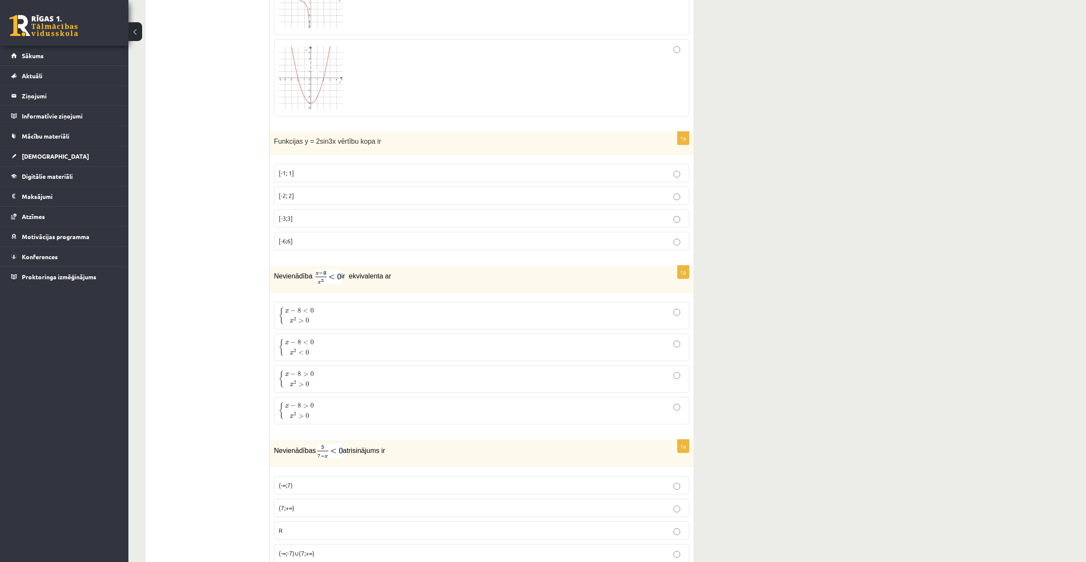
click at [401, 193] on p "[-2; 2]" at bounding box center [482, 195] width 406 height 9
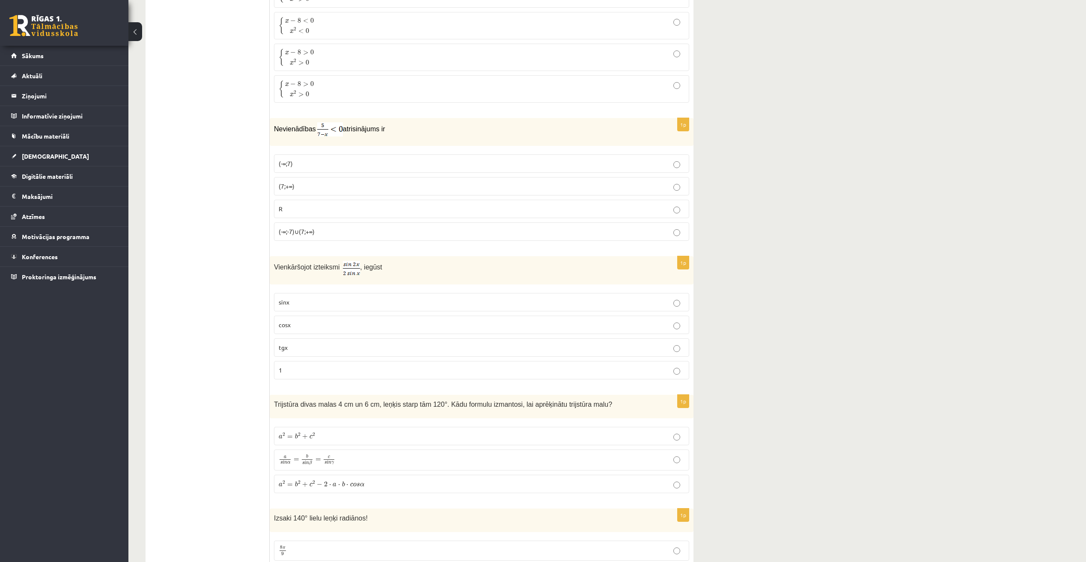
scroll to position [2527, 0]
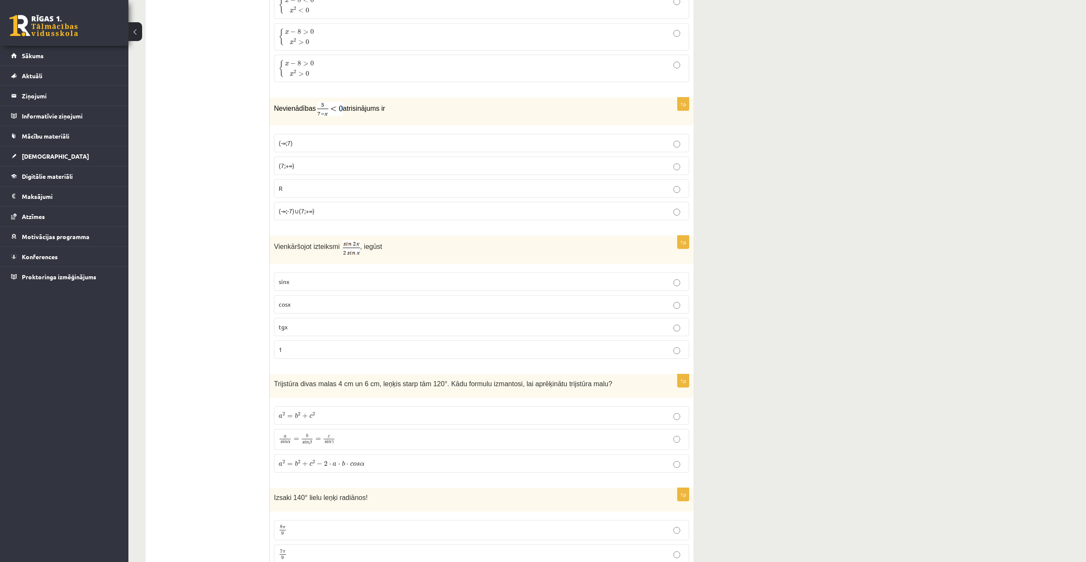
click at [644, 312] on label "cosx" at bounding box center [481, 304] width 415 height 18
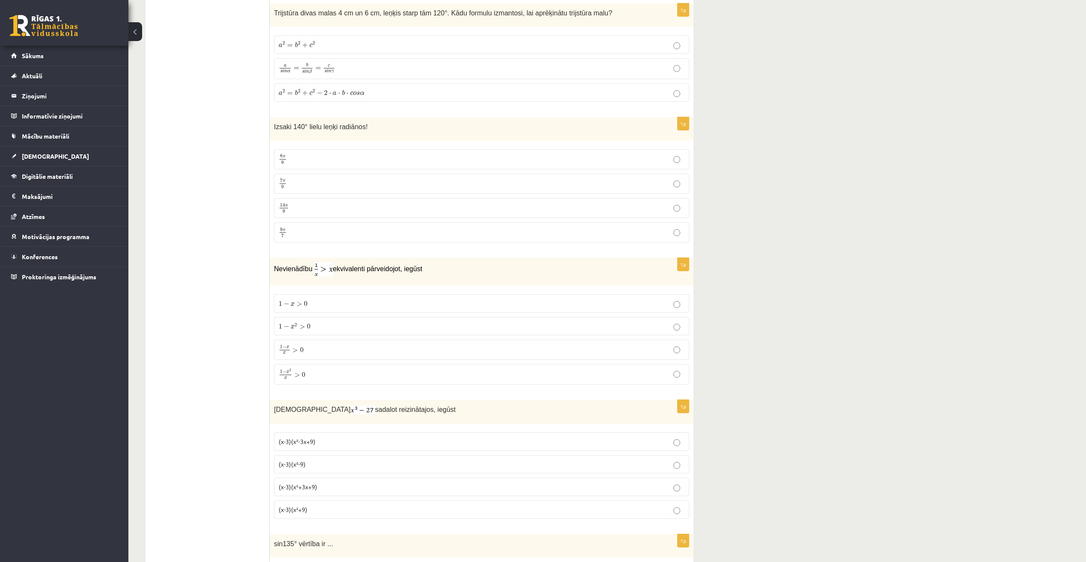
scroll to position [2892, 0]
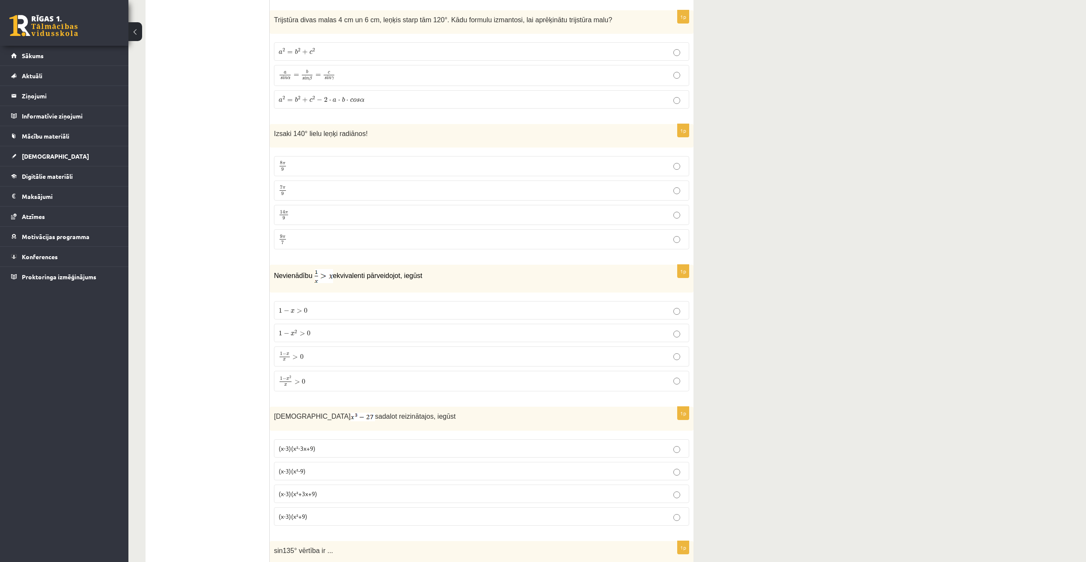
click at [280, 189] on span "7 π 9" at bounding box center [283, 191] width 8 height 10
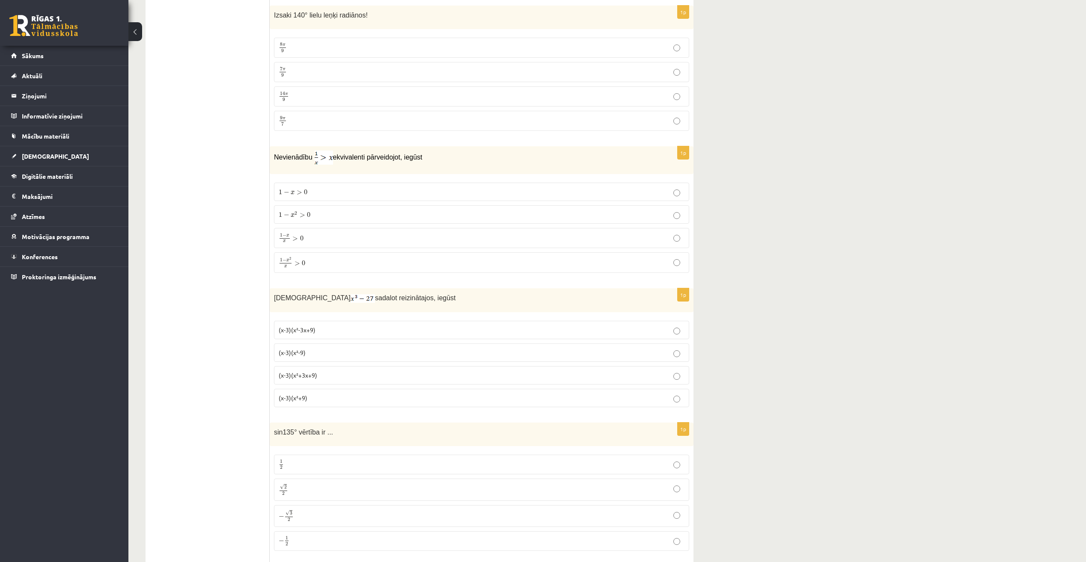
scroll to position [3020, 0]
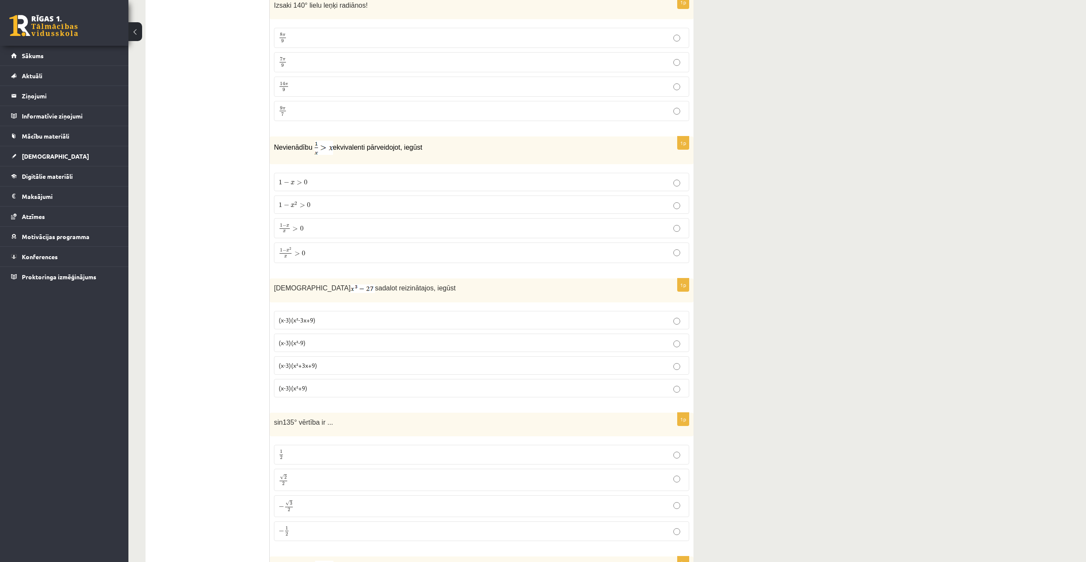
click at [329, 365] on p "(x-3)(x²+3x+9)" at bounding box center [482, 365] width 406 height 9
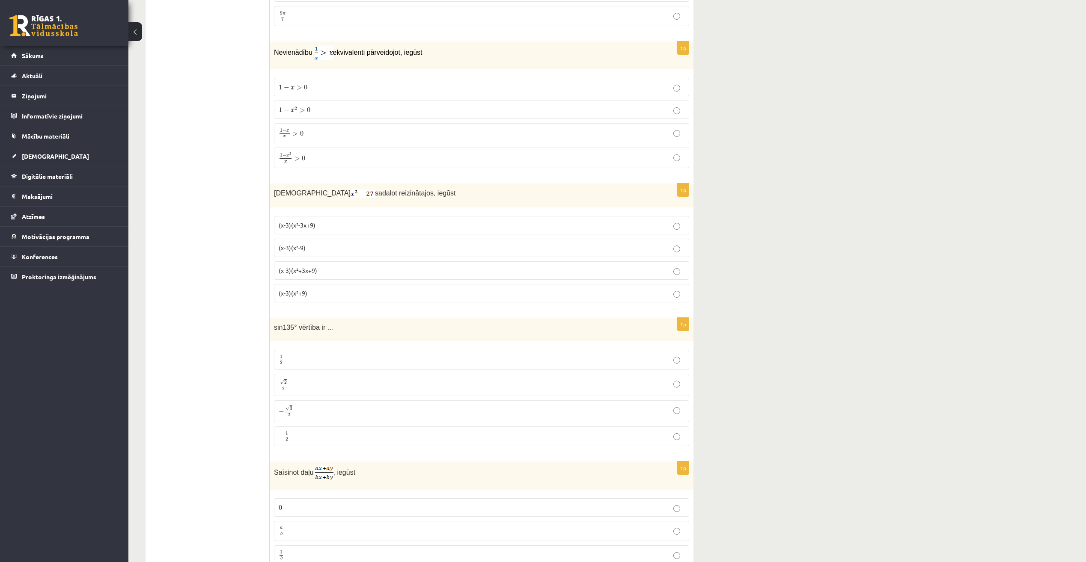
scroll to position [3148, 0]
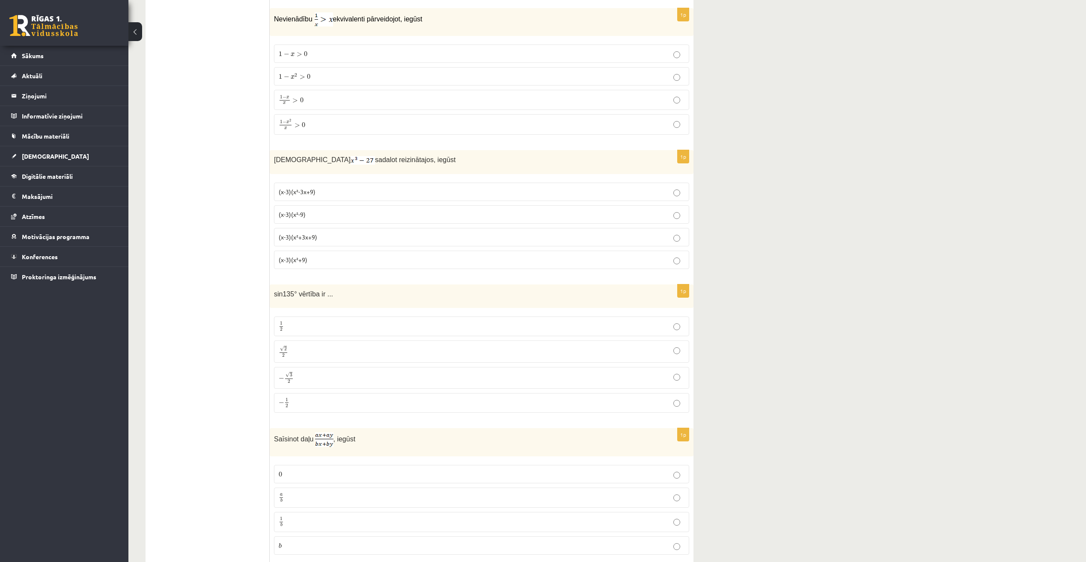
click at [376, 348] on p "√ 2 2 2 2" at bounding box center [482, 351] width 406 height 12
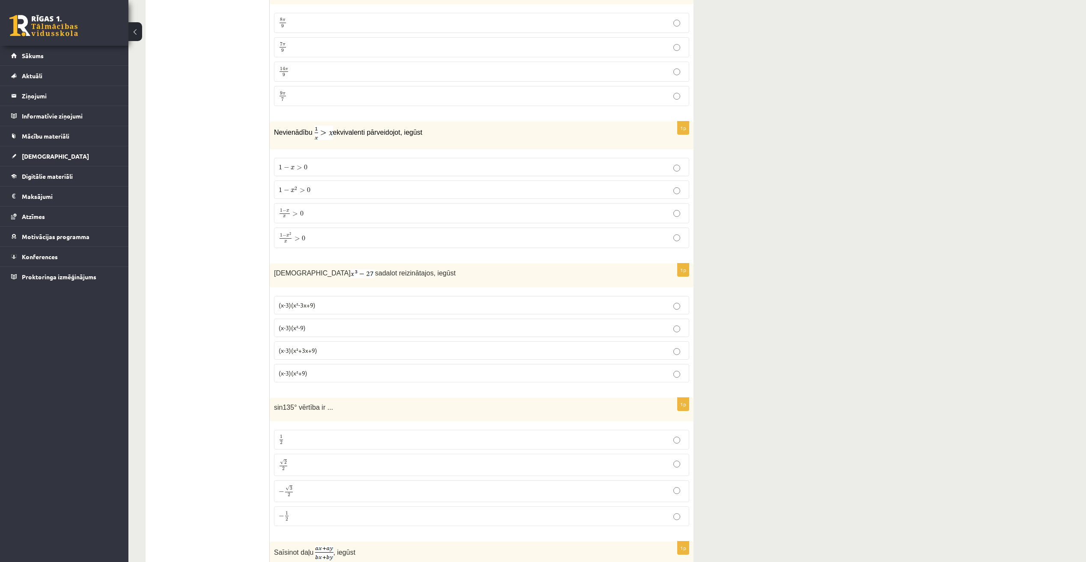
scroll to position [3020, 0]
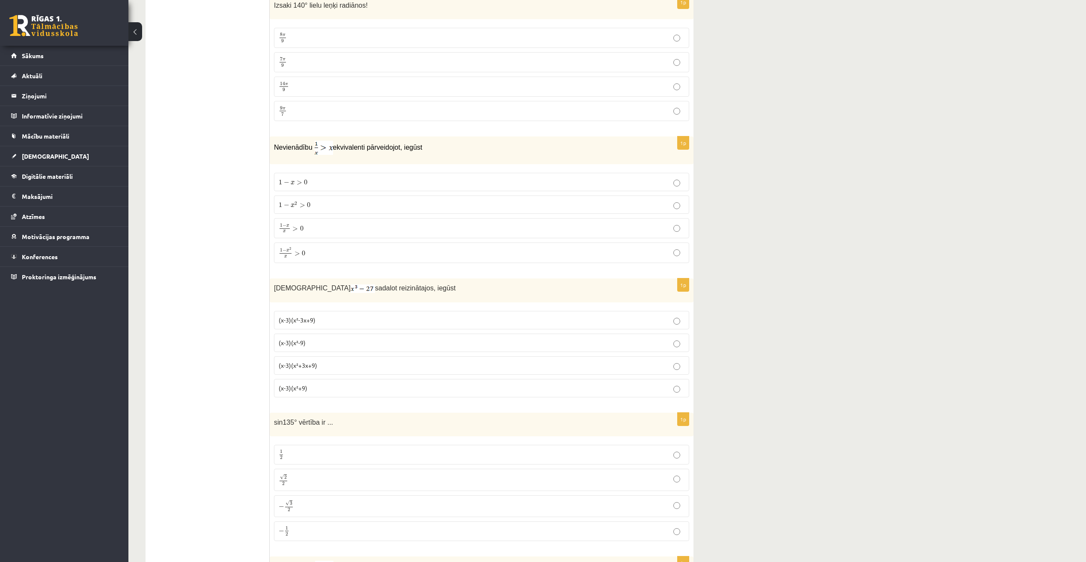
click at [313, 239] on fieldset "1 − x > 0 1 − x > 0 1 − x 2 > 0 1 − x 2 > 0 1 − x x > 0 1 − x x > 0 1 − x 2 x >…" at bounding box center [481, 217] width 415 height 97
click at [314, 244] on label "1 − x 2 x > 0 1 − x 2 x > 0" at bounding box center [481, 253] width 415 height 21
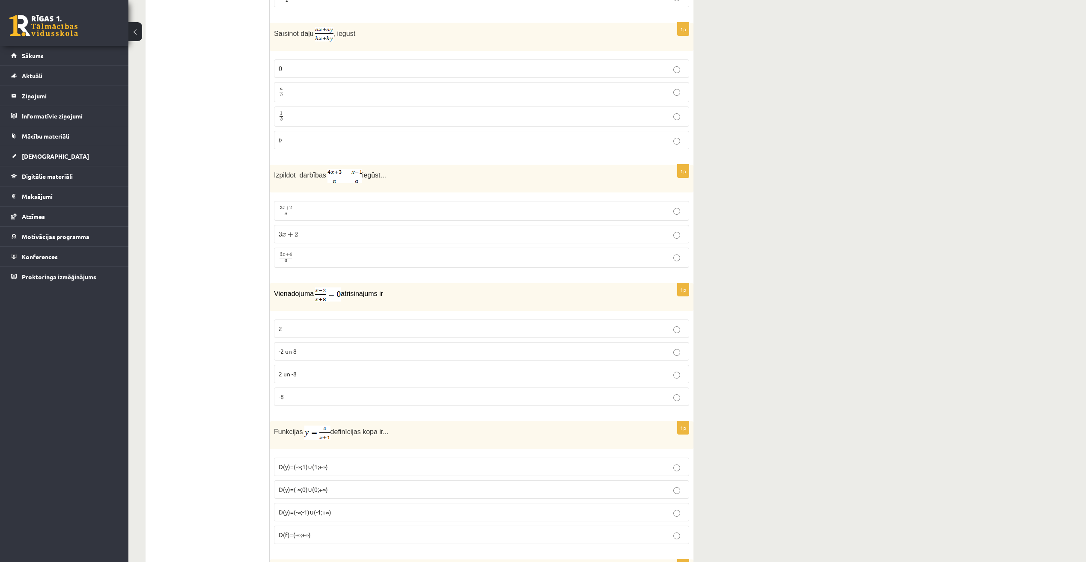
scroll to position [3555, 0]
drag, startPoint x: 308, startPoint y: 86, endPoint x: 308, endPoint y: 95, distance: 8.6
click at [308, 95] on p "a b a b" at bounding box center [482, 91] width 406 height 11
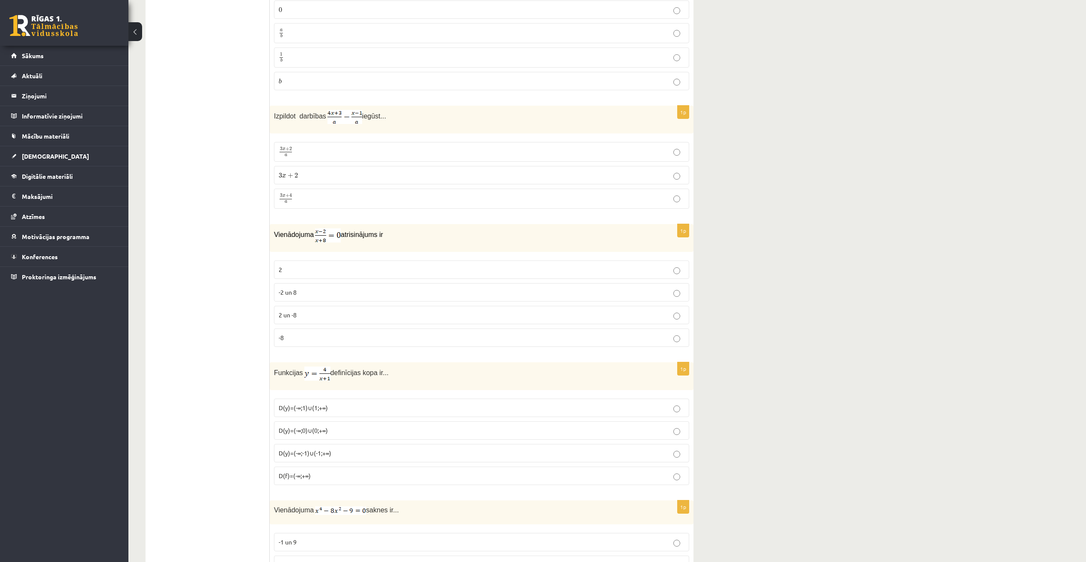
scroll to position [3640, 0]
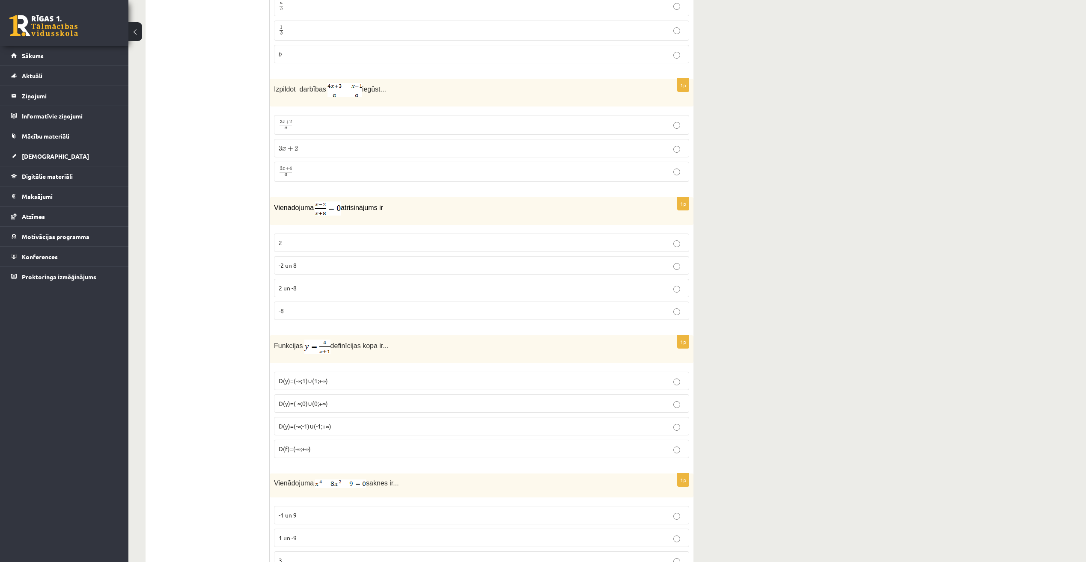
click at [304, 167] on p "3 x + 4 a 3 x + 4 a" at bounding box center [482, 172] width 406 height 11
click at [361, 241] on p "2" at bounding box center [482, 242] width 406 height 9
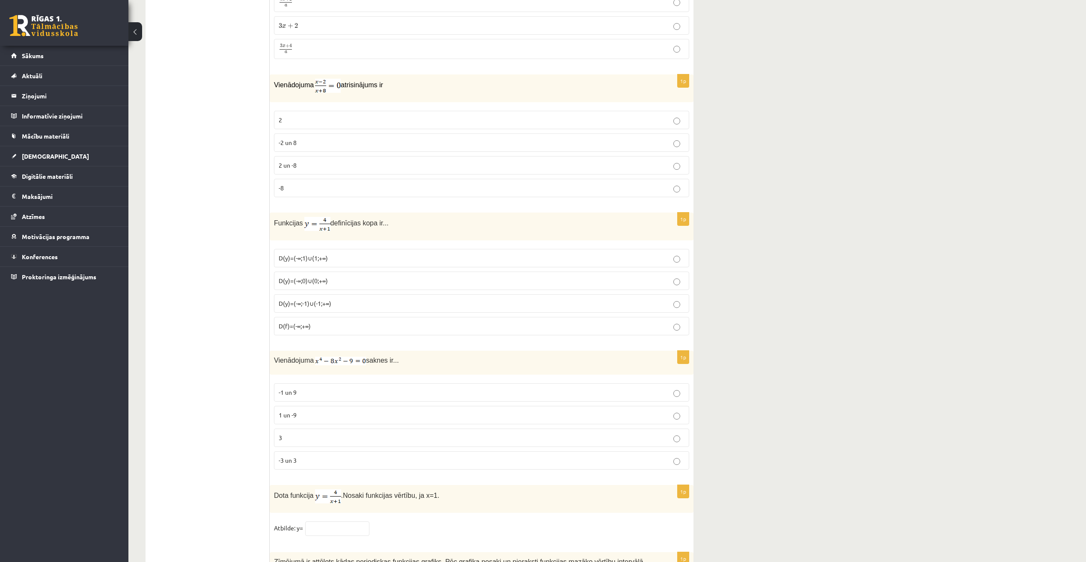
scroll to position [3769, 0]
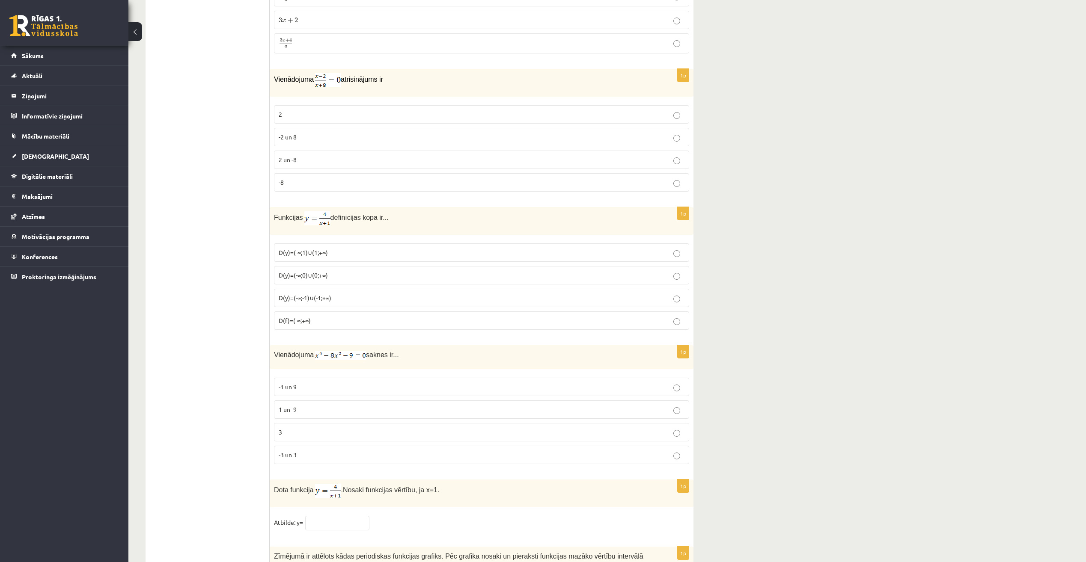
click at [283, 318] on span "D(f)=(-∞;+∞)" at bounding box center [295, 321] width 32 height 8
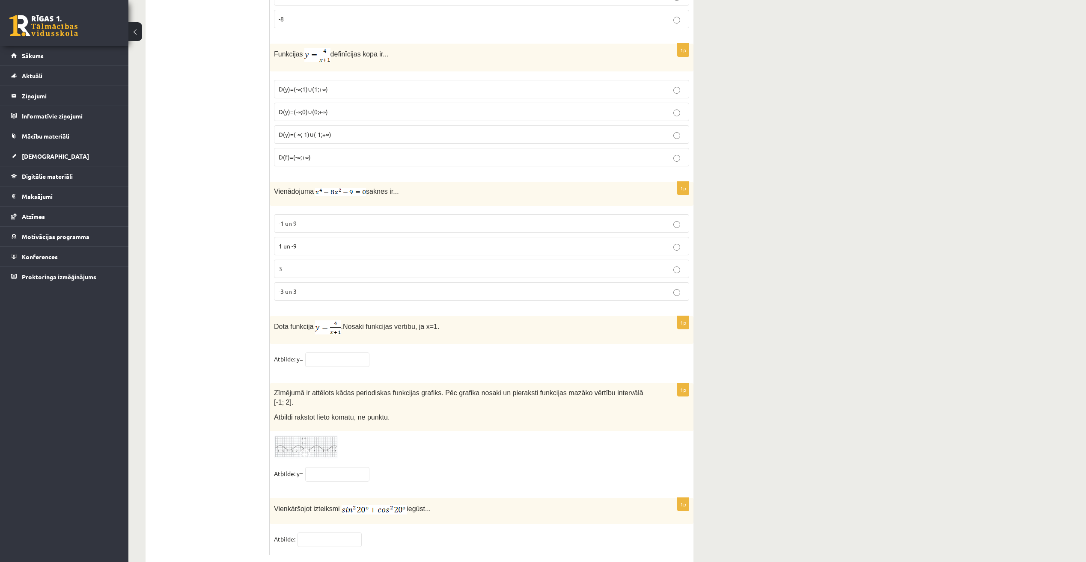
scroll to position [3940, 0]
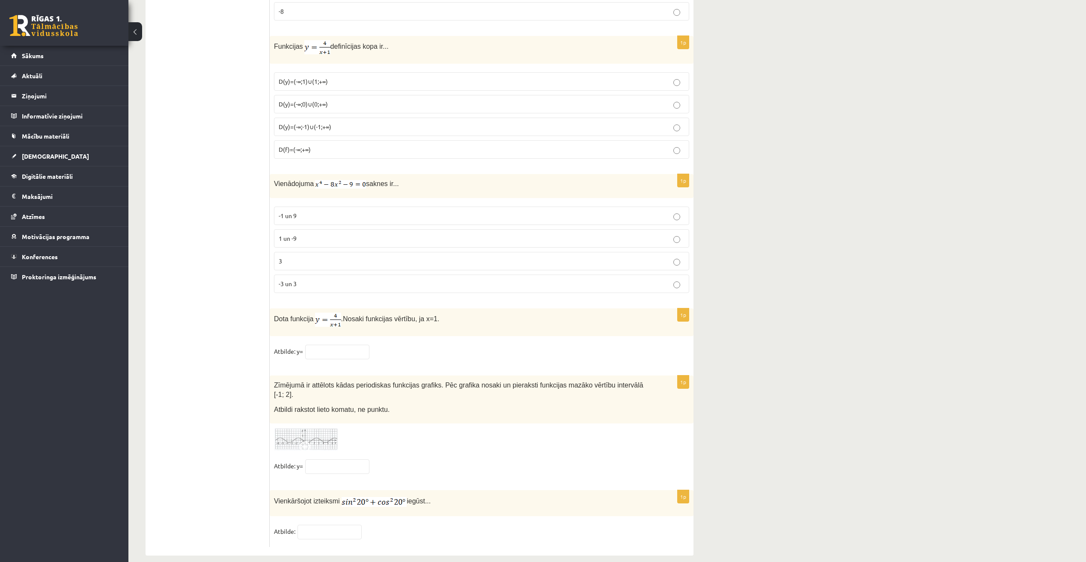
click at [432, 280] on p "-3 un 3" at bounding box center [482, 284] width 406 height 9
click at [331, 341] on div "1p Dota funkcija . Nosaki funkcijas vērtību, ja x=1. Atbilde: y=" at bounding box center [482, 338] width 424 height 59
click at [330, 346] on input "text" at bounding box center [337, 352] width 64 height 15
click at [331, 346] on input "text" at bounding box center [337, 352] width 64 height 15
type input "*"
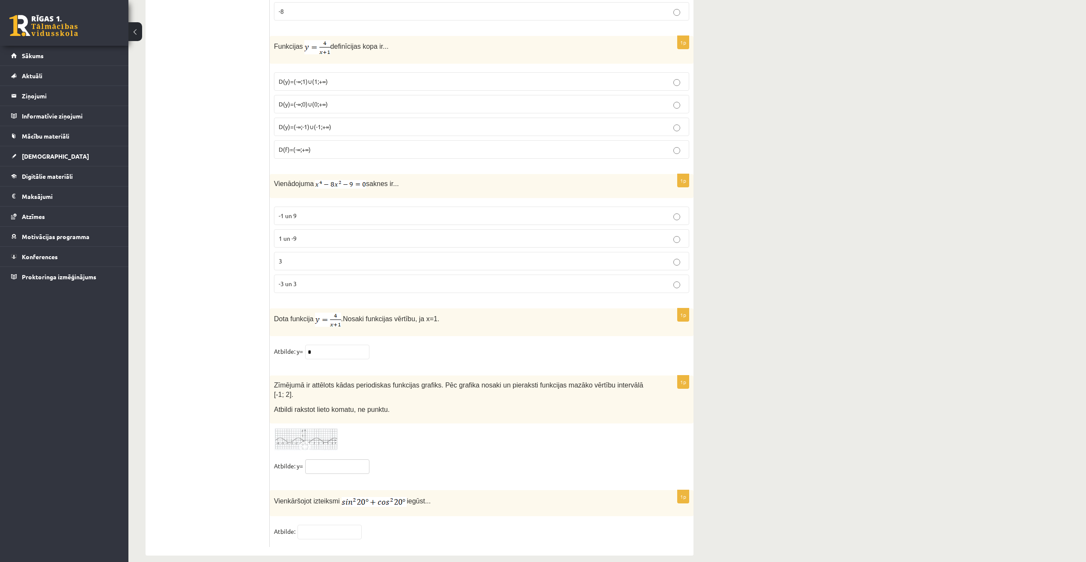
click at [325, 460] on input "text" at bounding box center [337, 467] width 64 height 15
type input "**"
drag, startPoint x: 316, startPoint y: 535, endPoint x: 315, endPoint y: 530, distance: 6.1
click at [313, 525] on input "text" at bounding box center [329, 532] width 64 height 15
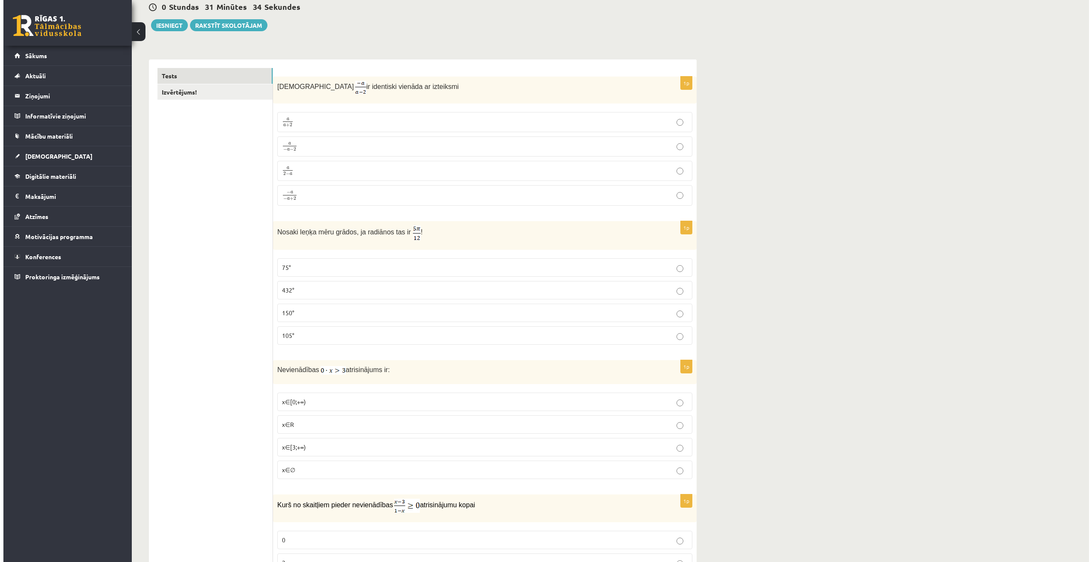
scroll to position [0, 0]
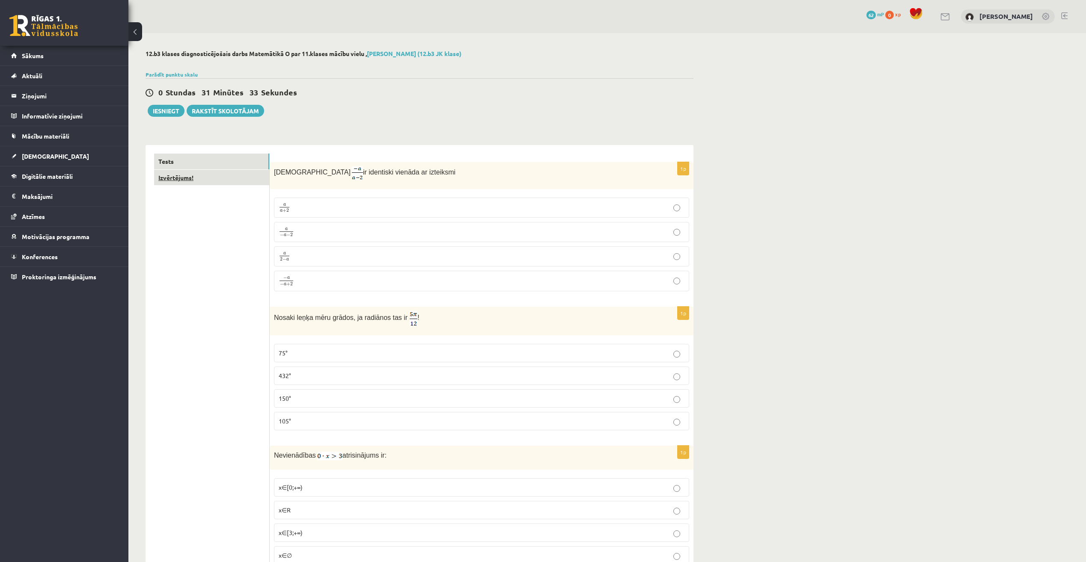
type input "*"
click at [206, 176] on link "Izvērtējums!" at bounding box center [211, 178] width 115 height 16
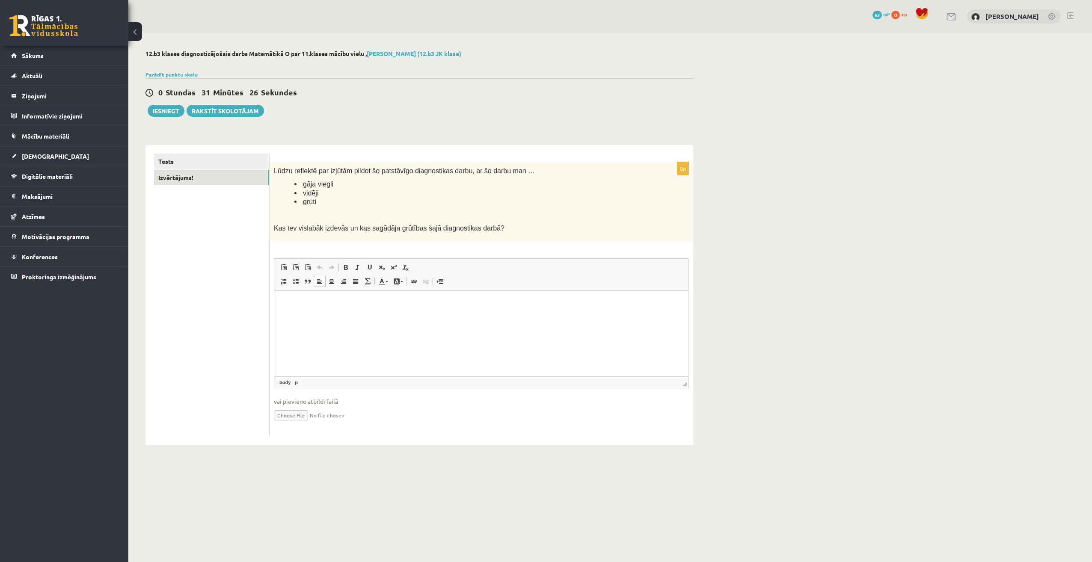
click at [366, 317] on html at bounding box center [481, 304] width 414 height 26
click at [163, 117] on button "Iesniegt" at bounding box center [166, 111] width 37 height 12
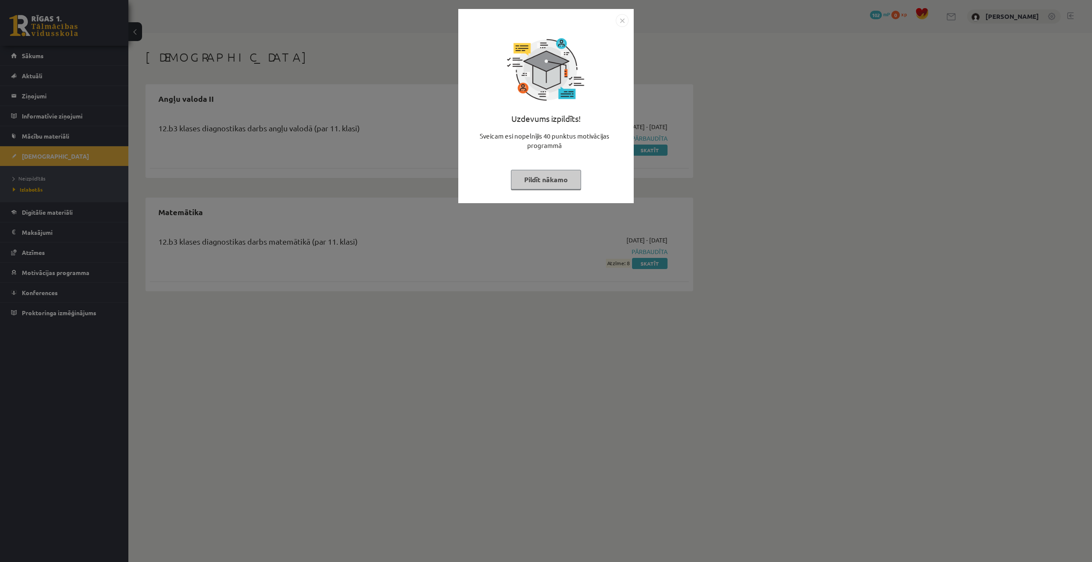
click at [621, 20] on img "Close" at bounding box center [622, 20] width 13 height 13
